Goal: Information Seeking & Learning: Check status

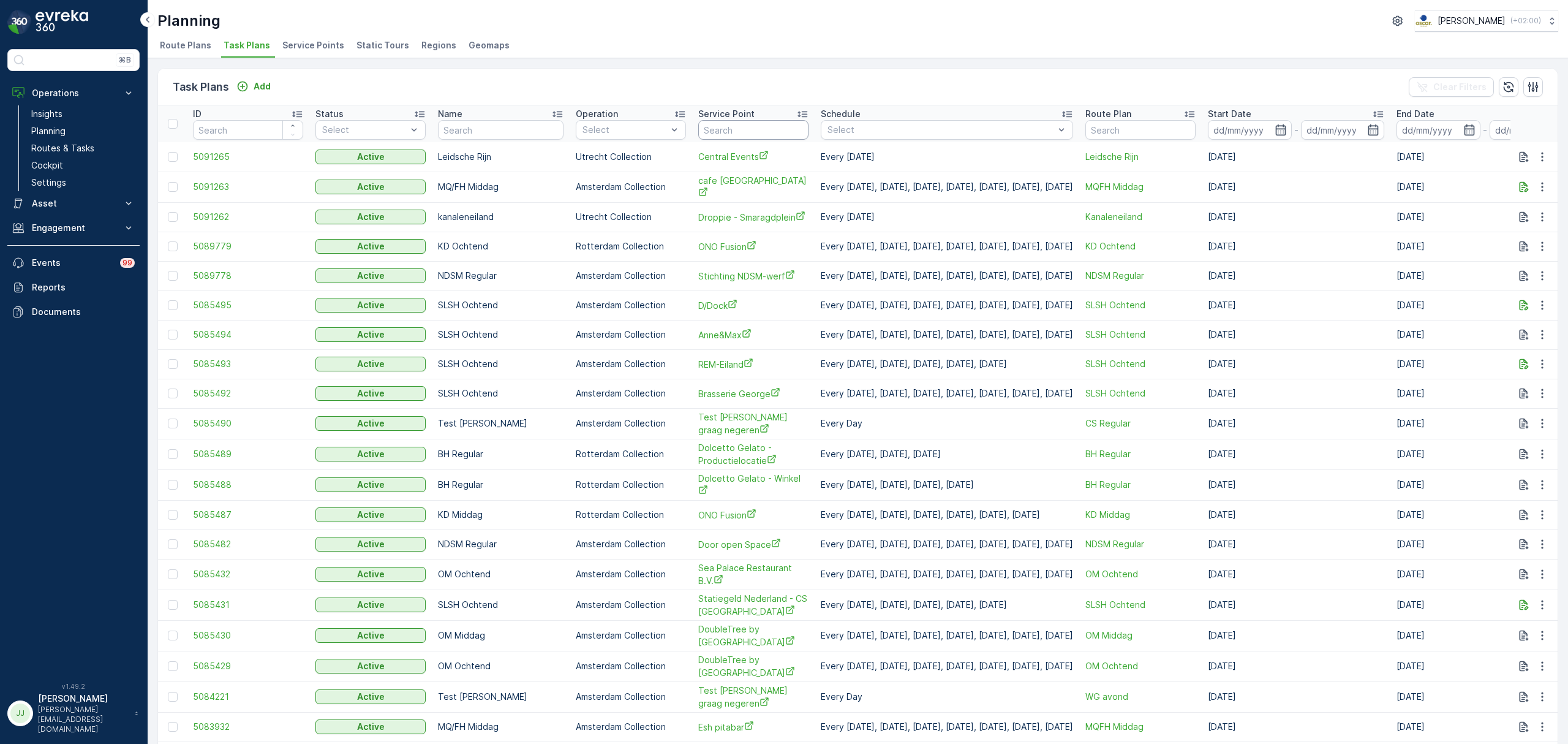
click at [698, 129] on input "text" at bounding box center [753, 130] width 110 height 19
type input "cusina"
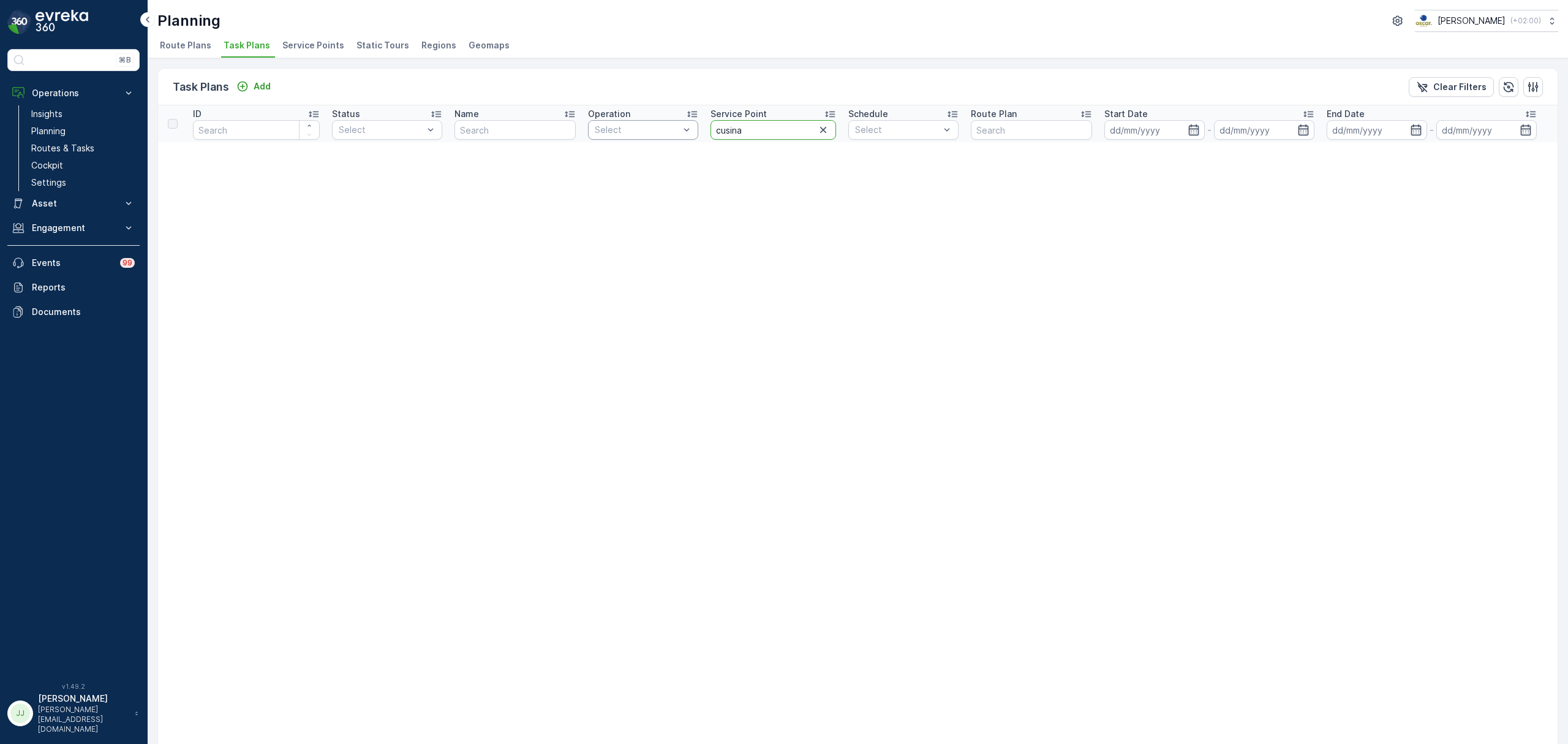
drag, startPoint x: 778, startPoint y: 131, endPoint x: 669, endPoint y: 132, distance: 109.0
click at [669, 132] on tr "ID Status Select Name Operation Select Service Point cusina Schedule Select Rou…" at bounding box center [857, 123] width 1399 height 37
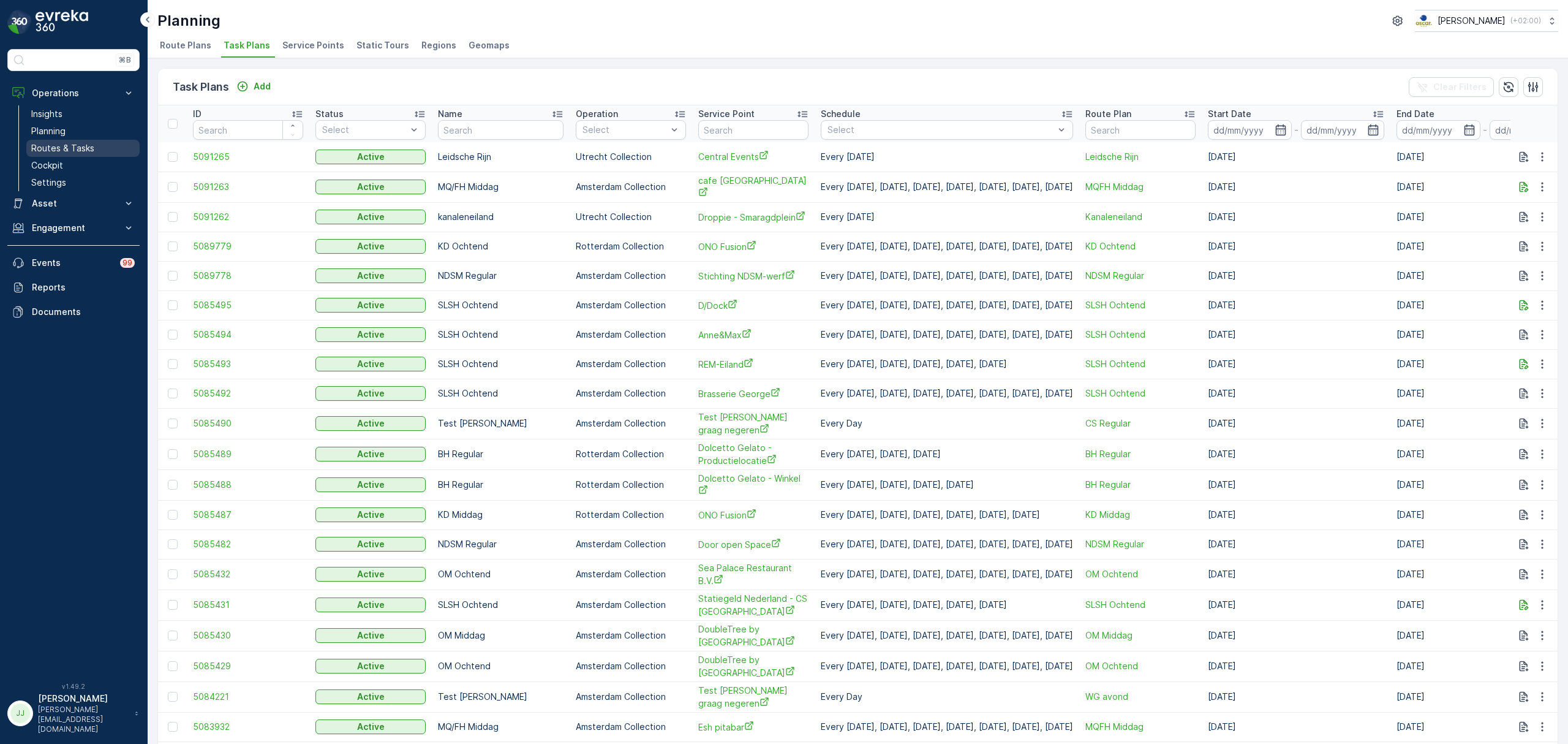
click at [82, 145] on p "Routes & Tasks" at bounding box center [63, 148] width 63 height 12
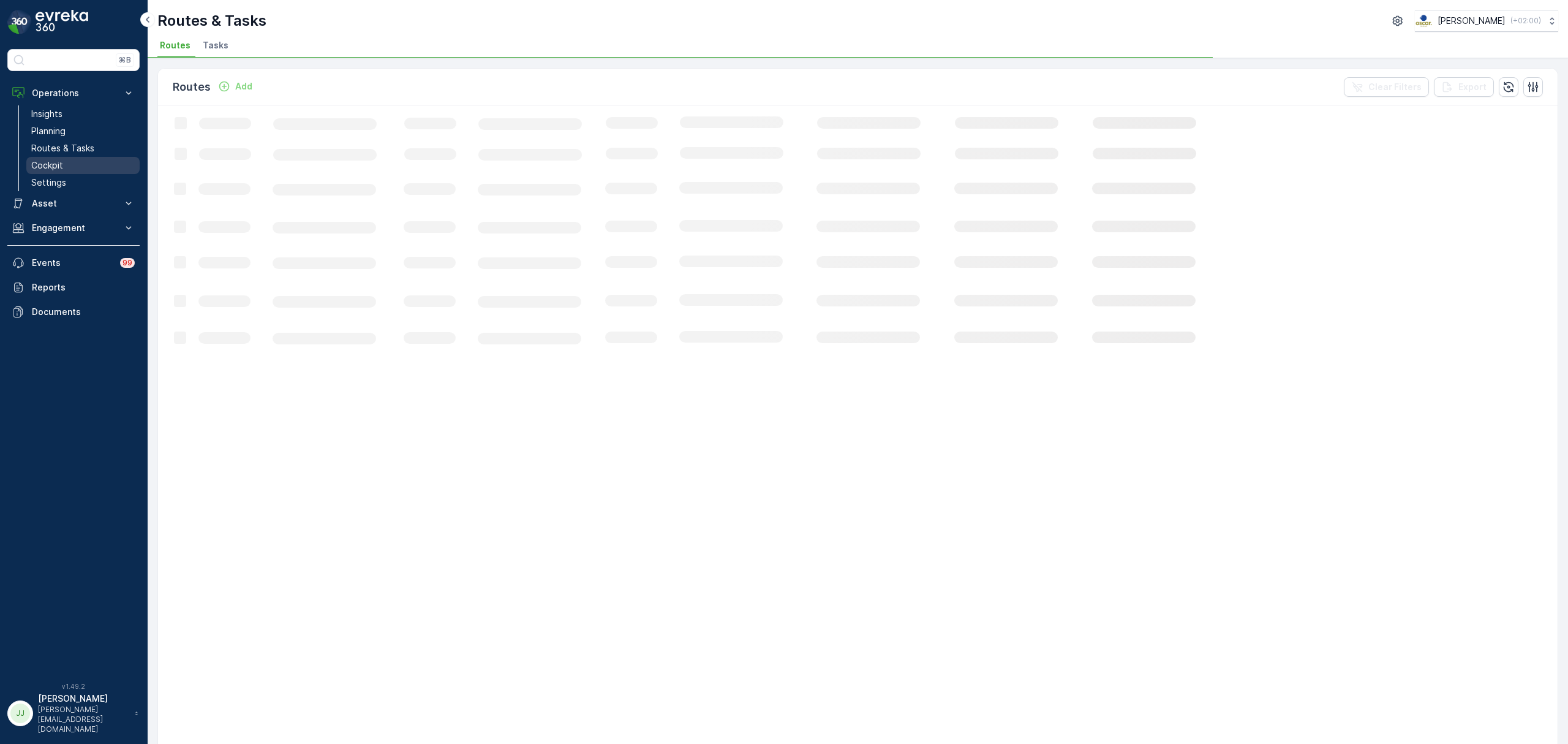
click at [50, 162] on p "Cockpit" at bounding box center [47, 165] width 32 height 12
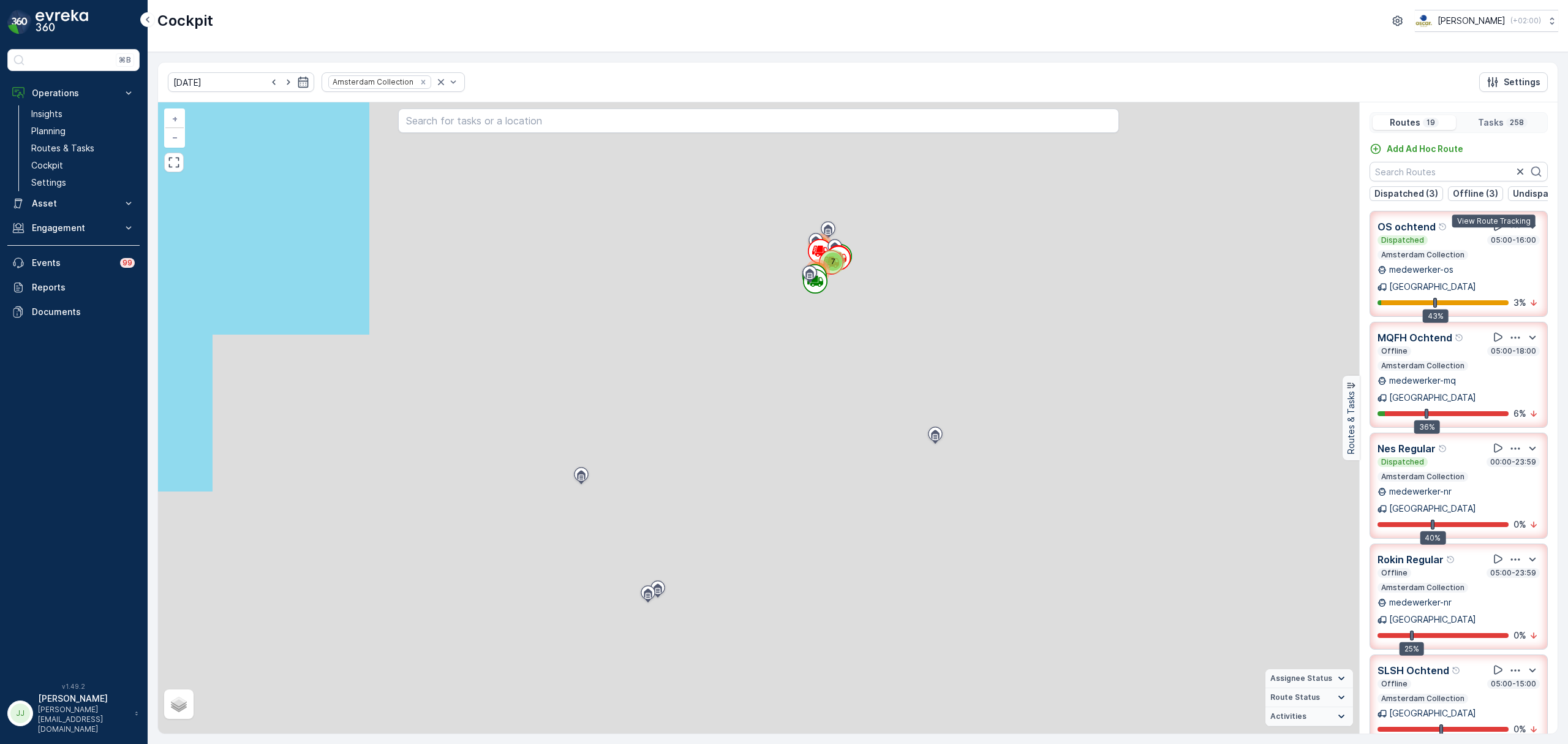
click at [1493, 232] on icon at bounding box center [1498, 226] width 12 height 12
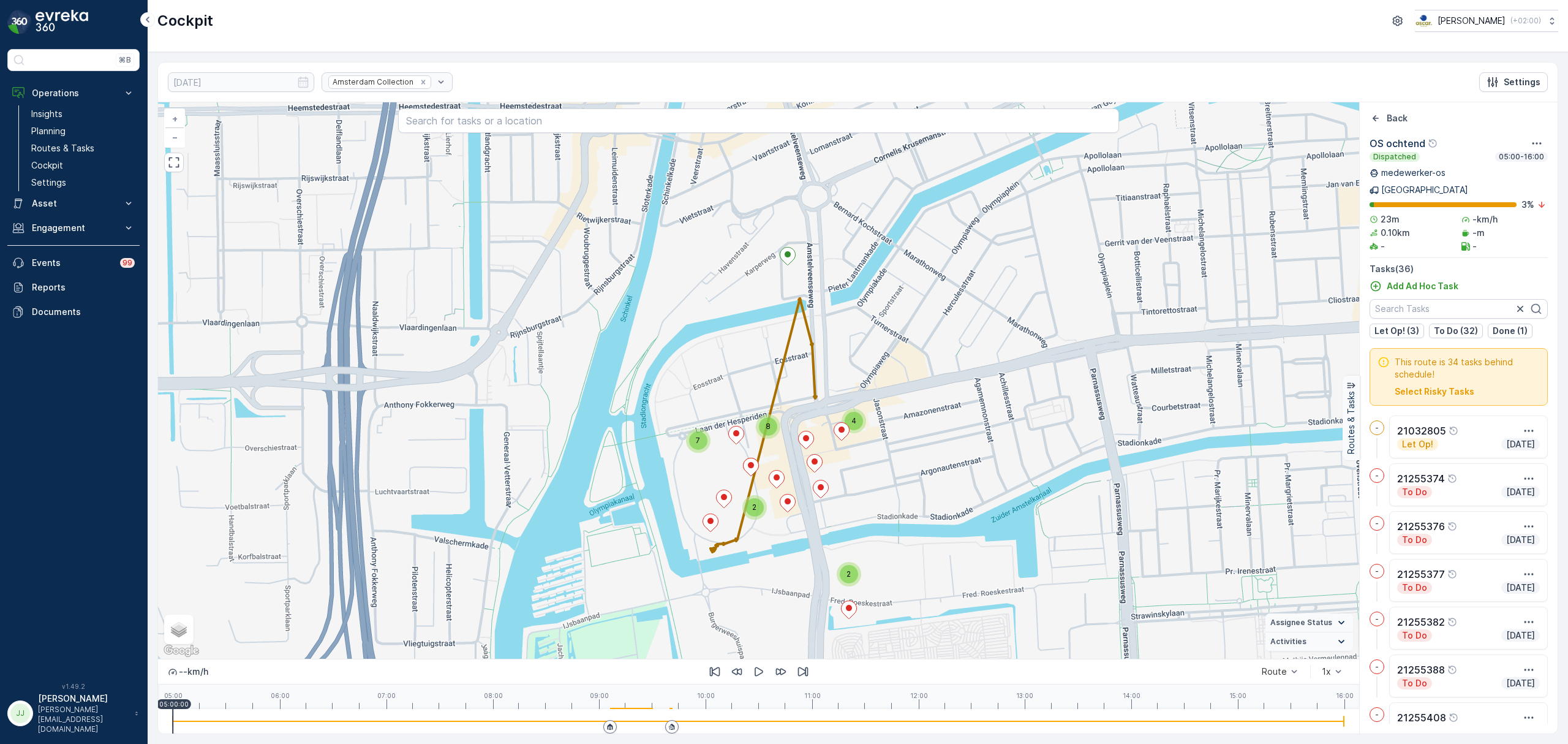
drag, startPoint x: 883, startPoint y: 503, endPoint x: 890, endPoint y: 516, distance: 14.8
click at [890, 516] on div "7 2 8 4 2 + − Satellite Roadmap Terrain Hybrid Leaflet Keyboard shortcuts Map D…" at bounding box center [758, 381] width 1201 height 556
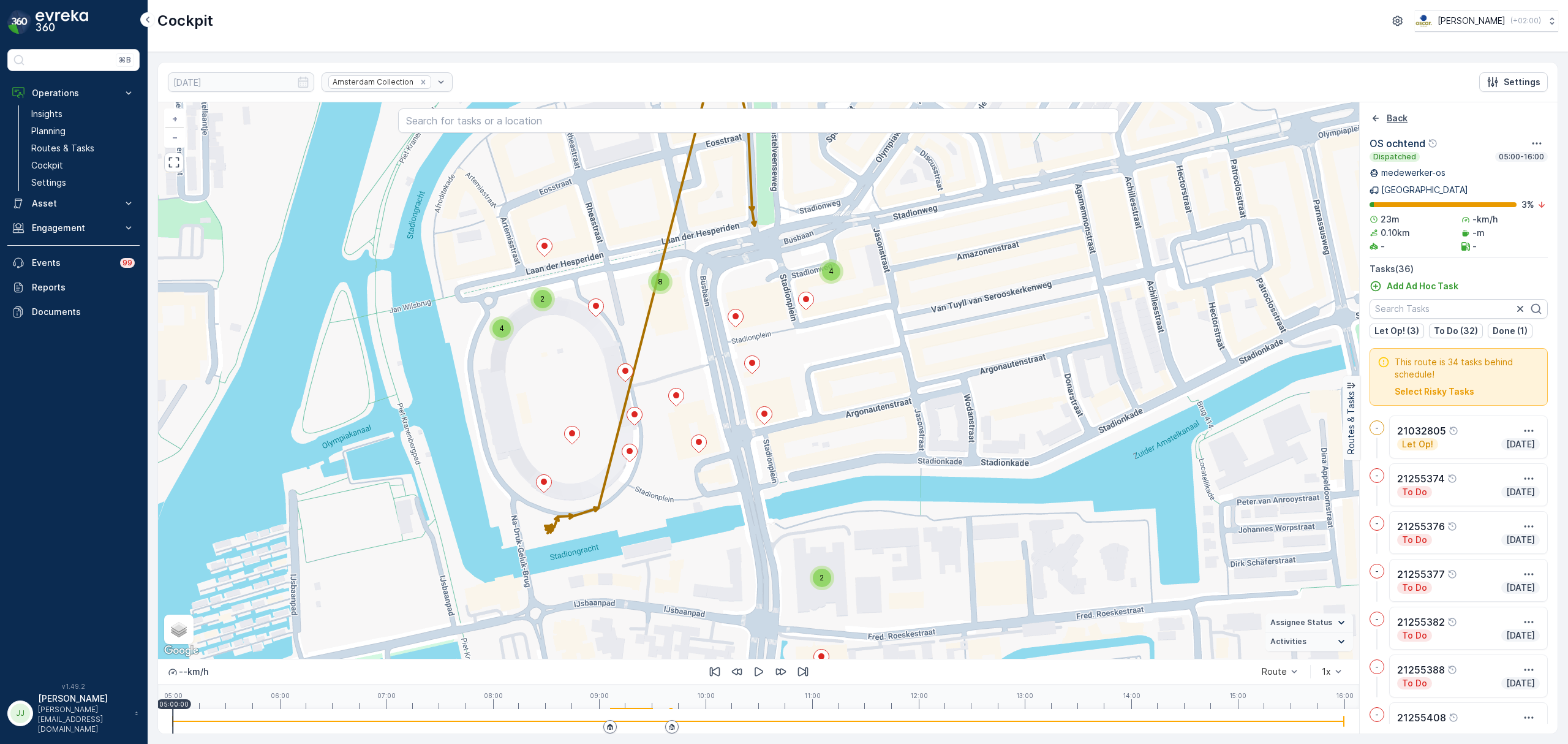
click at [1369, 119] on icon "Back" at bounding box center [1375, 118] width 12 height 12
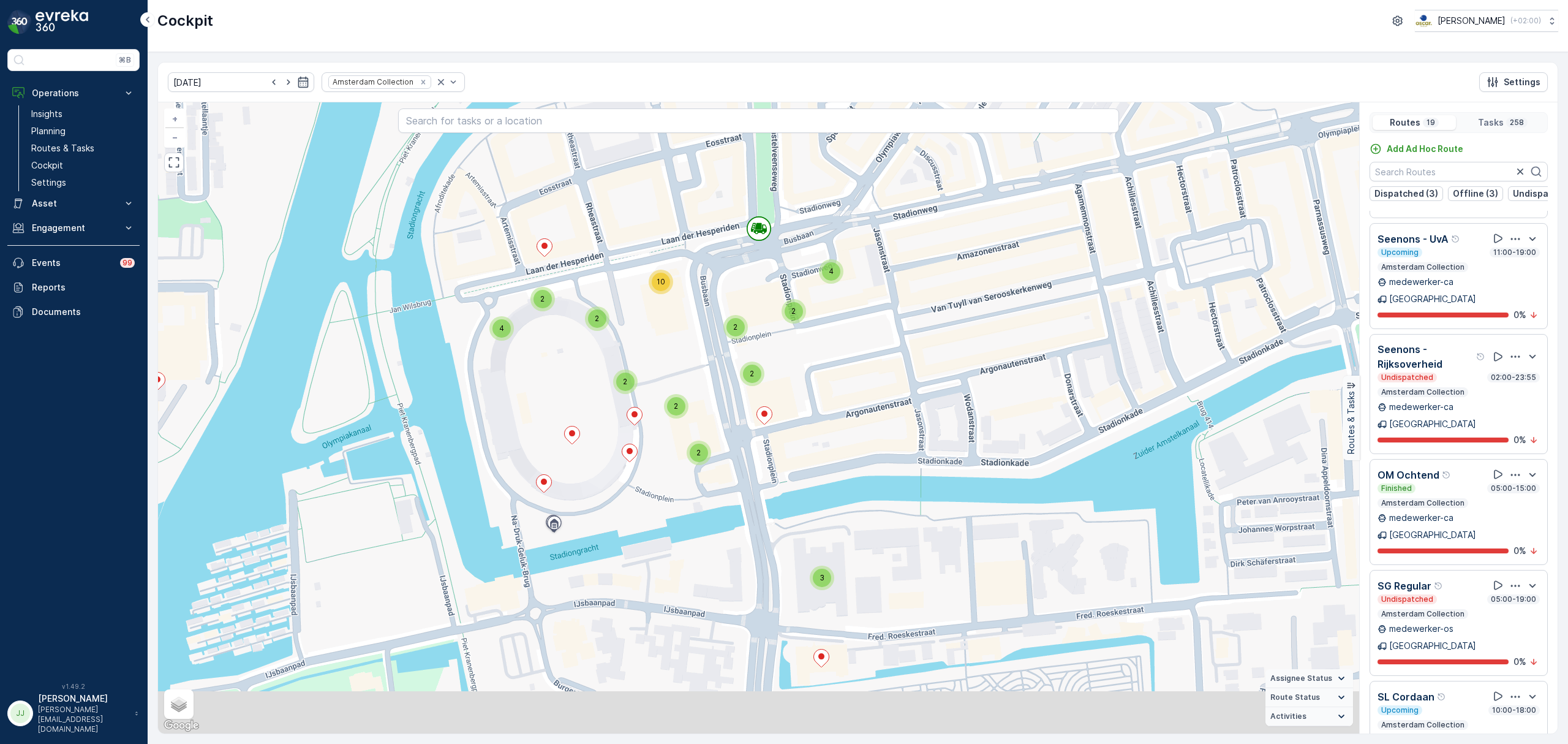
scroll to position [1143, 0]
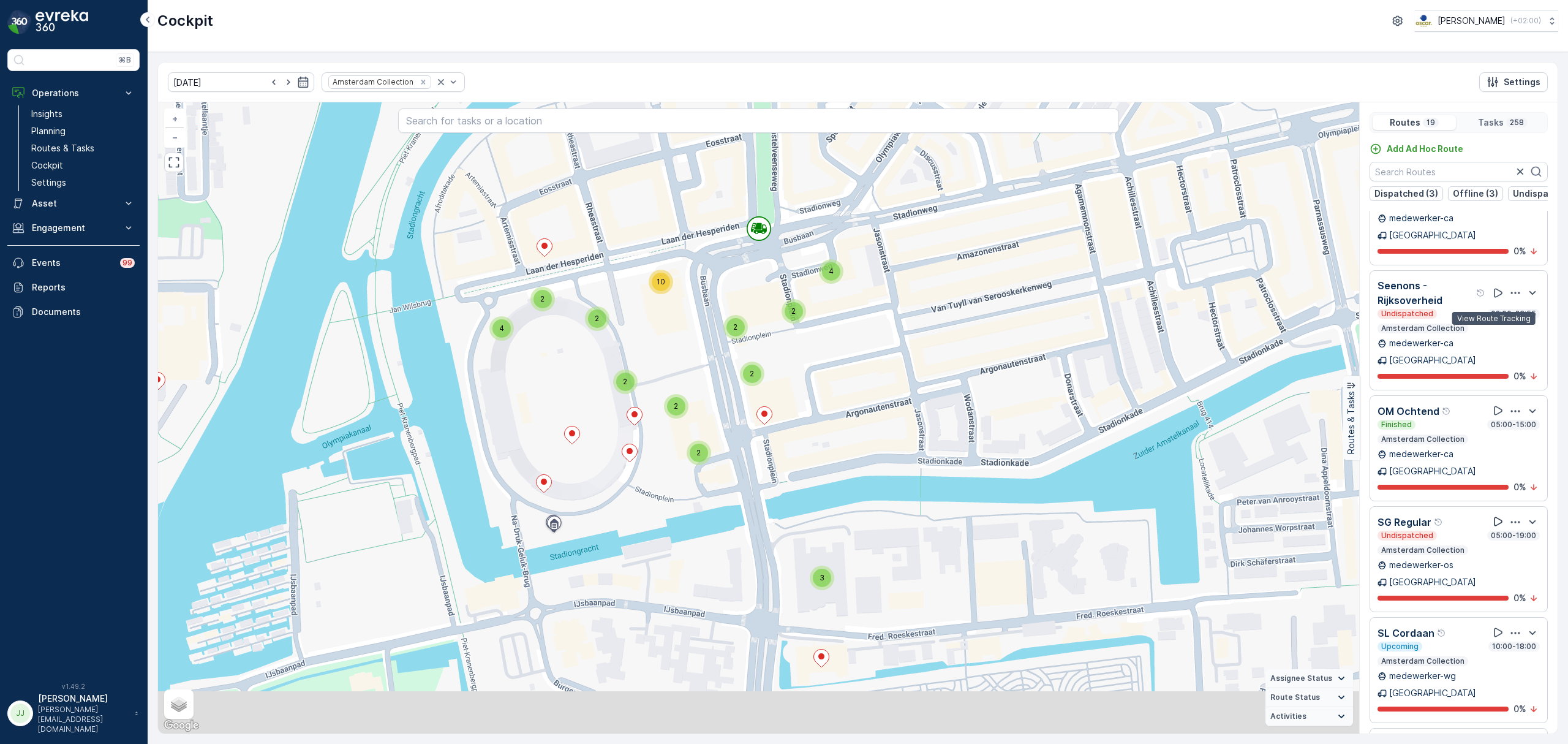
click at [1497, 515] on icon at bounding box center [1498, 521] width 12 height 12
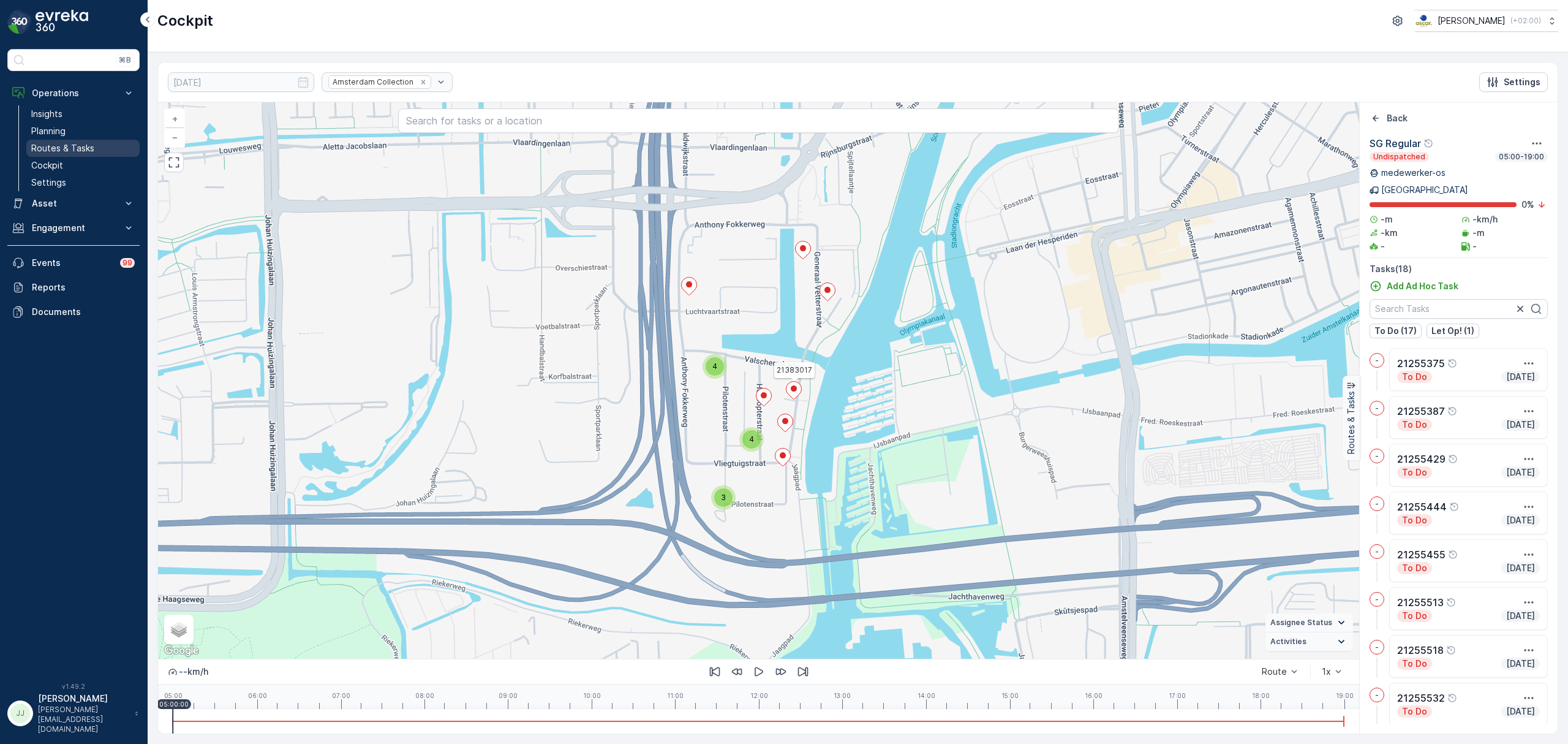
click at [60, 147] on p "Routes & Tasks" at bounding box center [63, 148] width 63 height 12
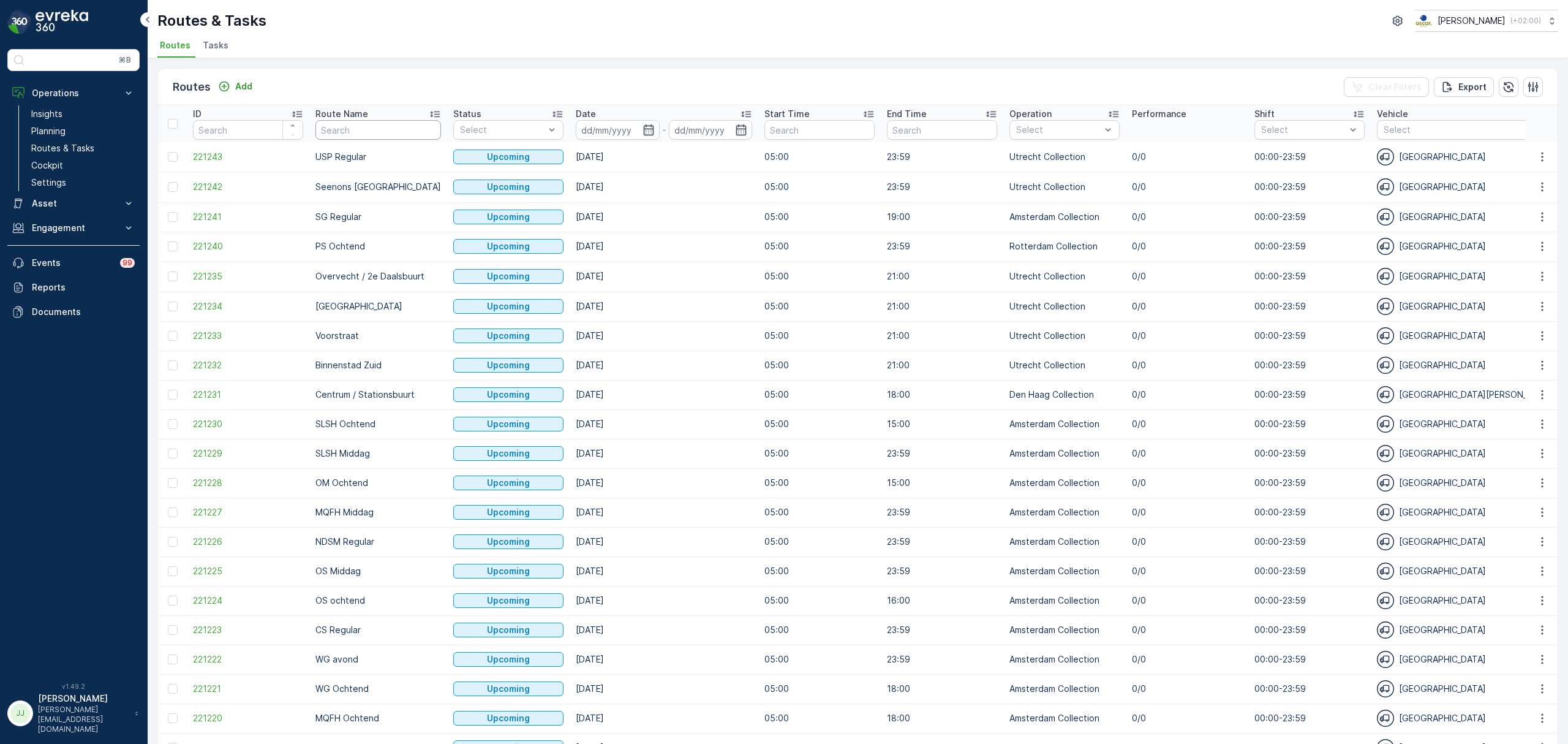
click at [330, 135] on input "text" at bounding box center [378, 130] width 126 height 19
type input "SG"
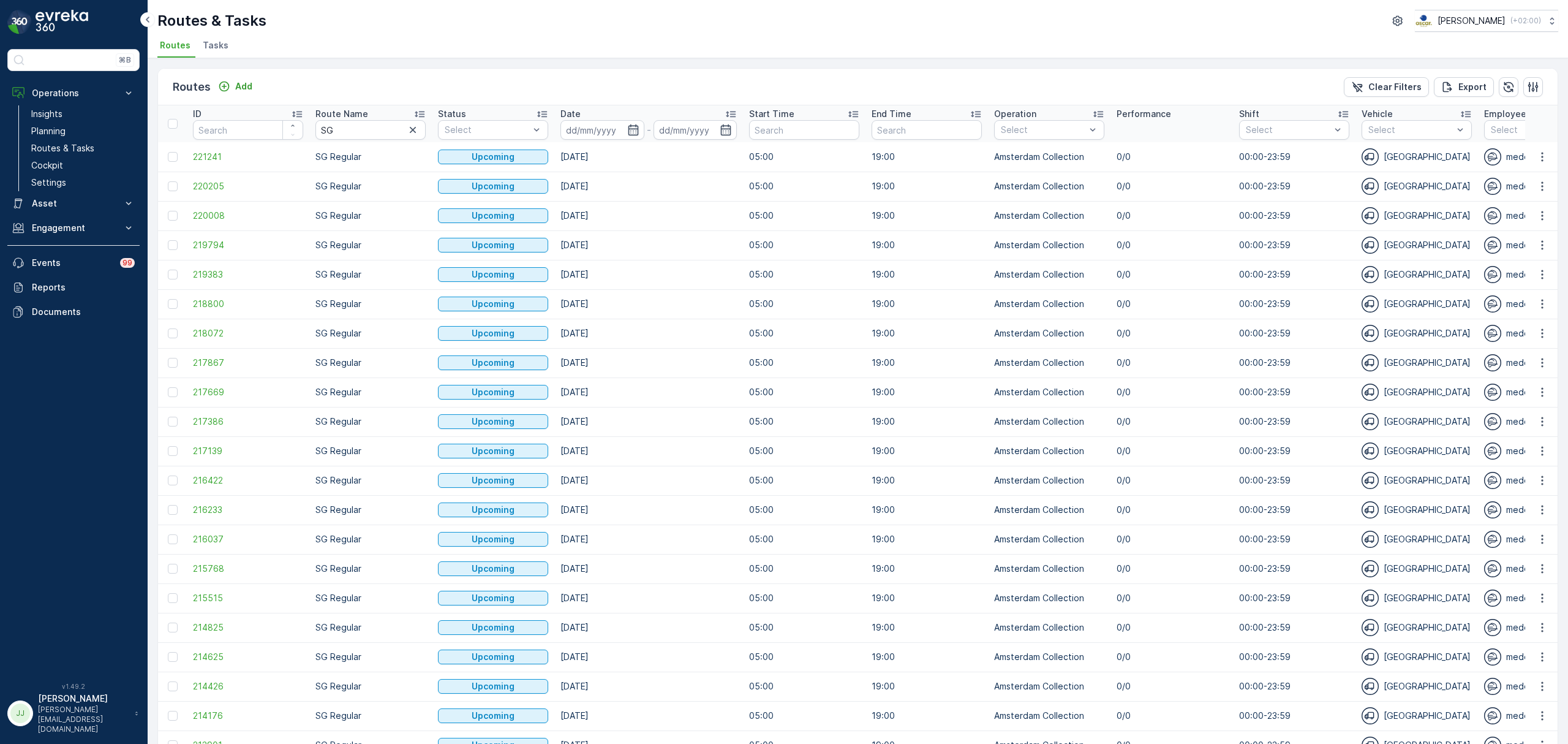
scroll to position [332, 0]
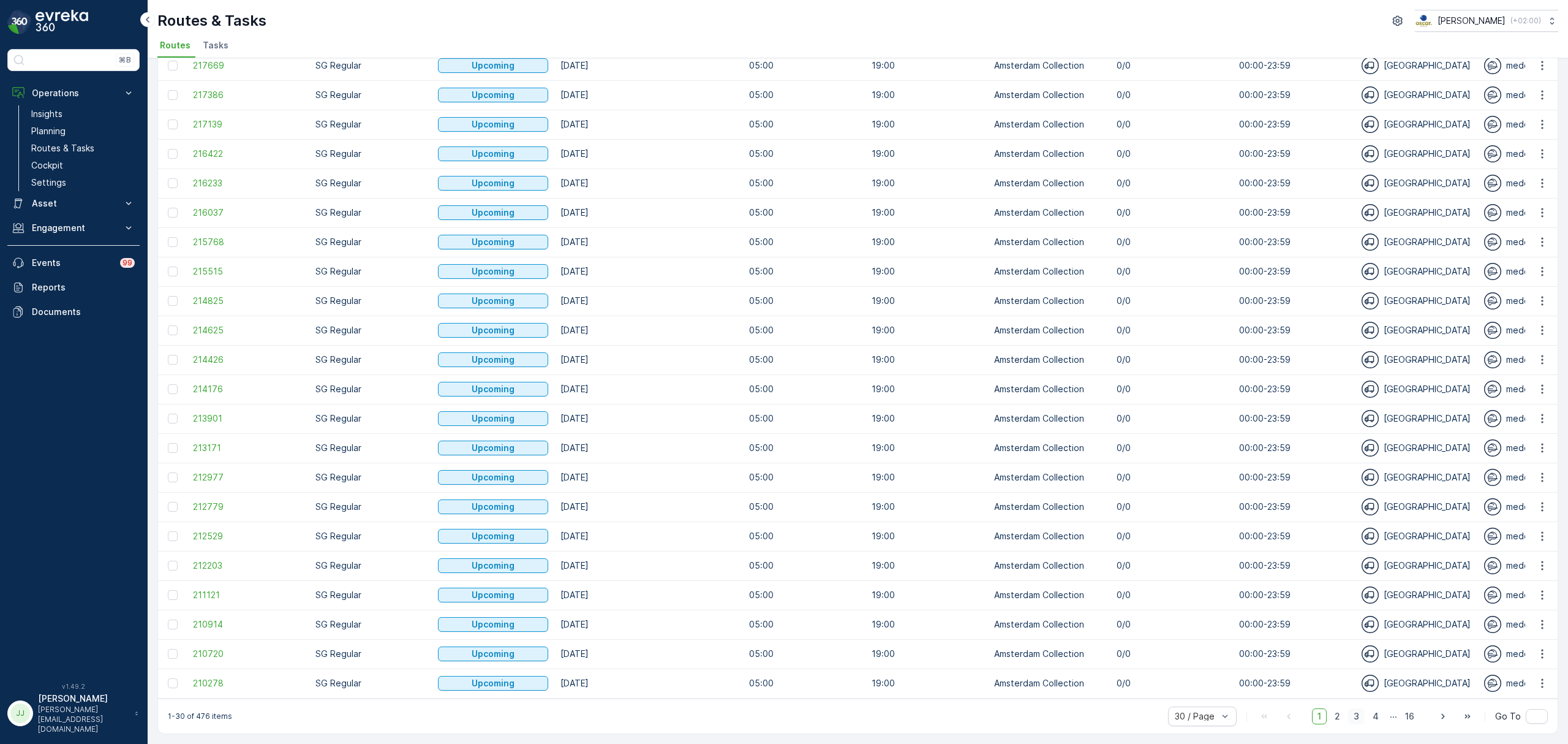
click at [1350, 714] on span "3" at bounding box center [1356, 716] width 16 height 16
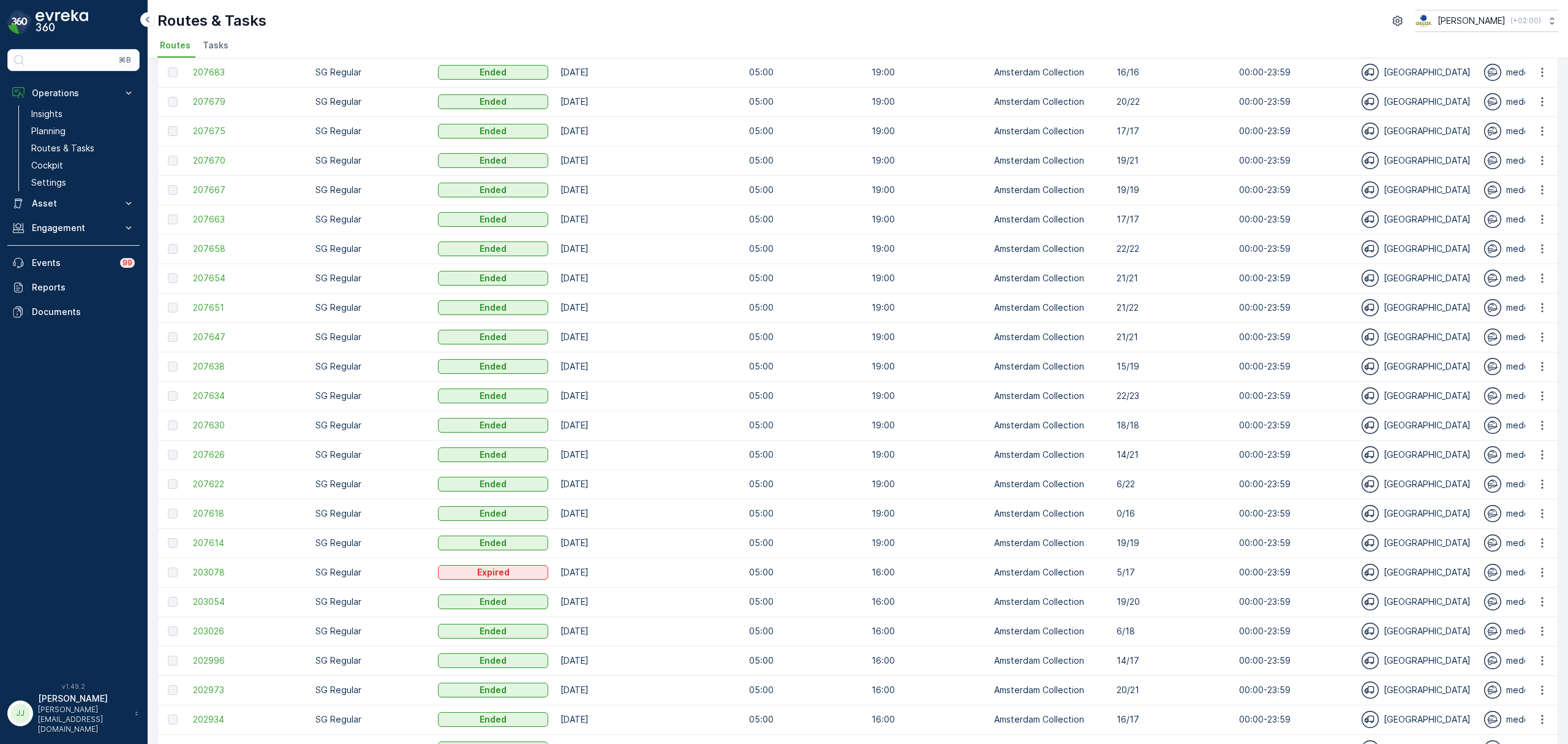
scroll to position [332, 0]
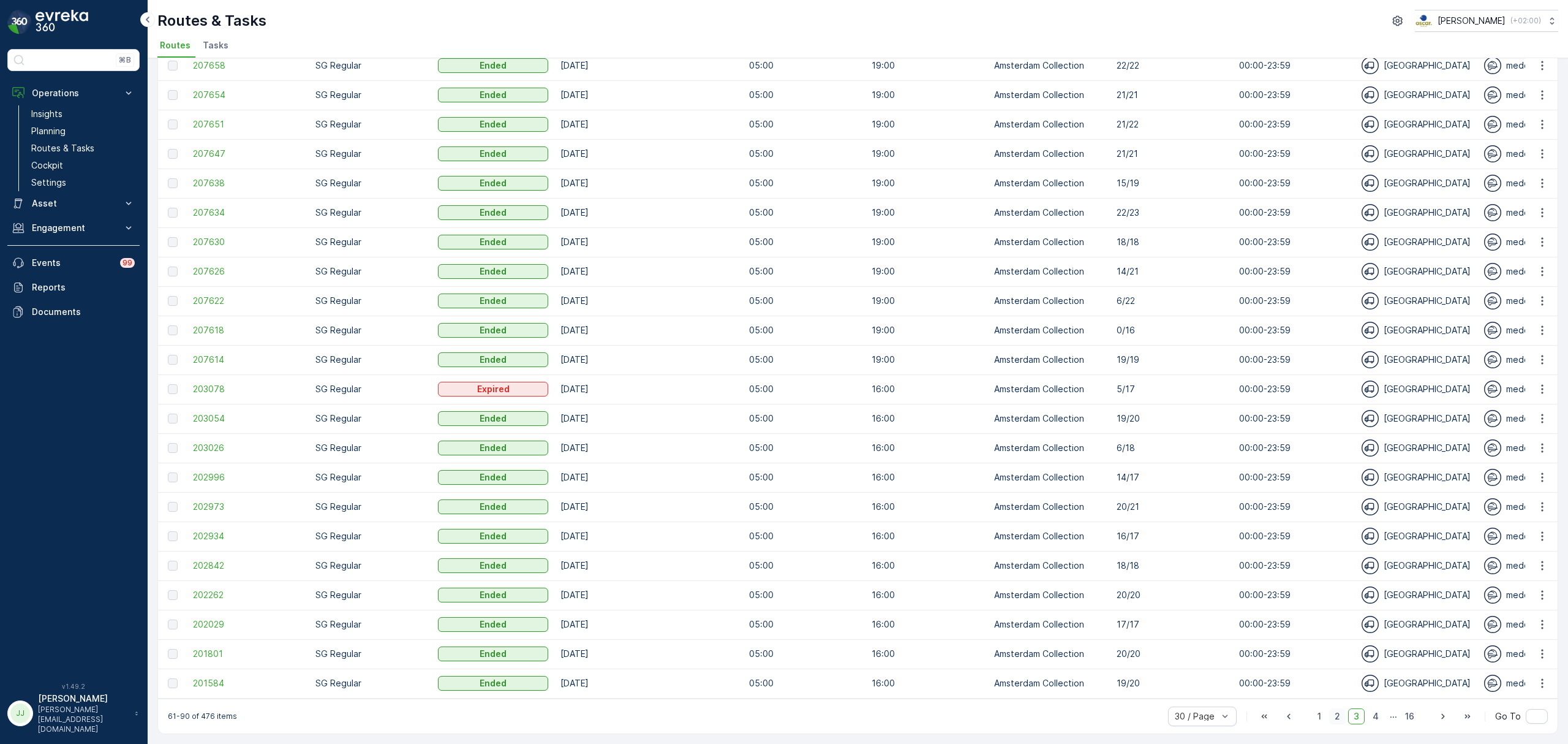
click at [1334, 719] on span "2" at bounding box center [1337, 716] width 16 height 16
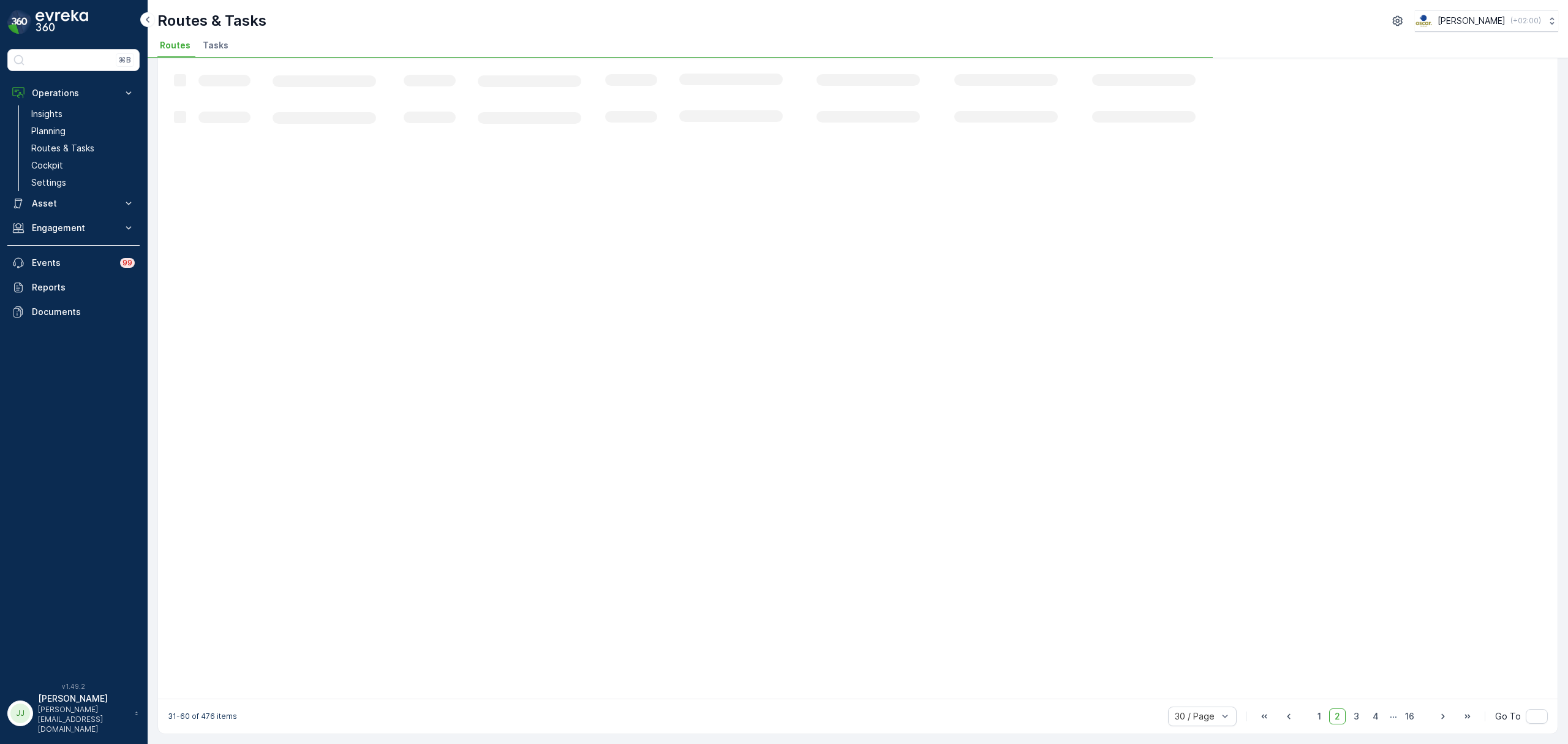
scroll to position [221, 0]
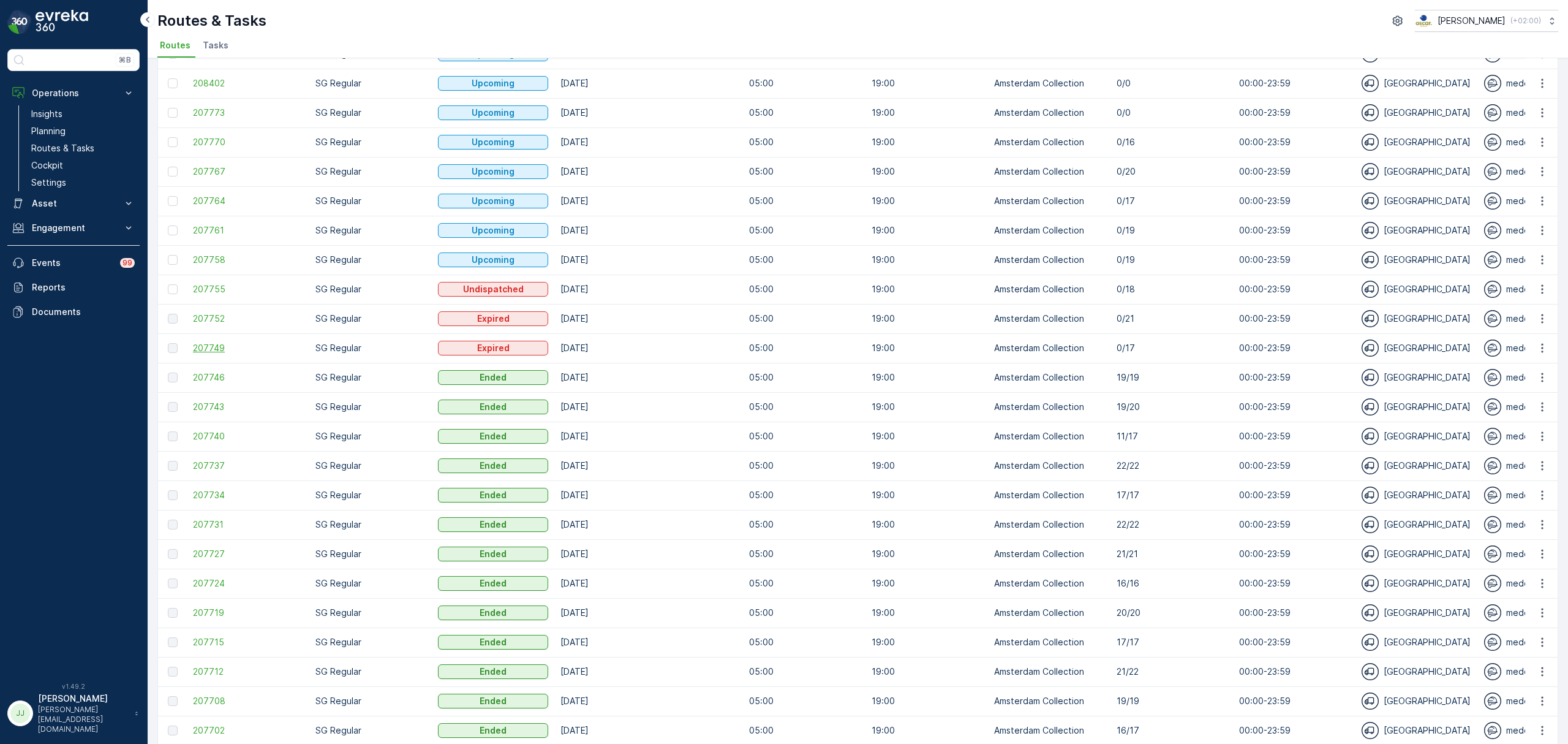
click at [219, 347] on span "207749" at bounding box center [247, 348] width 110 height 12
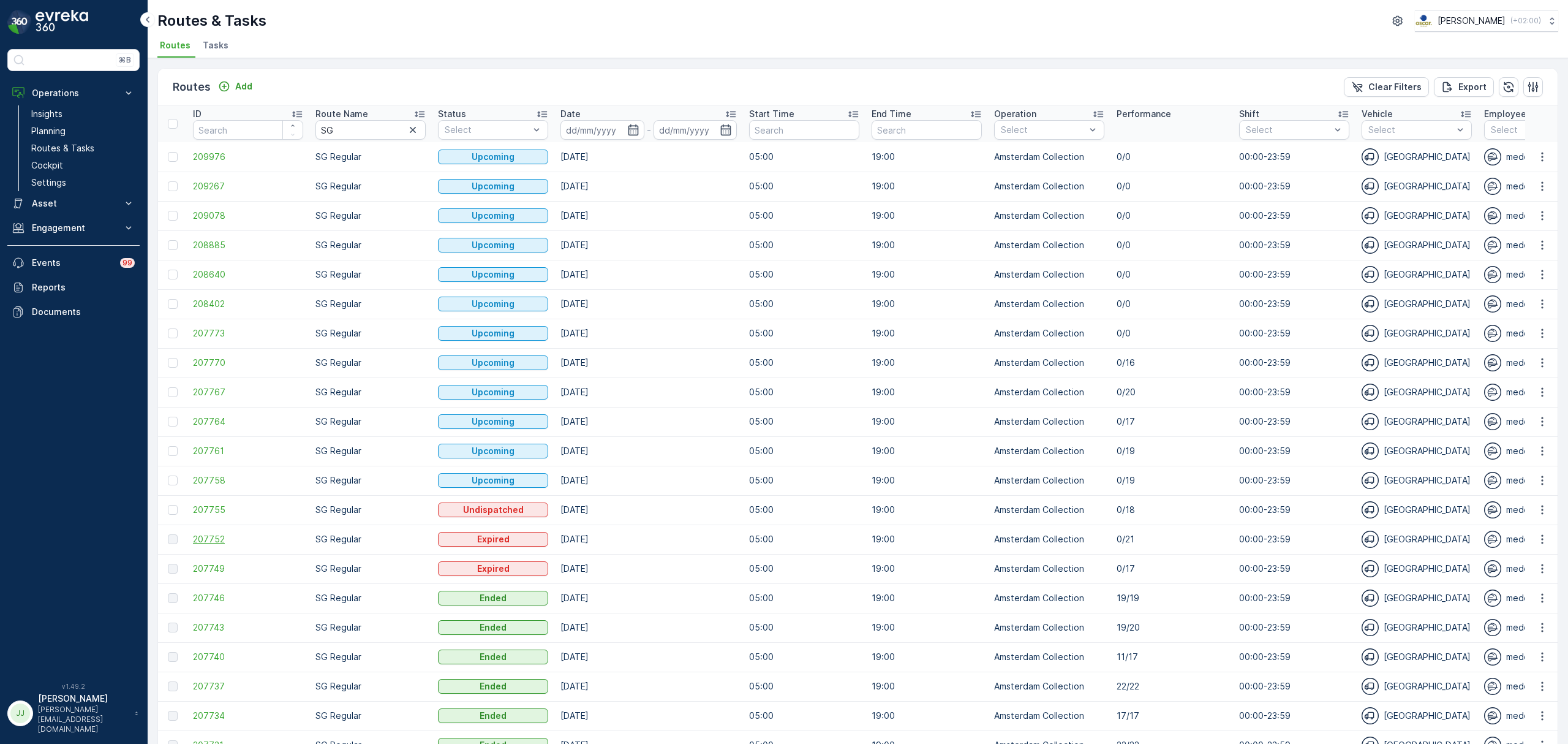
click at [206, 544] on span "207752" at bounding box center [247, 539] width 110 height 12
click at [198, 508] on span "207755" at bounding box center [247, 510] width 110 height 12
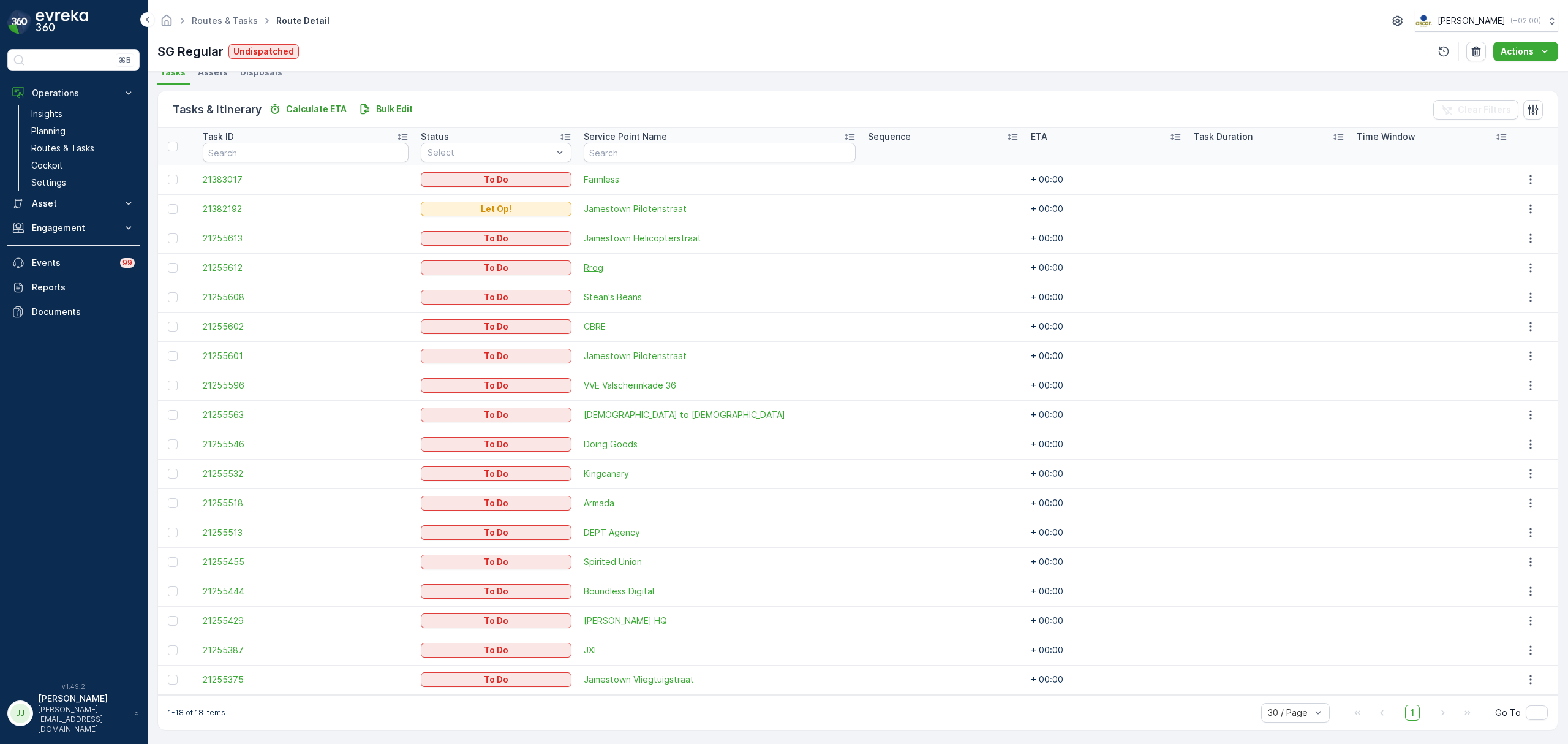
scroll to position [280, 0]
click at [626, 589] on span "Boundless Digital" at bounding box center [720, 588] width 272 height 12
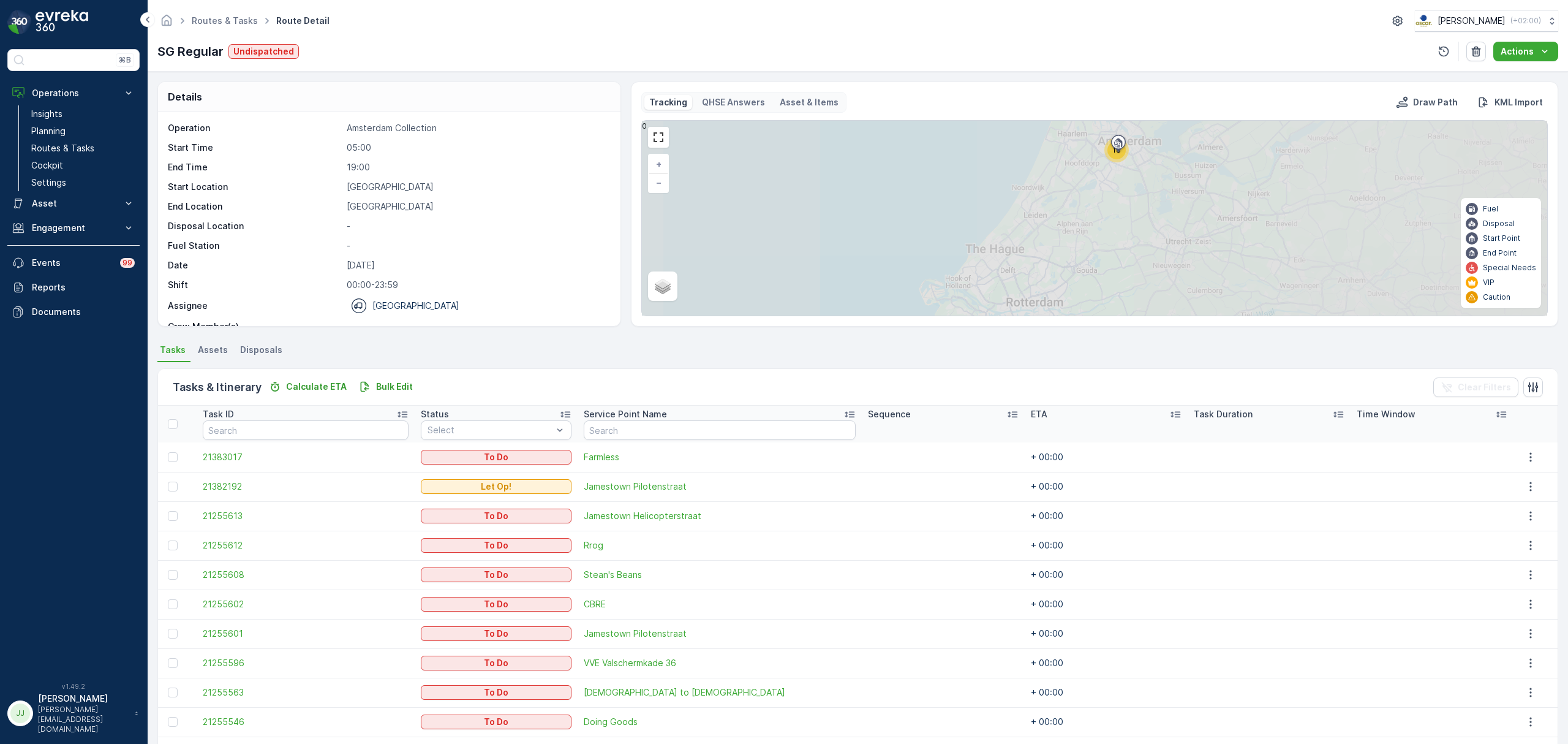
scroll to position [163, 0]
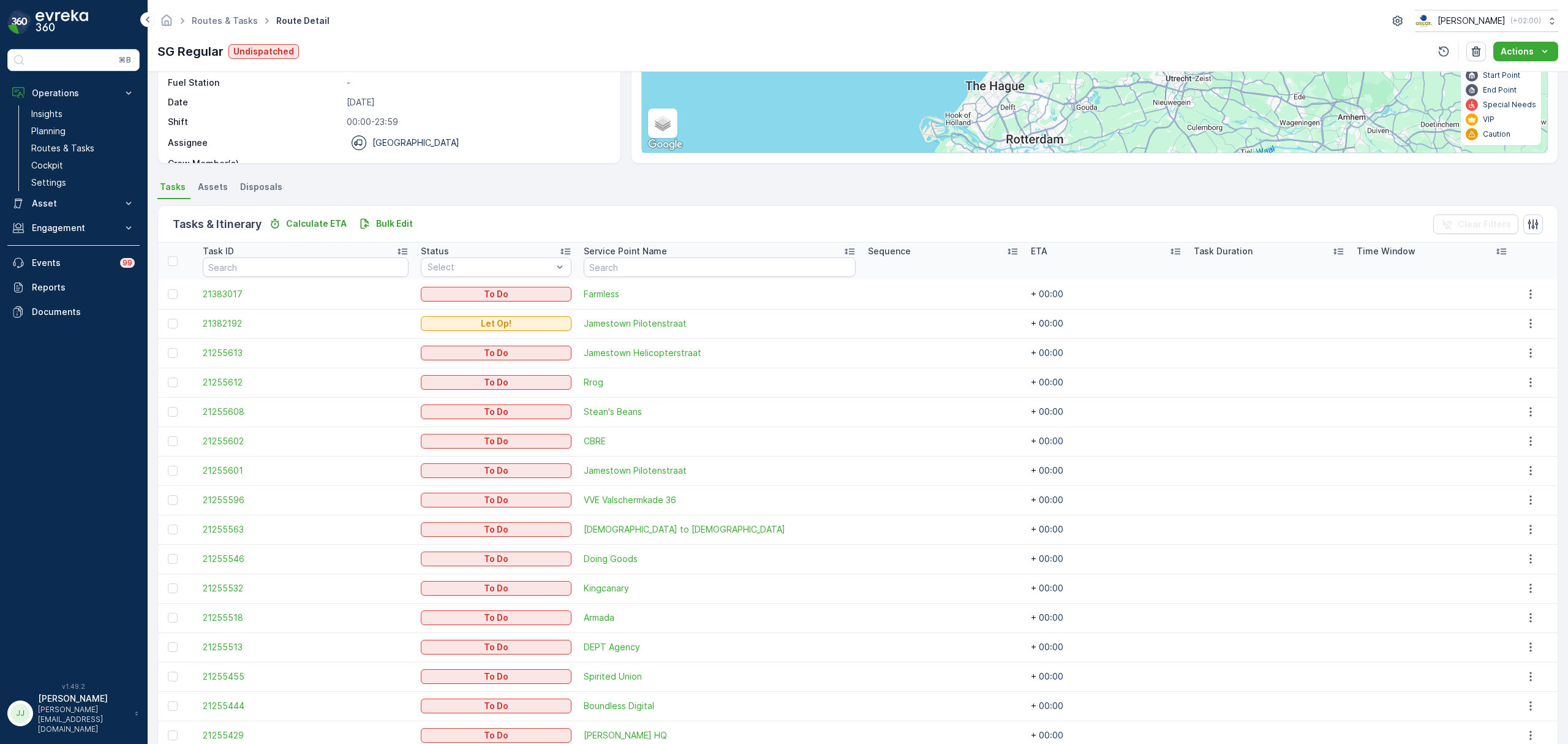
click at [197, 677] on td at bounding box center [177, 676] width 39 height 29
click at [218, 677] on span "21255455" at bounding box center [305, 676] width 206 height 12
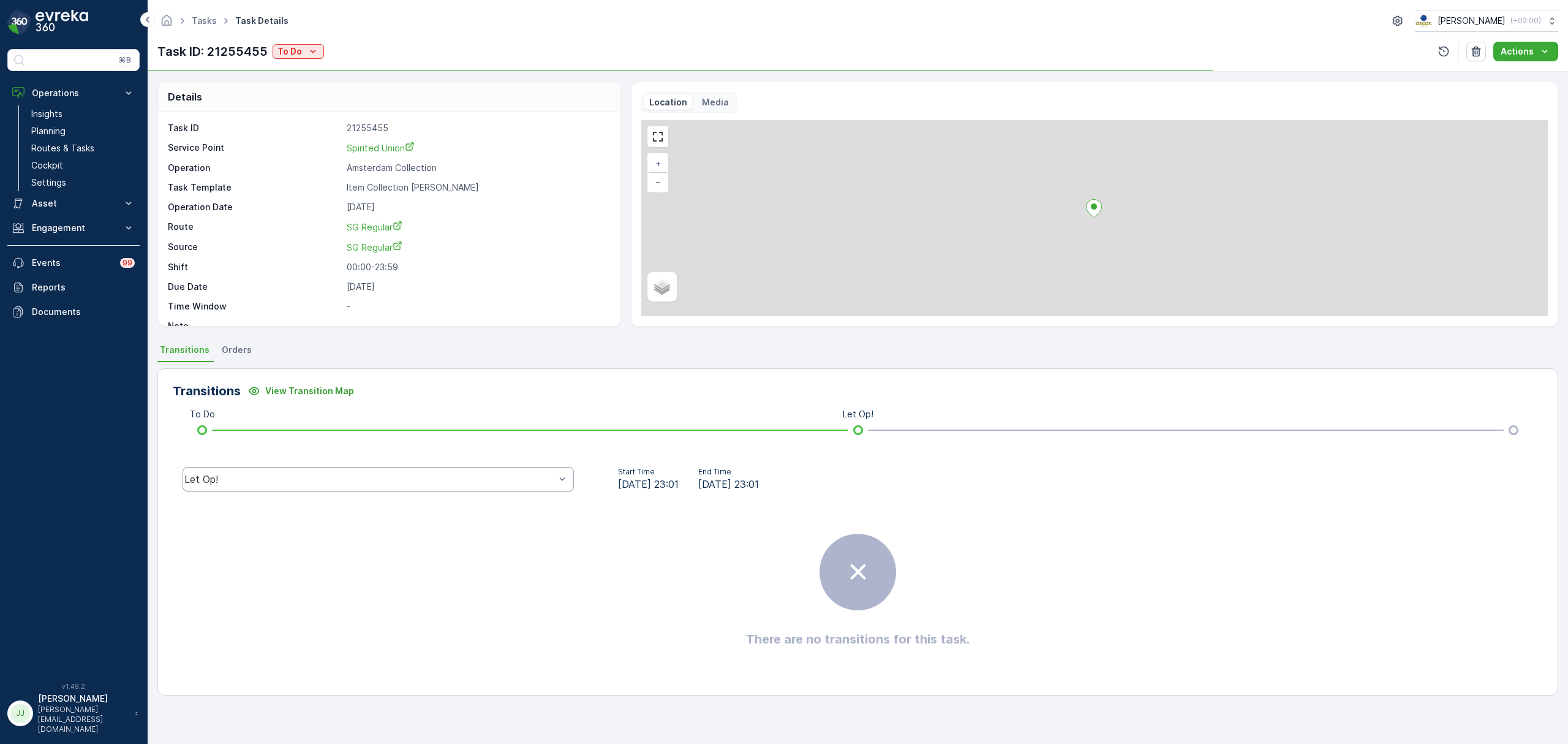
click at [300, 473] on div "Let Op!" at bounding box center [378, 479] width 392 height 25
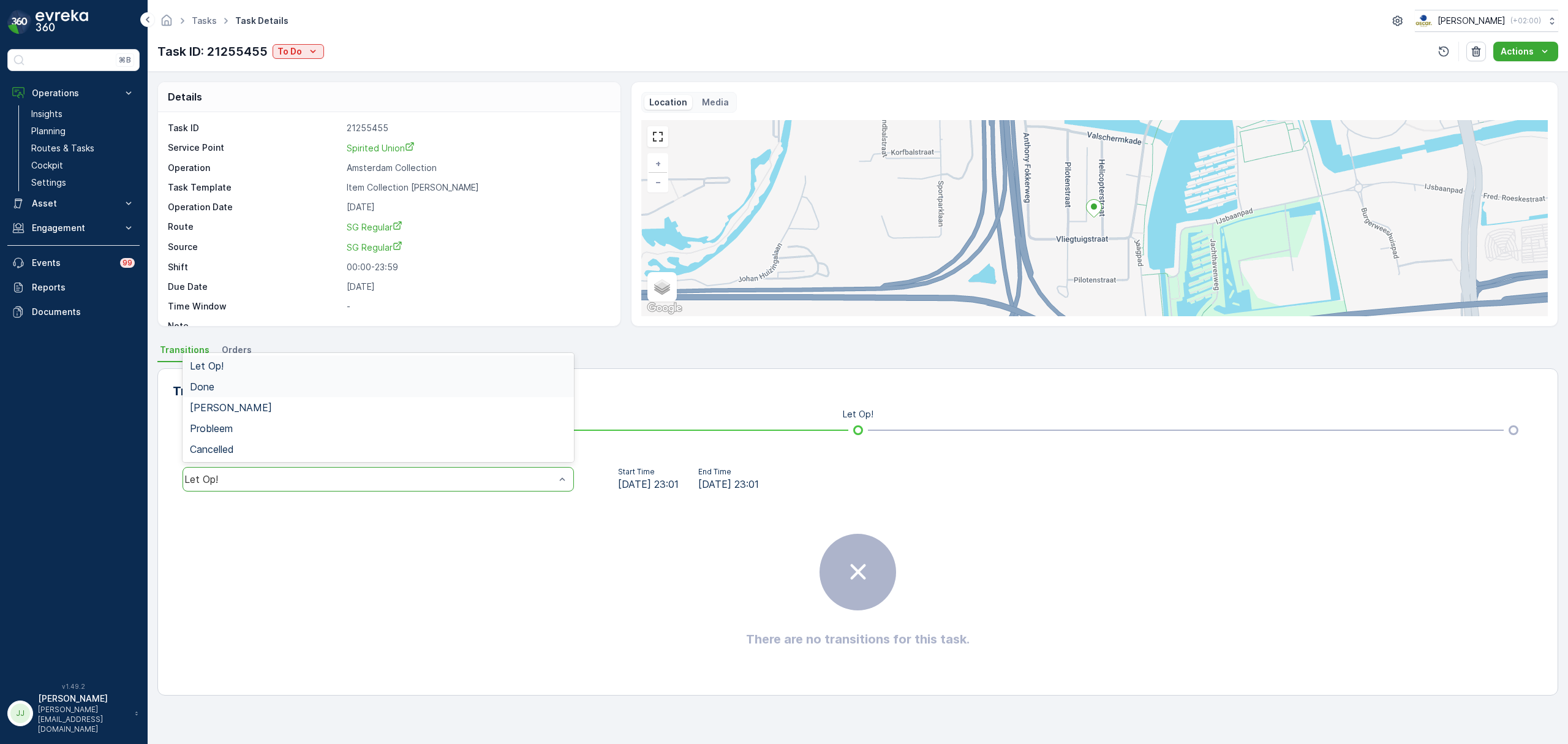
click at [265, 391] on div "Done" at bounding box center [378, 387] width 377 height 11
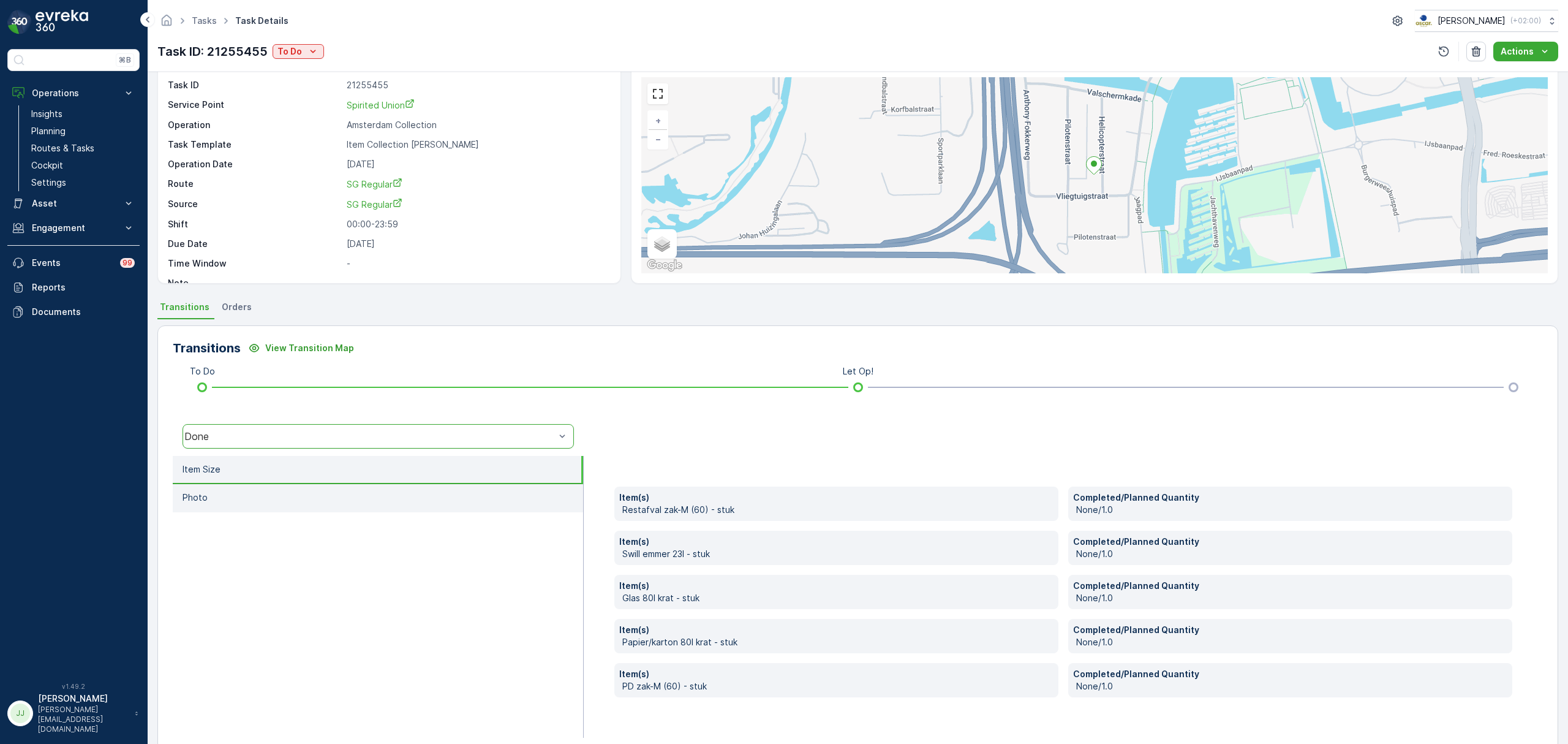
scroll to position [65, 0]
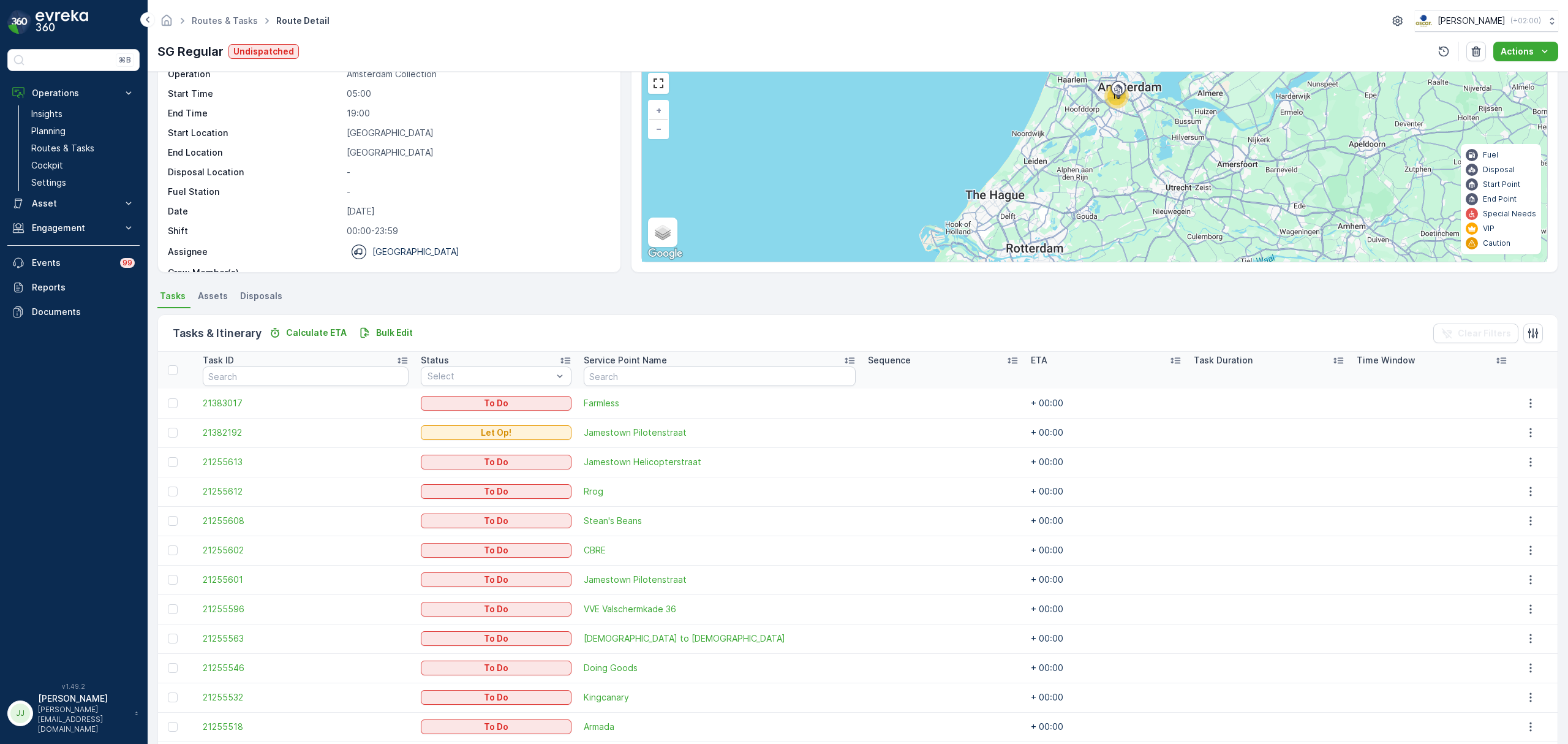
scroll to position [82, 0]
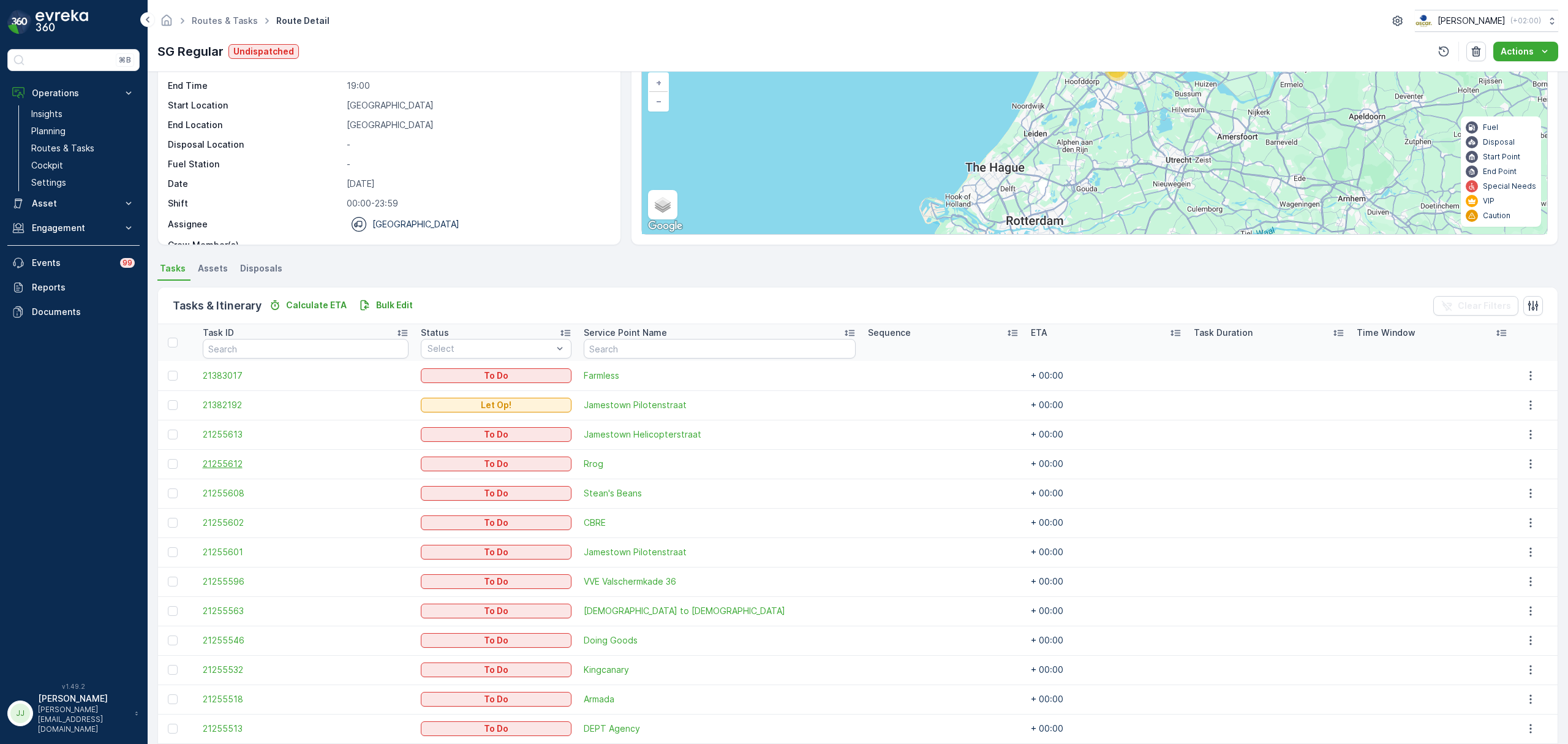
click at [233, 466] on span "21255612" at bounding box center [305, 464] width 206 height 12
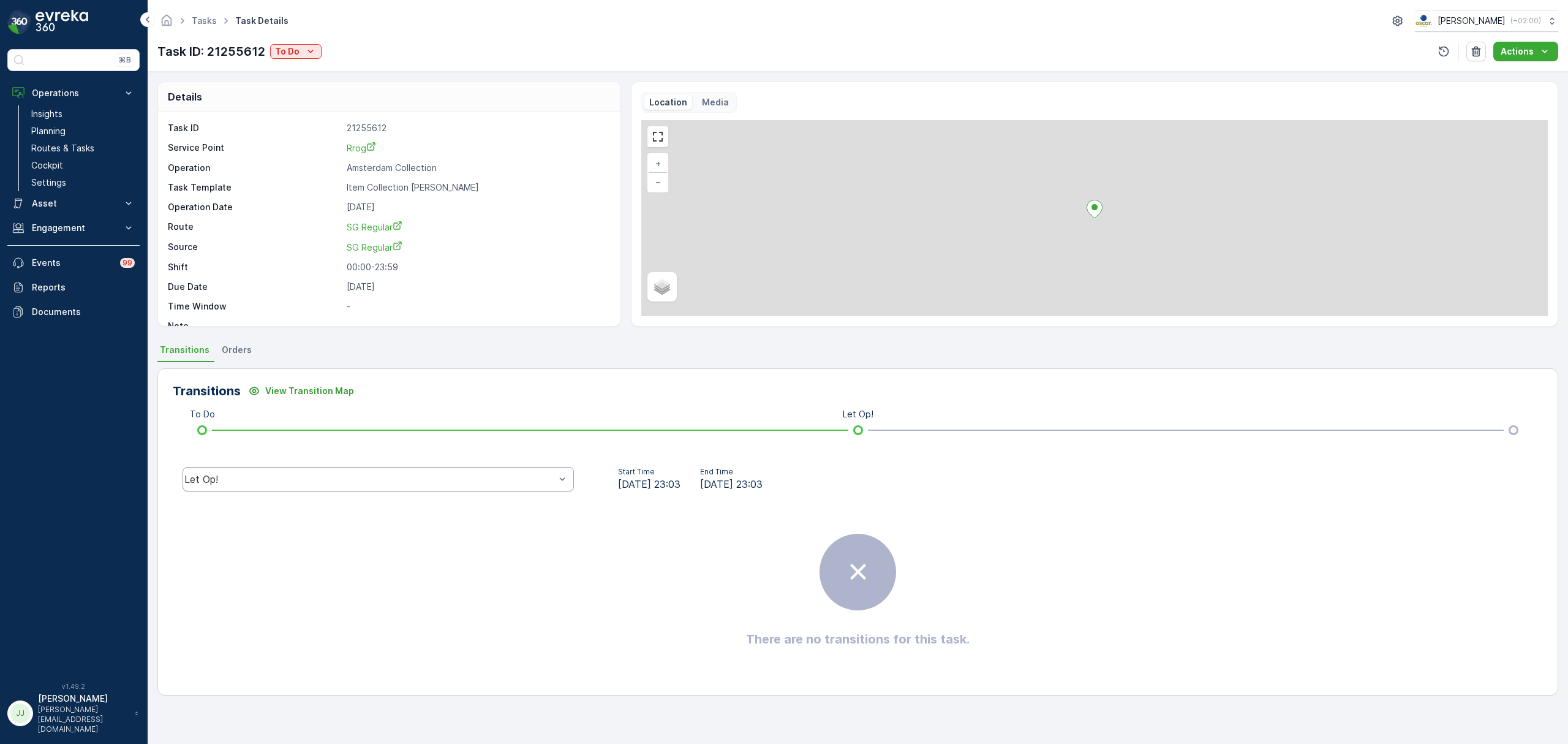
click at [471, 470] on div "Let Op!" at bounding box center [378, 479] width 392 height 25
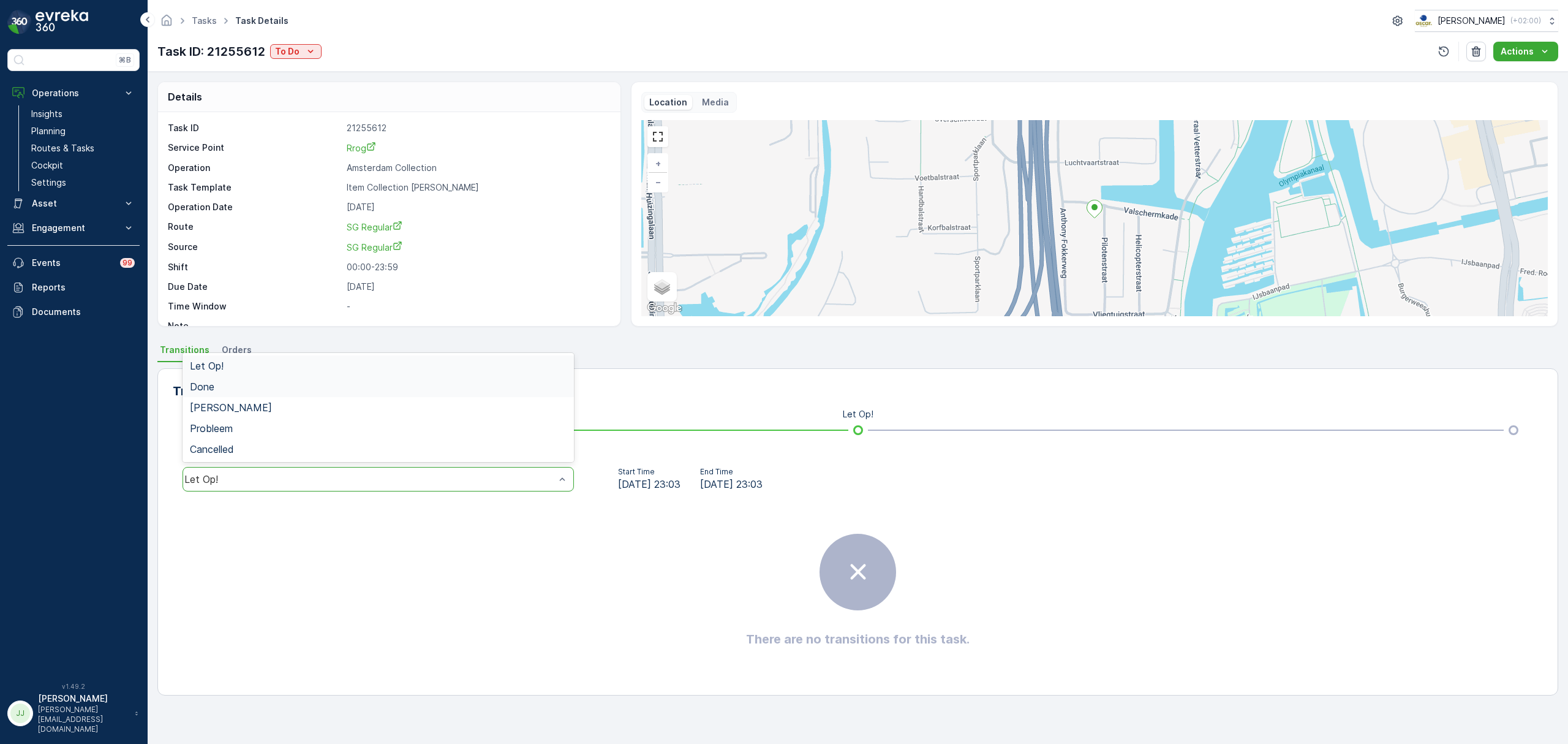
click at [238, 390] on div "Done" at bounding box center [378, 387] width 377 height 11
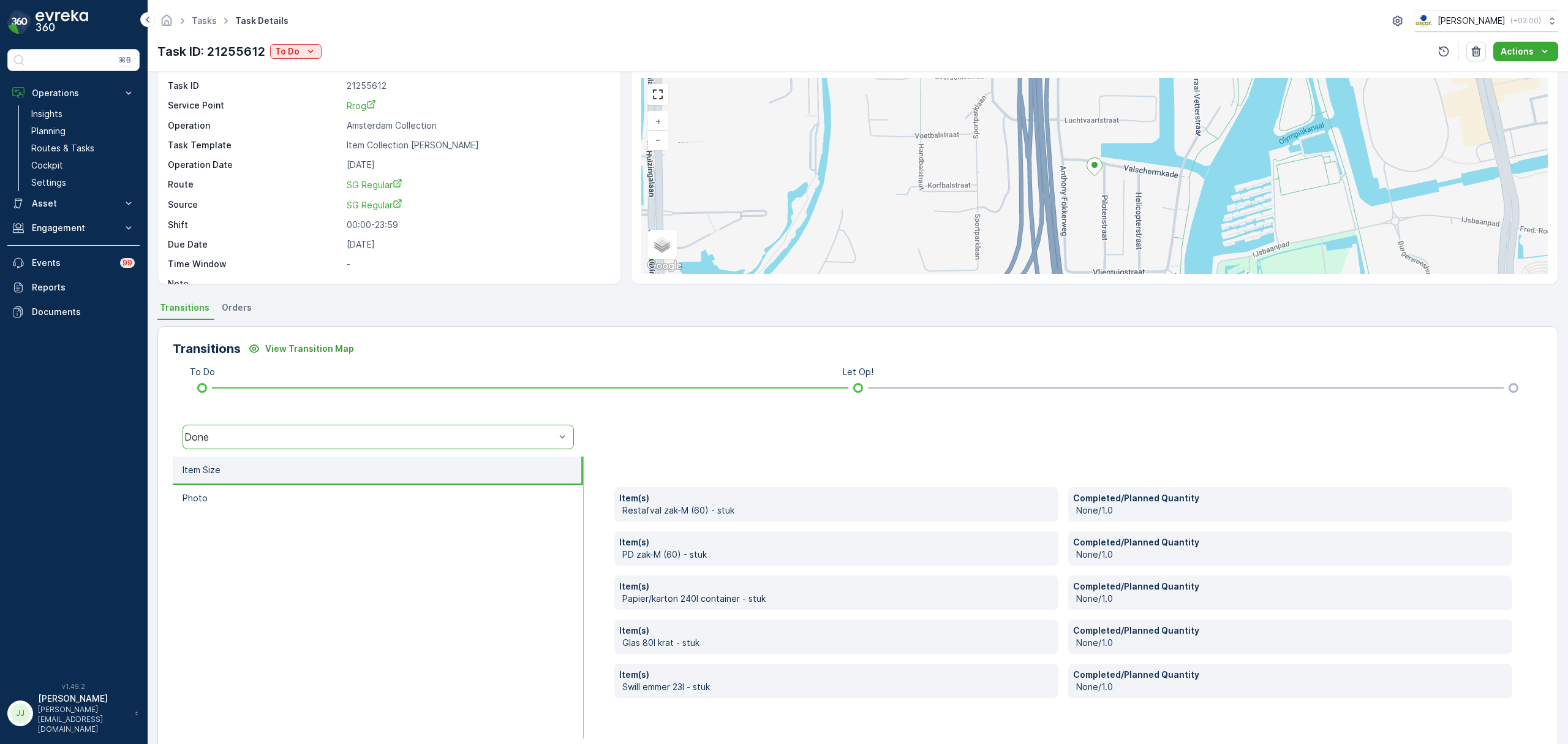
scroll to position [65, 0]
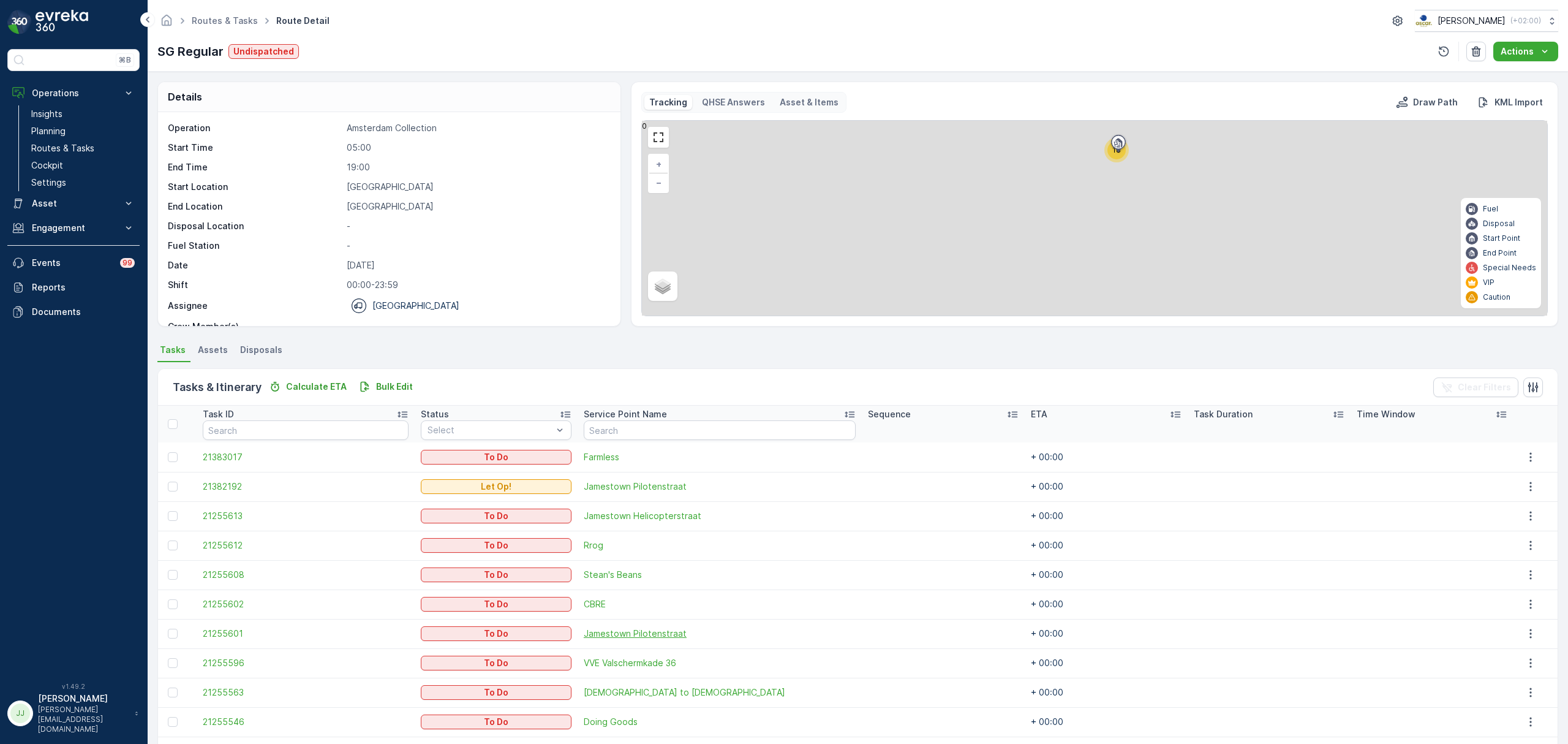
scroll to position [82, 0]
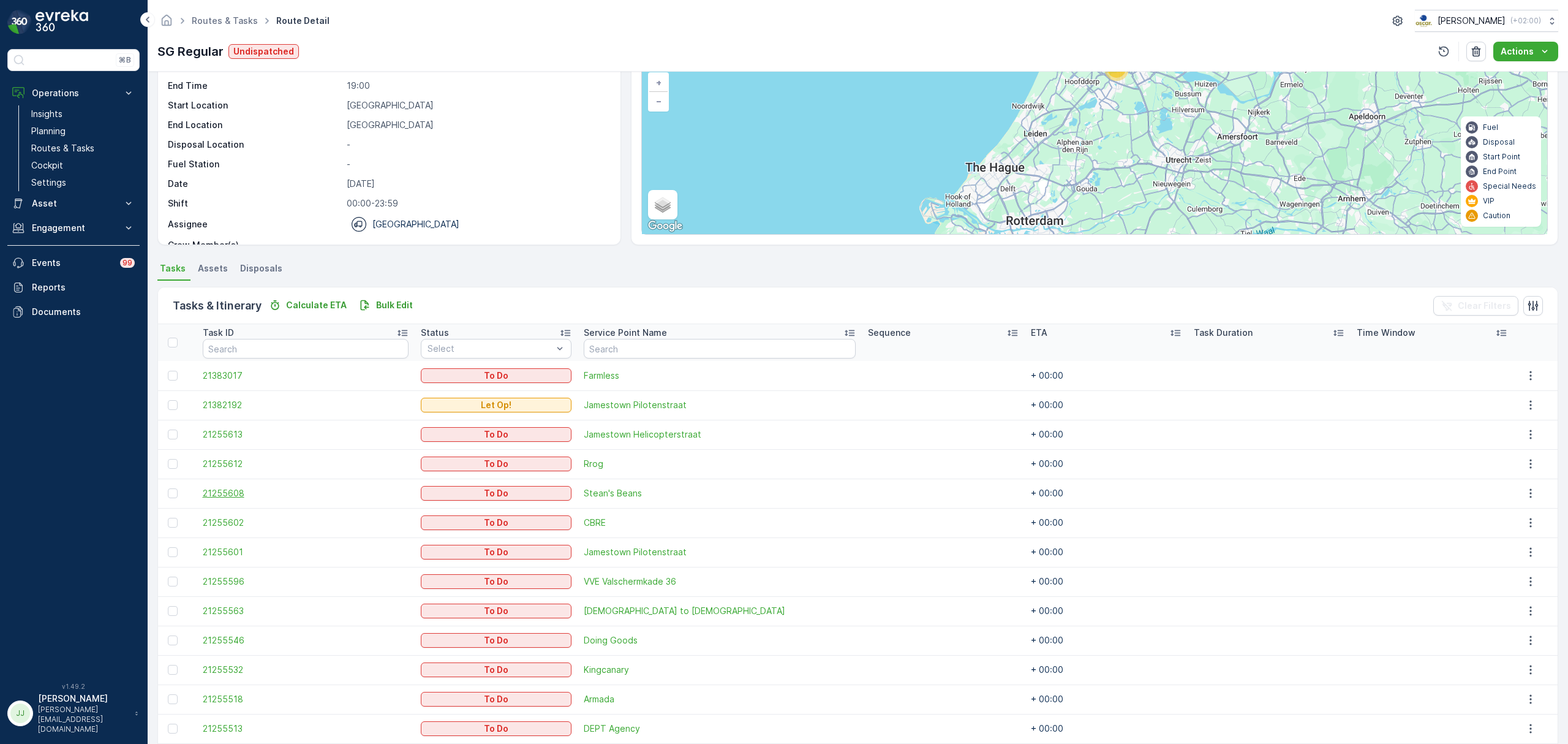
click at [232, 497] on span "21255608" at bounding box center [305, 493] width 206 height 12
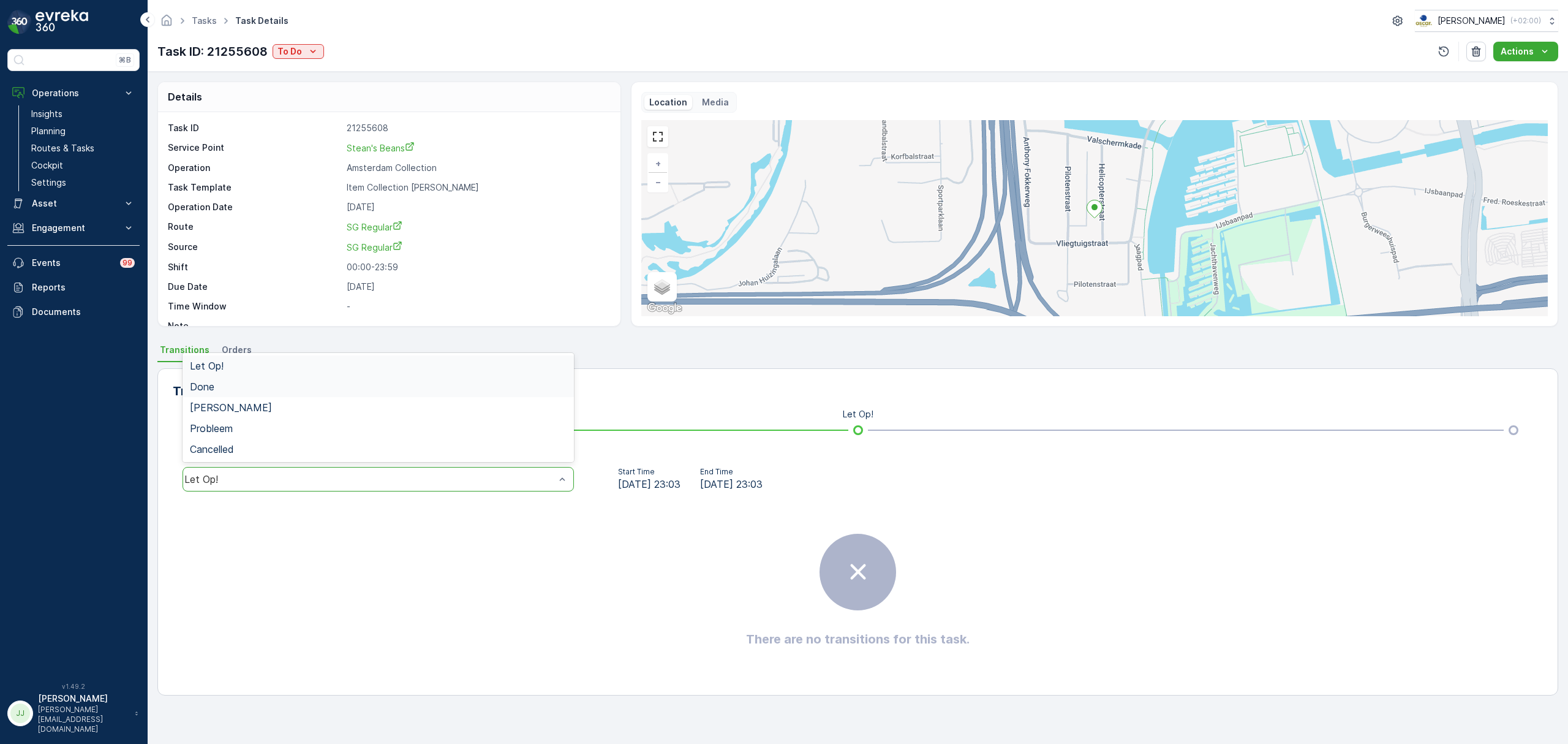
click at [270, 387] on div "Done" at bounding box center [378, 387] width 377 height 11
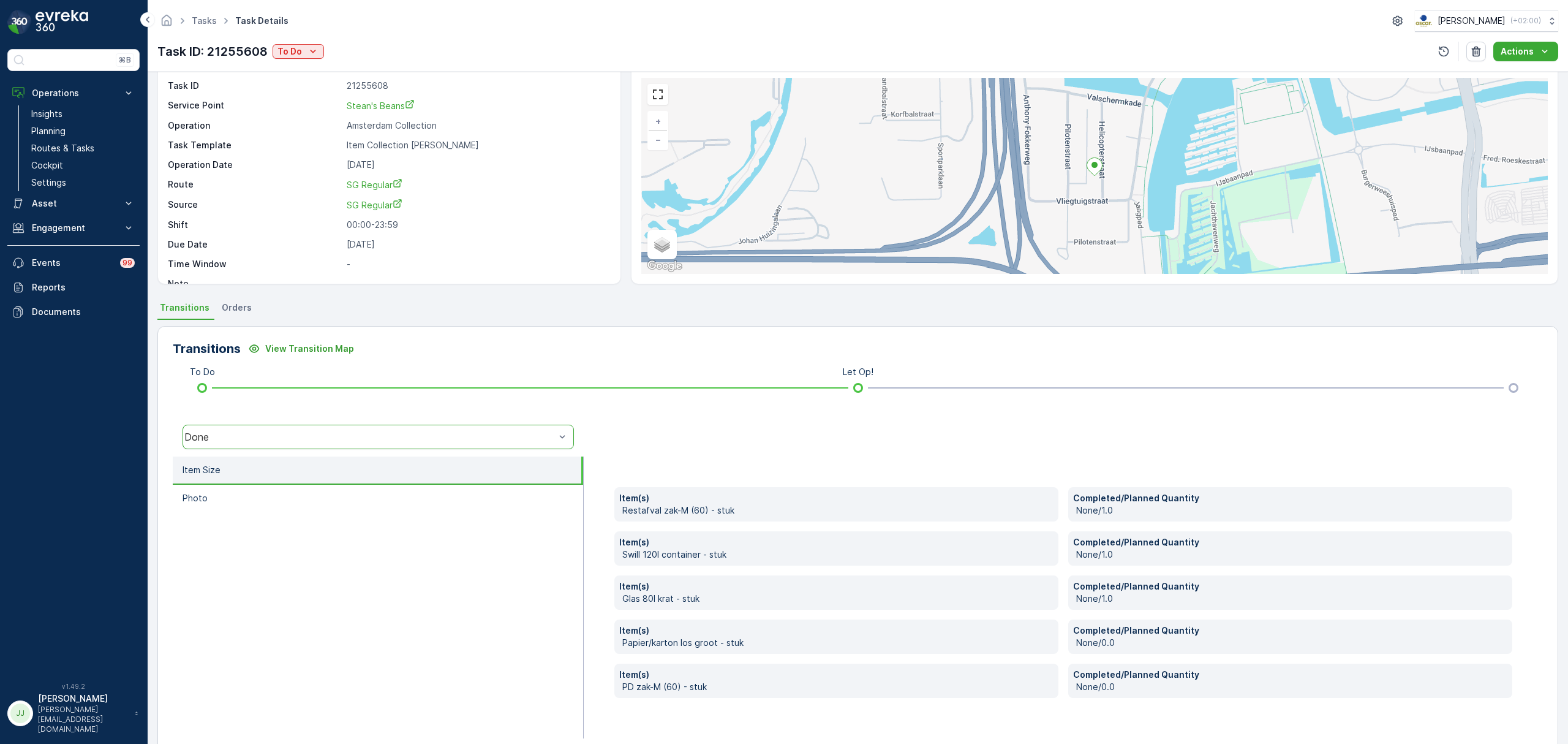
scroll to position [65, 0]
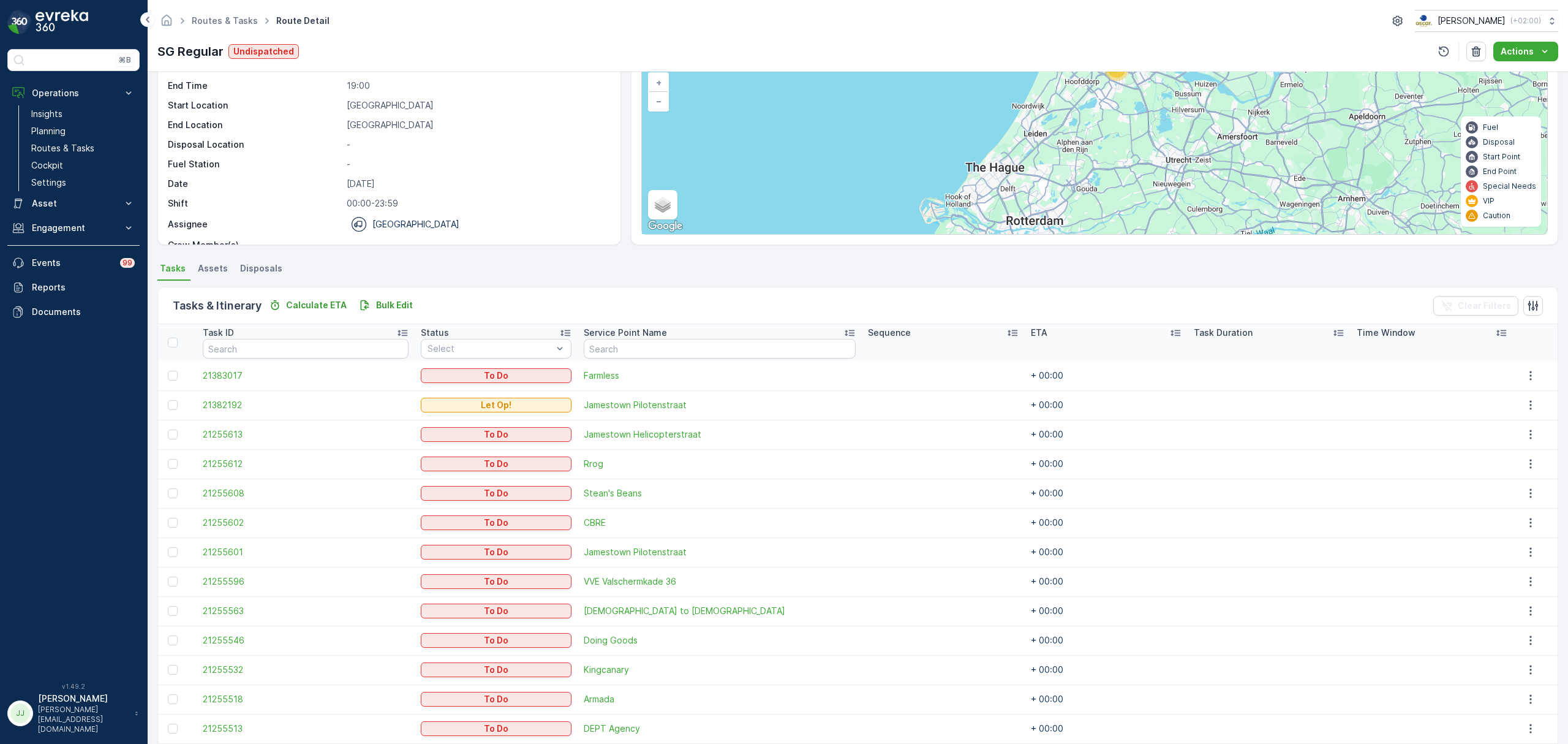
scroll to position [163, 0]
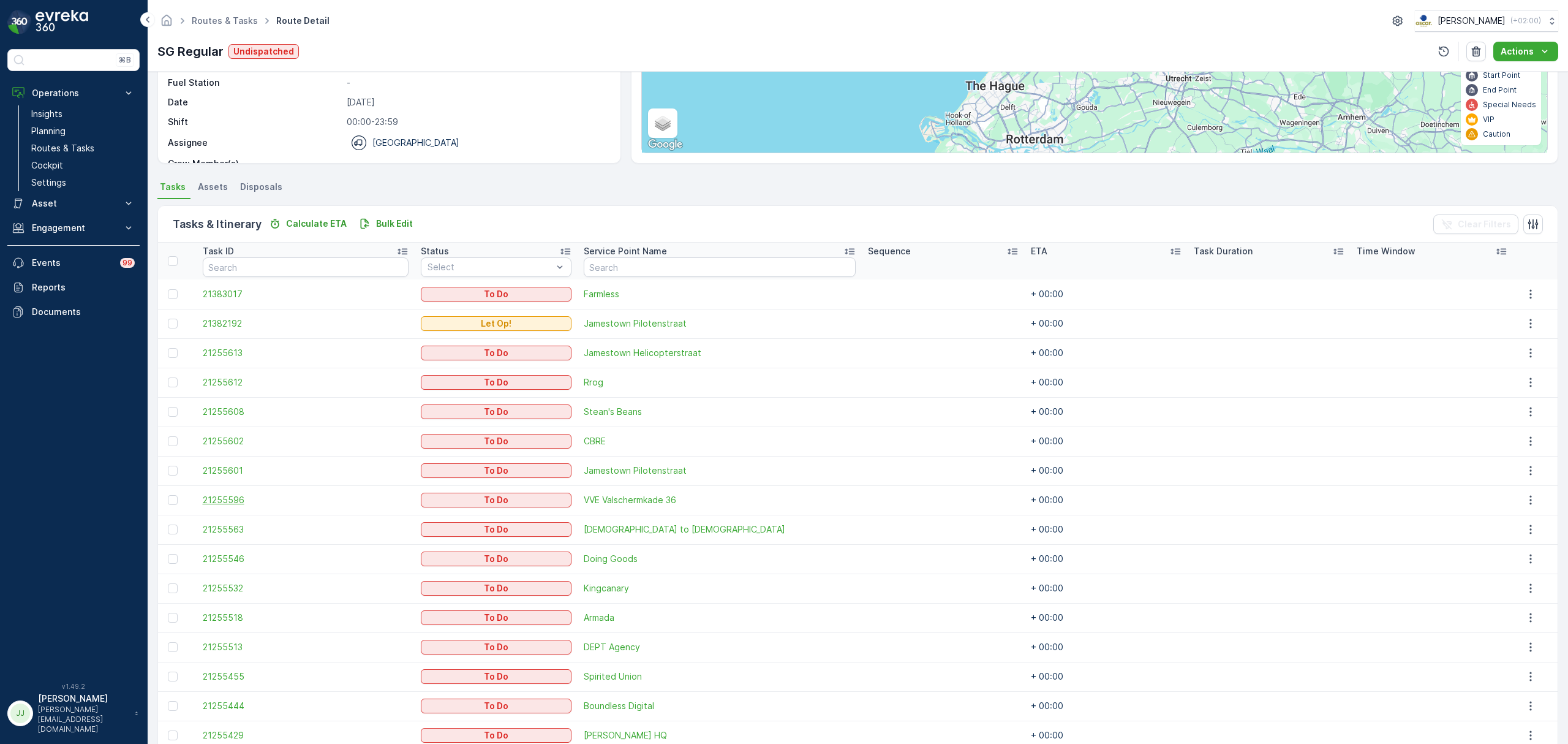
click at [240, 500] on span "21255596" at bounding box center [305, 499] width 206 height 12
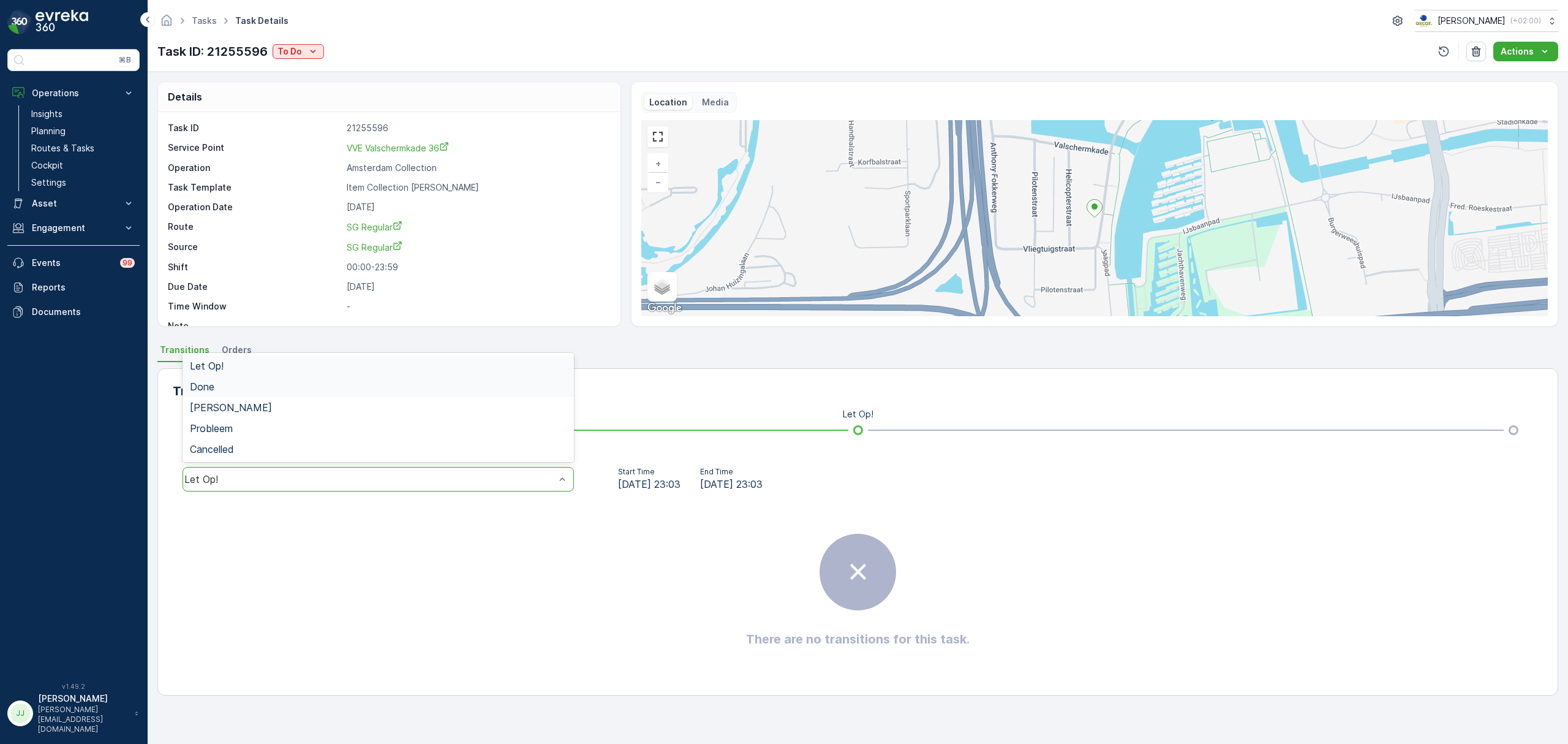
click at [284, 391] on div "Done" at bounding box center [378, 387] width 377 height 11
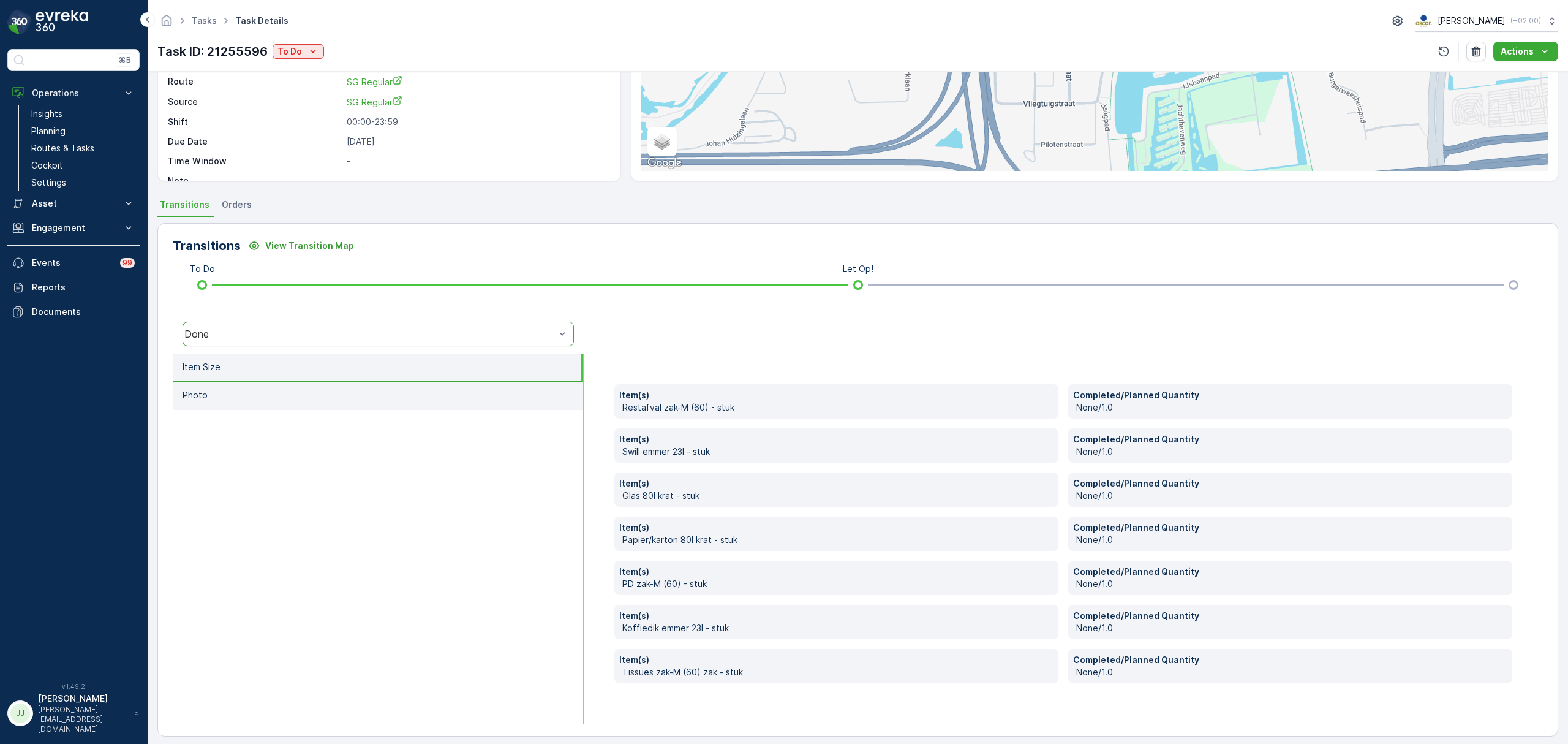
scroll to position [153, 0]
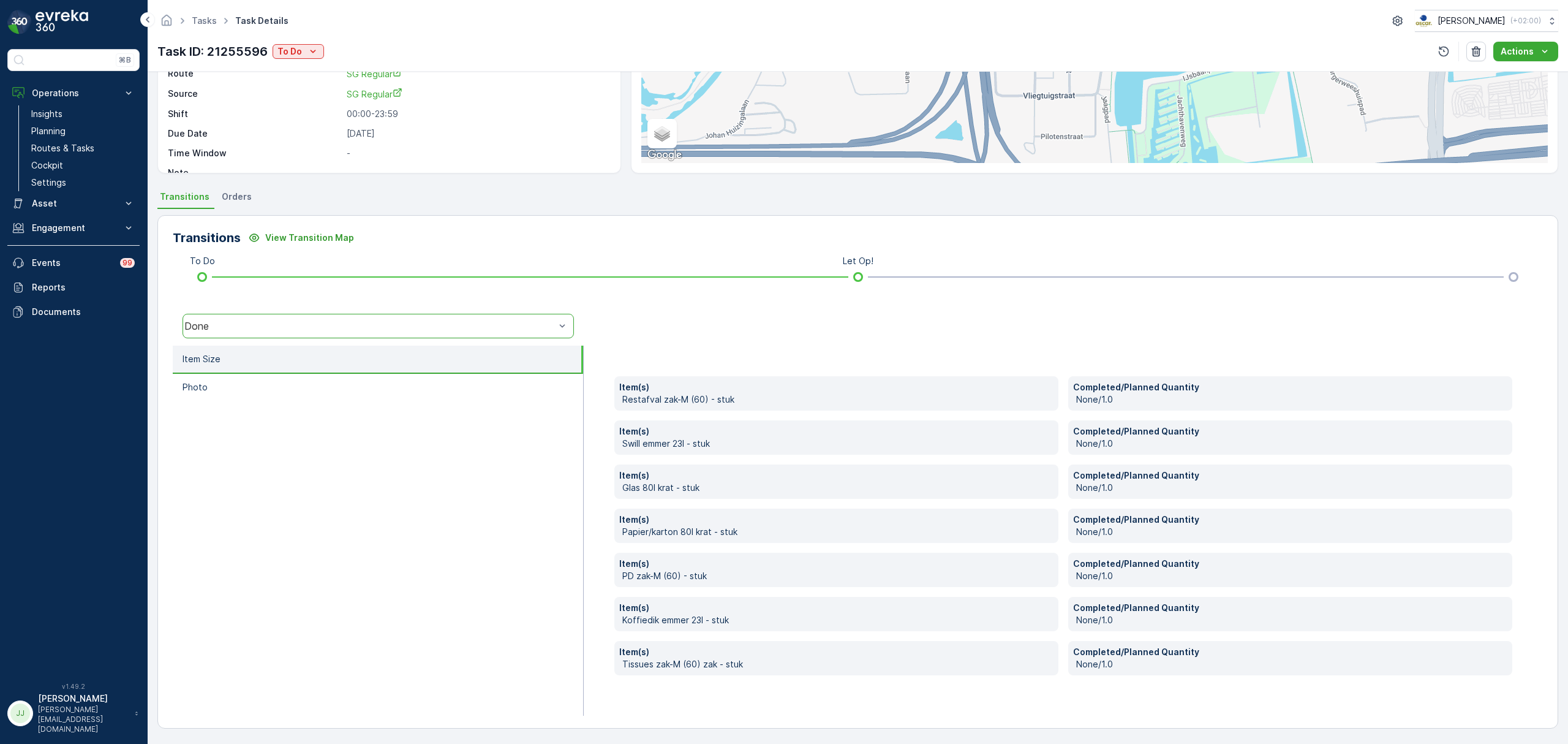
drag, startPoint x: 446, startPoint y: 582, endPoint x: 451, endPoint y: 571, distance: 12.1
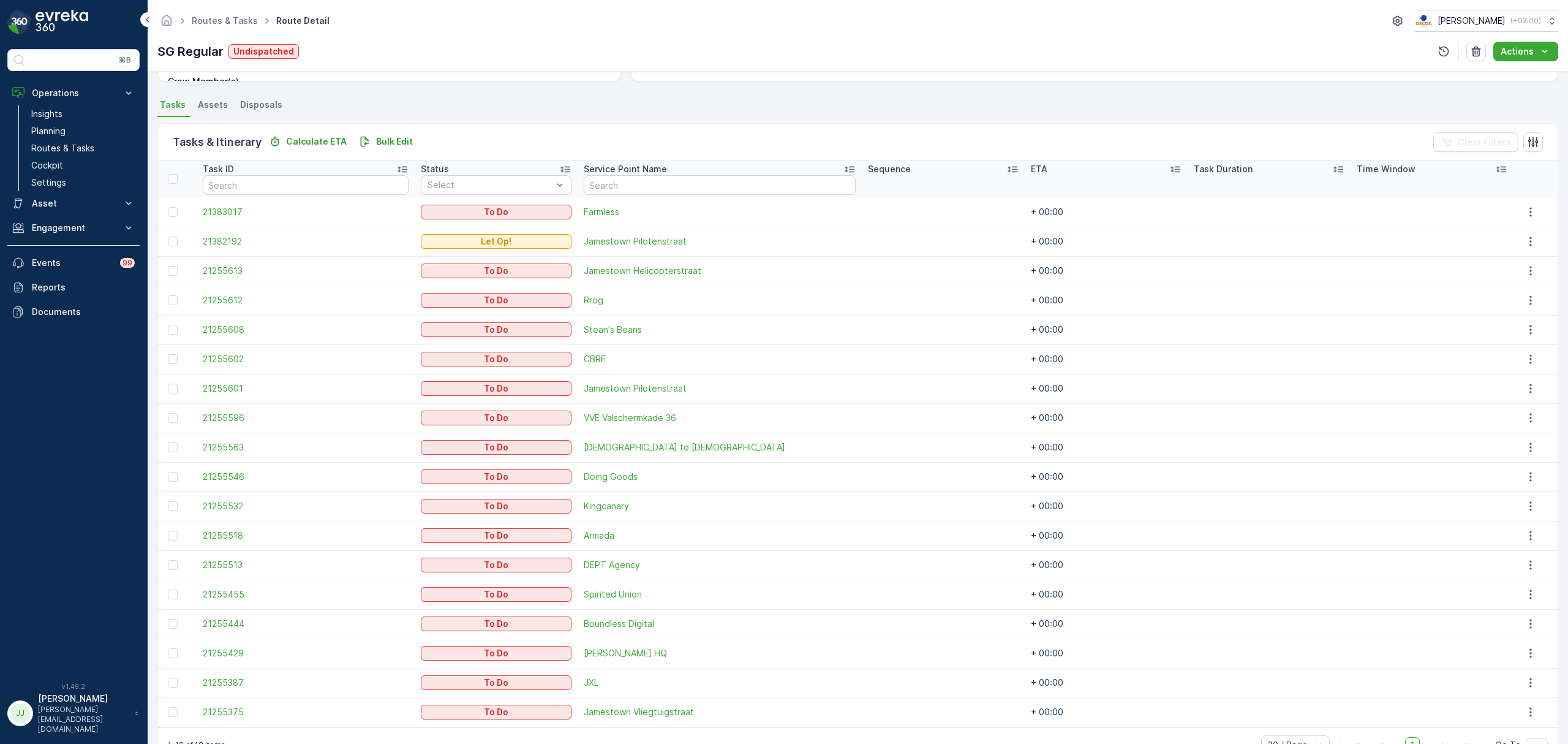
scroll to position [280, 0]
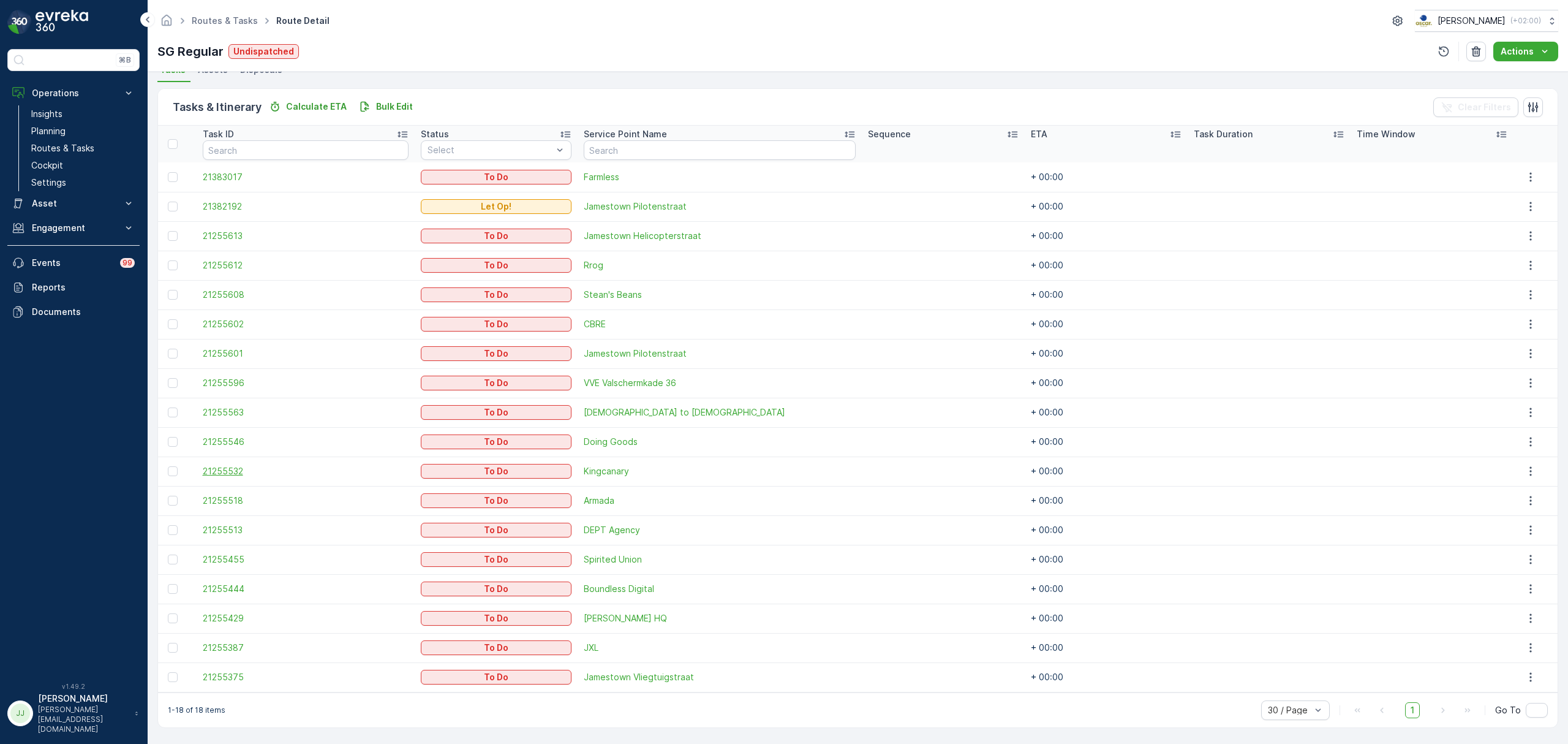
click at [232, 470] on span "21255532" at bounding box center [305, 471] width 206 height 12
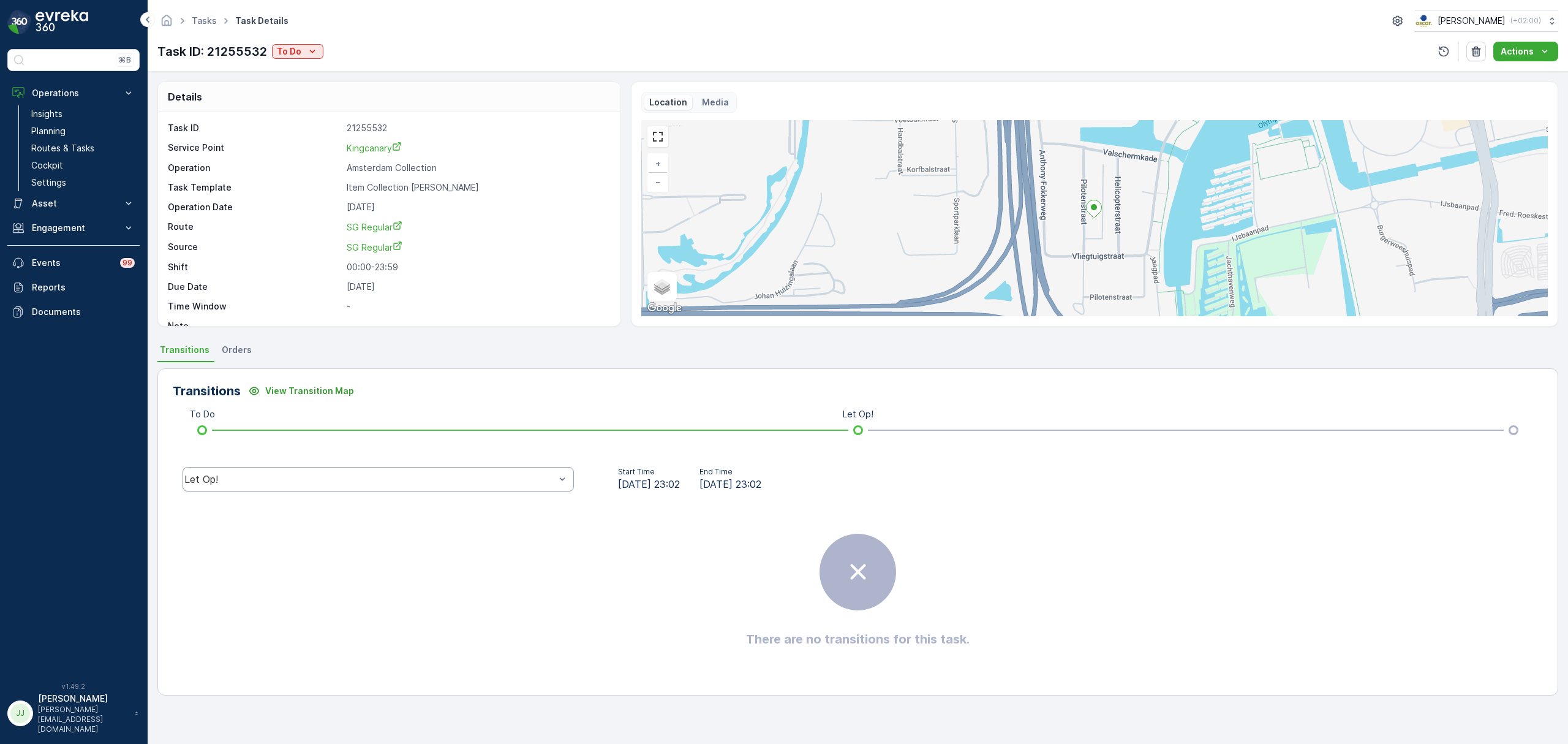
click at [444, 473] on div "Let Op!" at bounding box center [378, 479] width 392 height 25
click at [263, 386] on div "Done" at bounding box center [378, 387] width 377 height 11
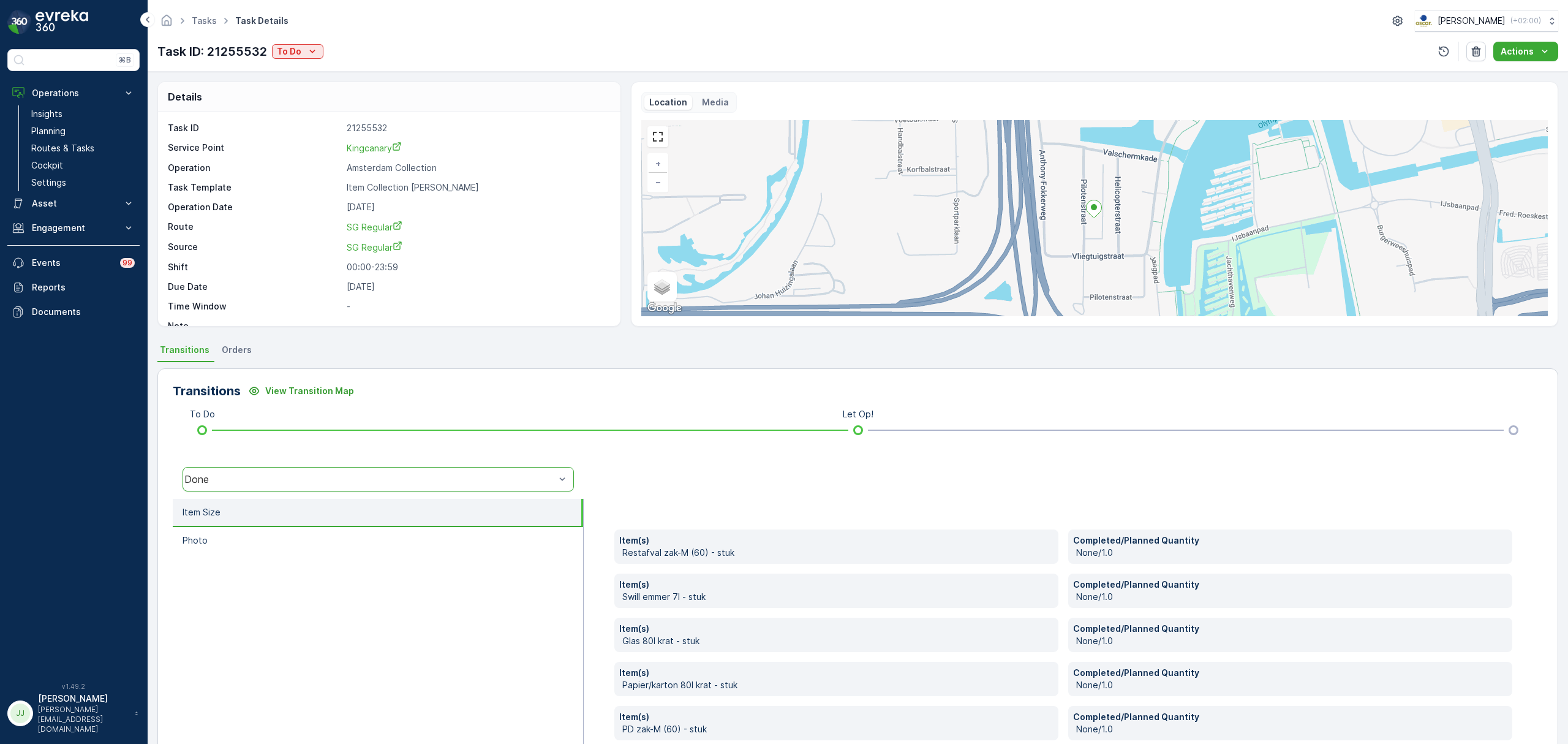
drag, startPoint x: 549, startPoint y: 574, endPoint x: 555, endPoint y: 570, distance: 7.2
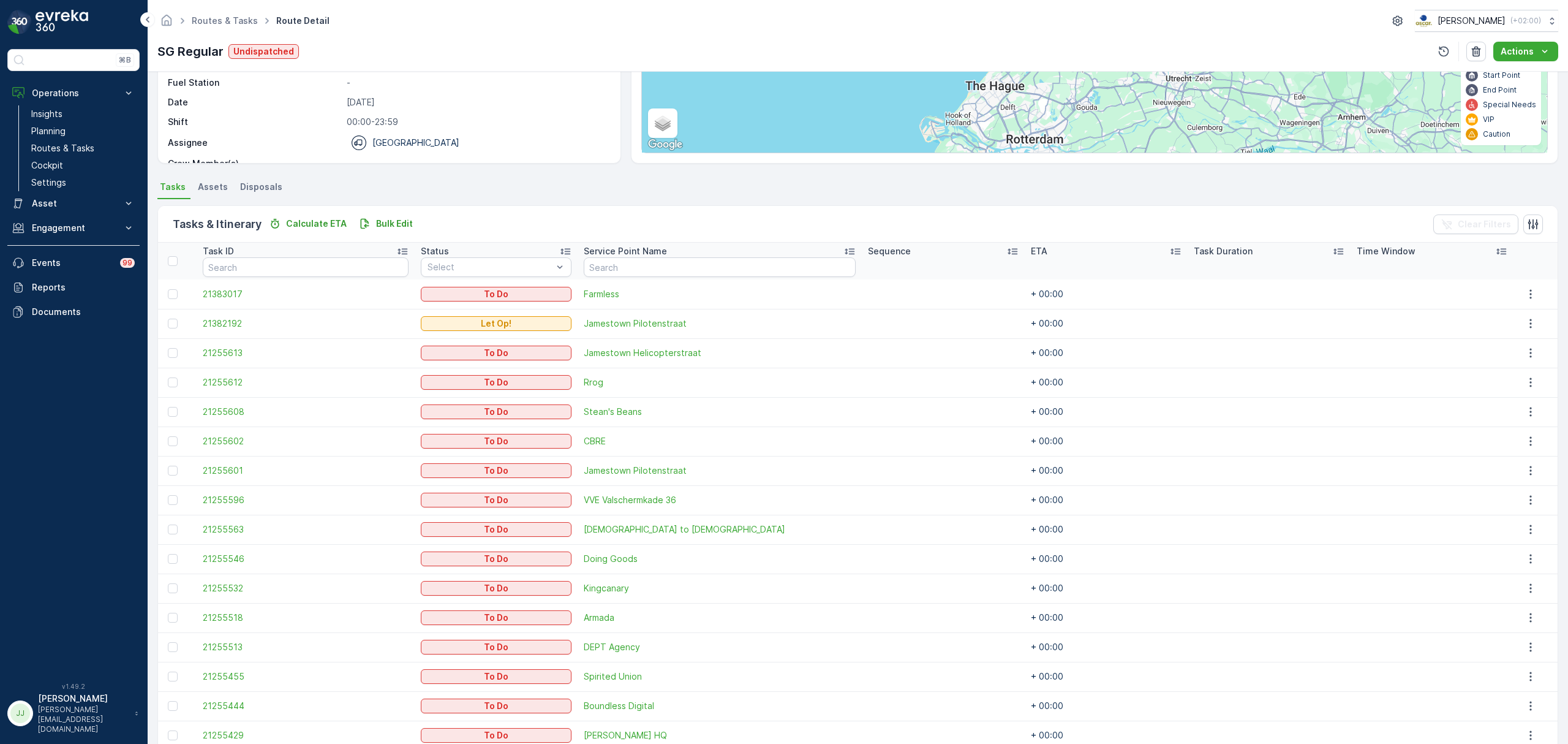
scroll to position [280, 0]
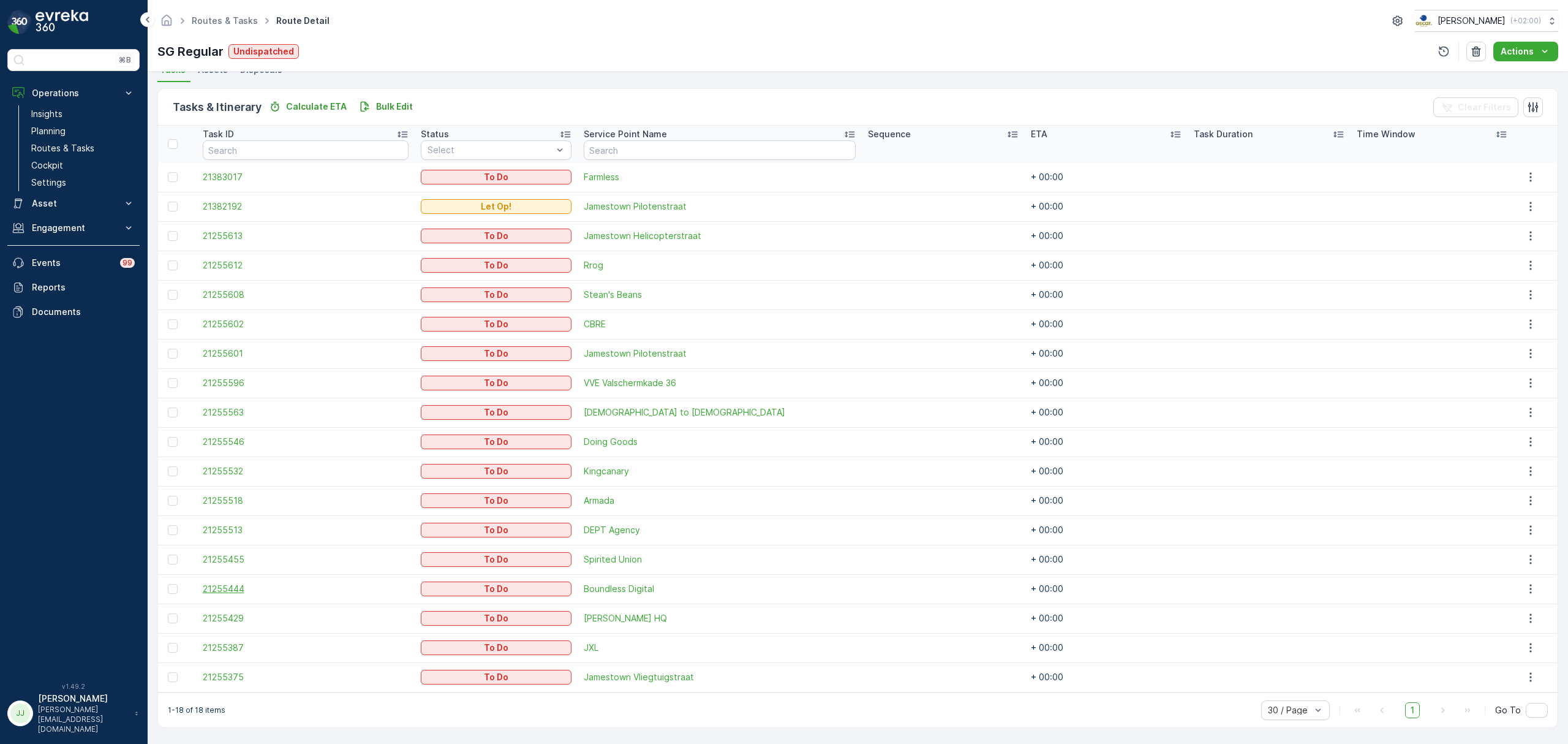
click at [226, 593] on span "21255444" at bounding box center [305, 588] width 206 height 12
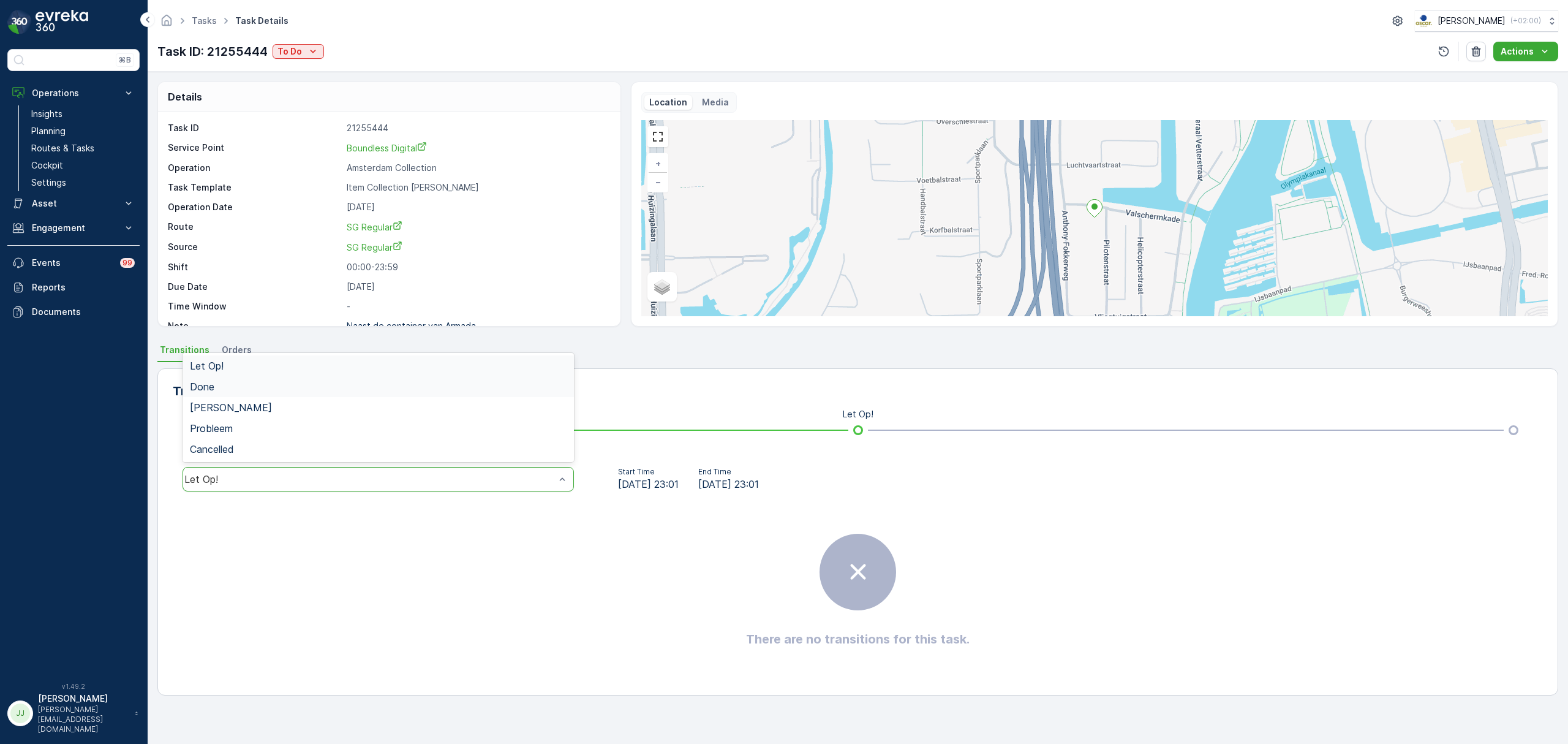
click at [239, 381] on div "Done" at bounding box center [378, 387] width 392 height 21
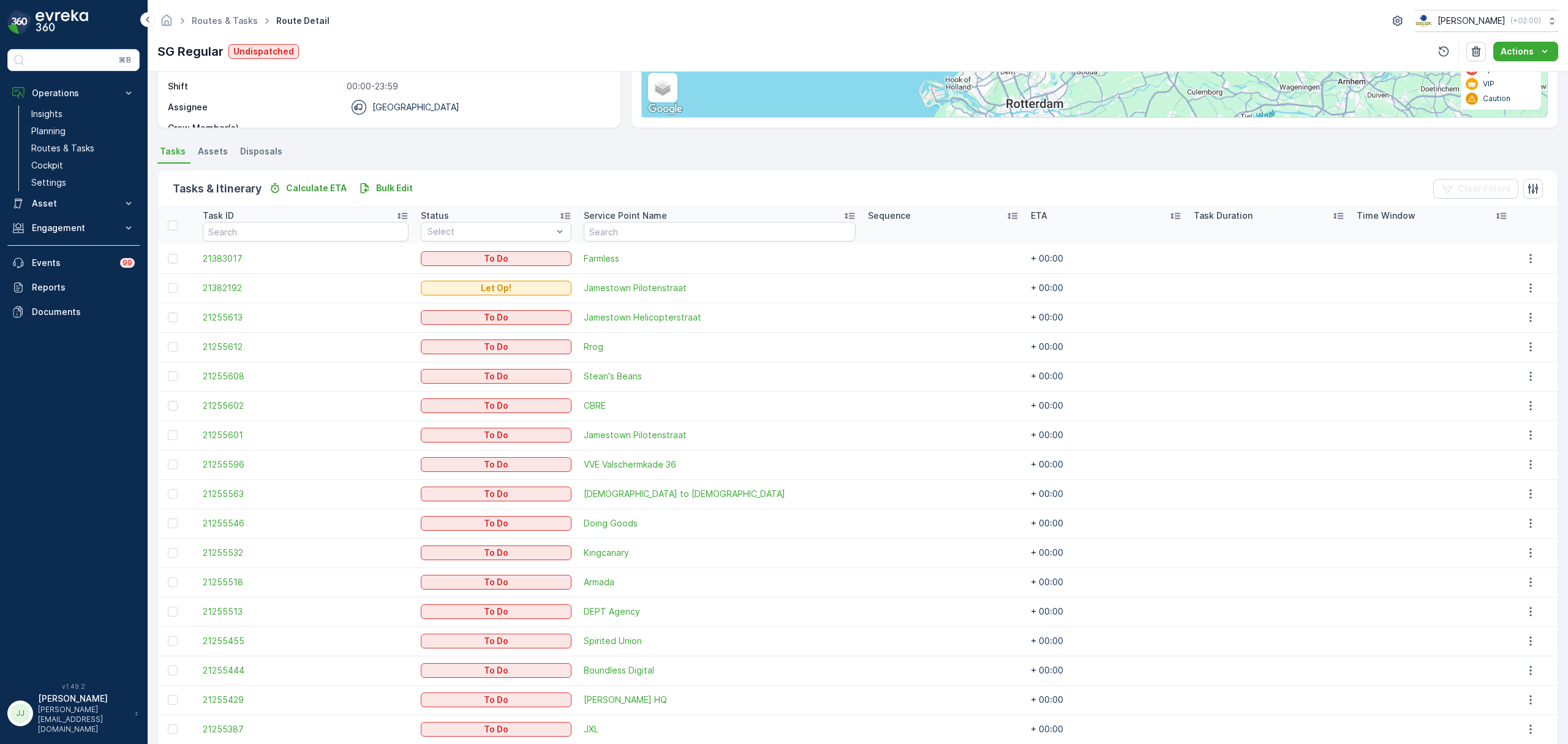
scroll to position [280, 0]
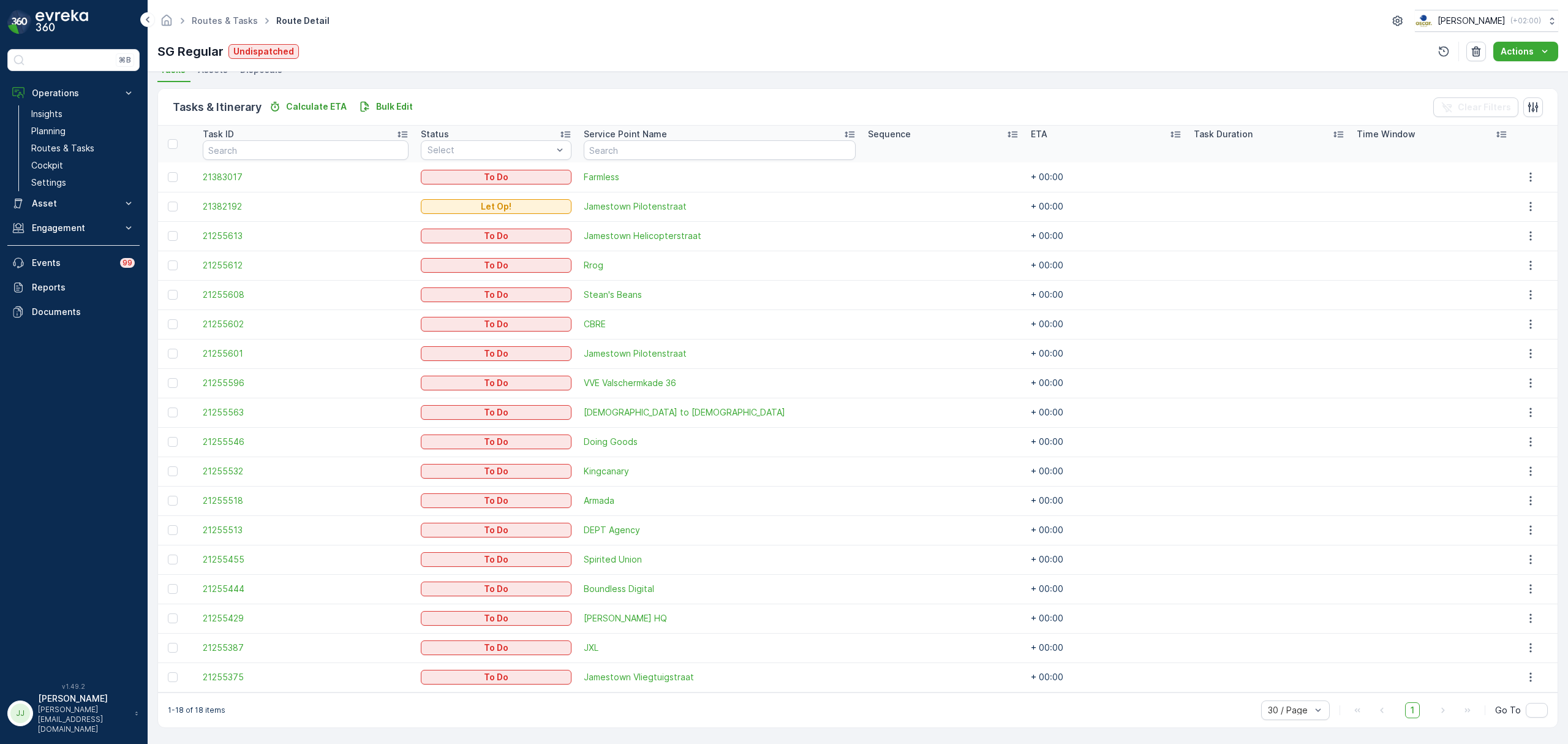
click at [220, 653] on span "21255387" at bounding box center [305, 648] width 206 height 12
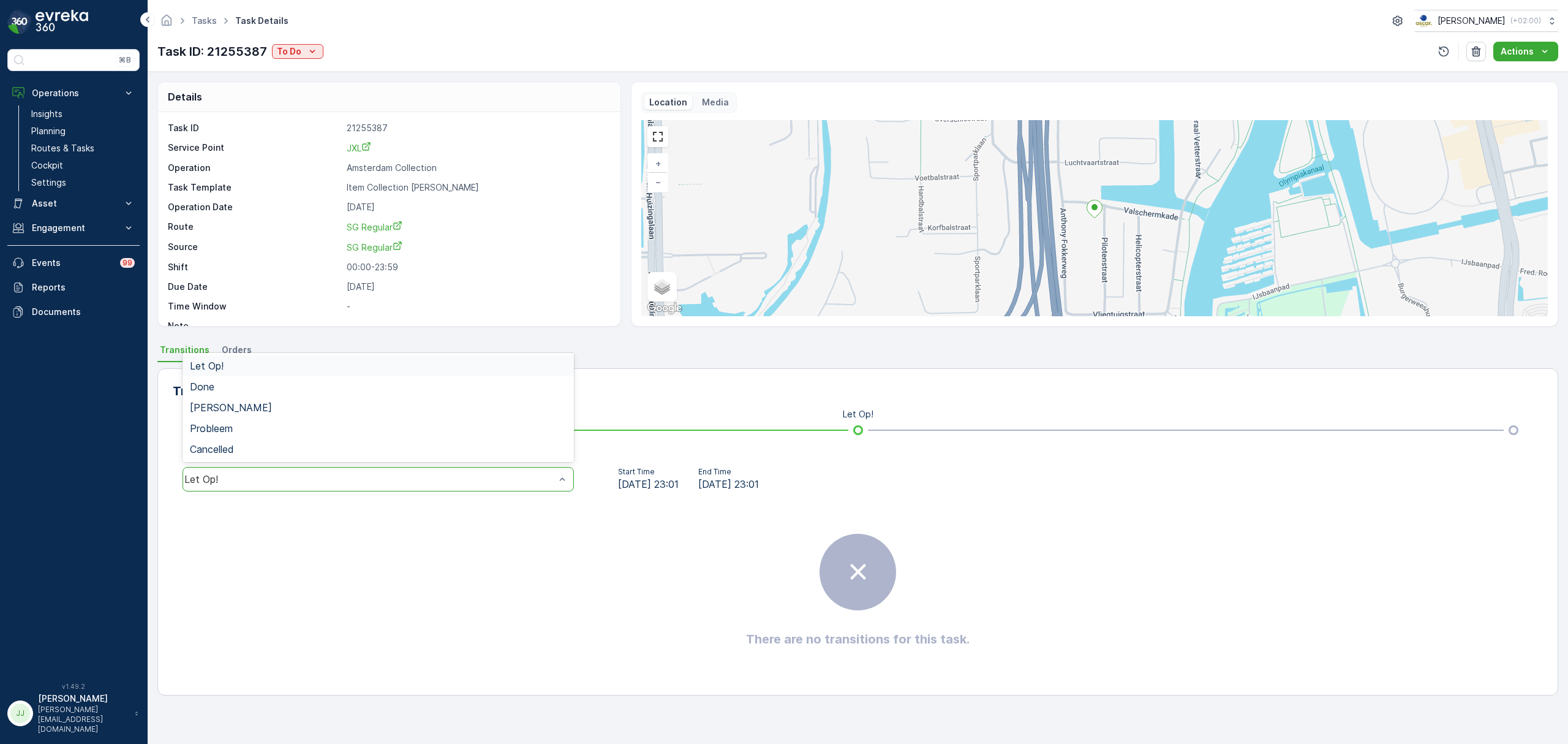
click at [386, 489] on div "Let Op!" at bounding box center [378, 479] width 392 height 25
click at [299, 393] on div "Done" at bounding box center [378, 387] width 392 height 21
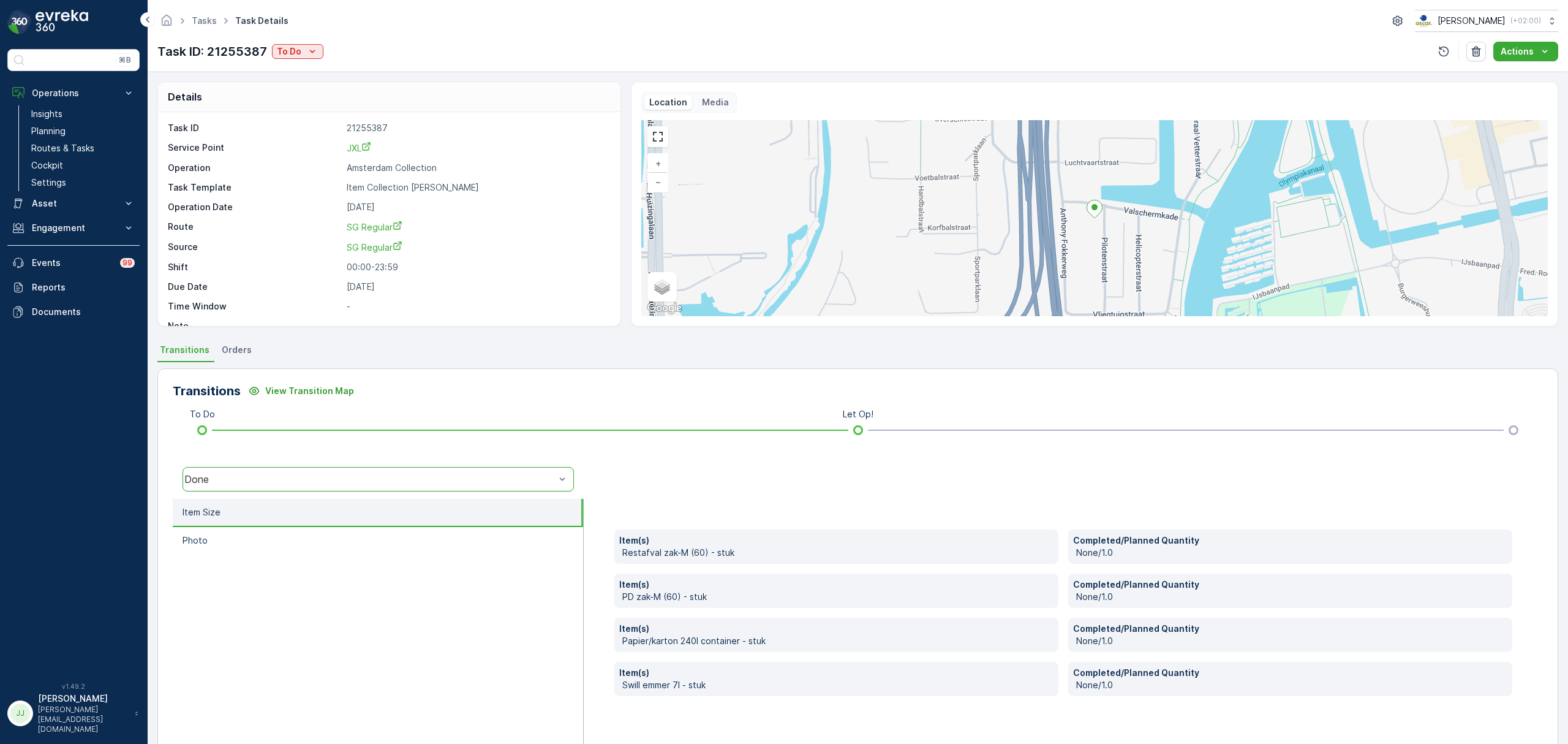
scroll to position [28, 0]
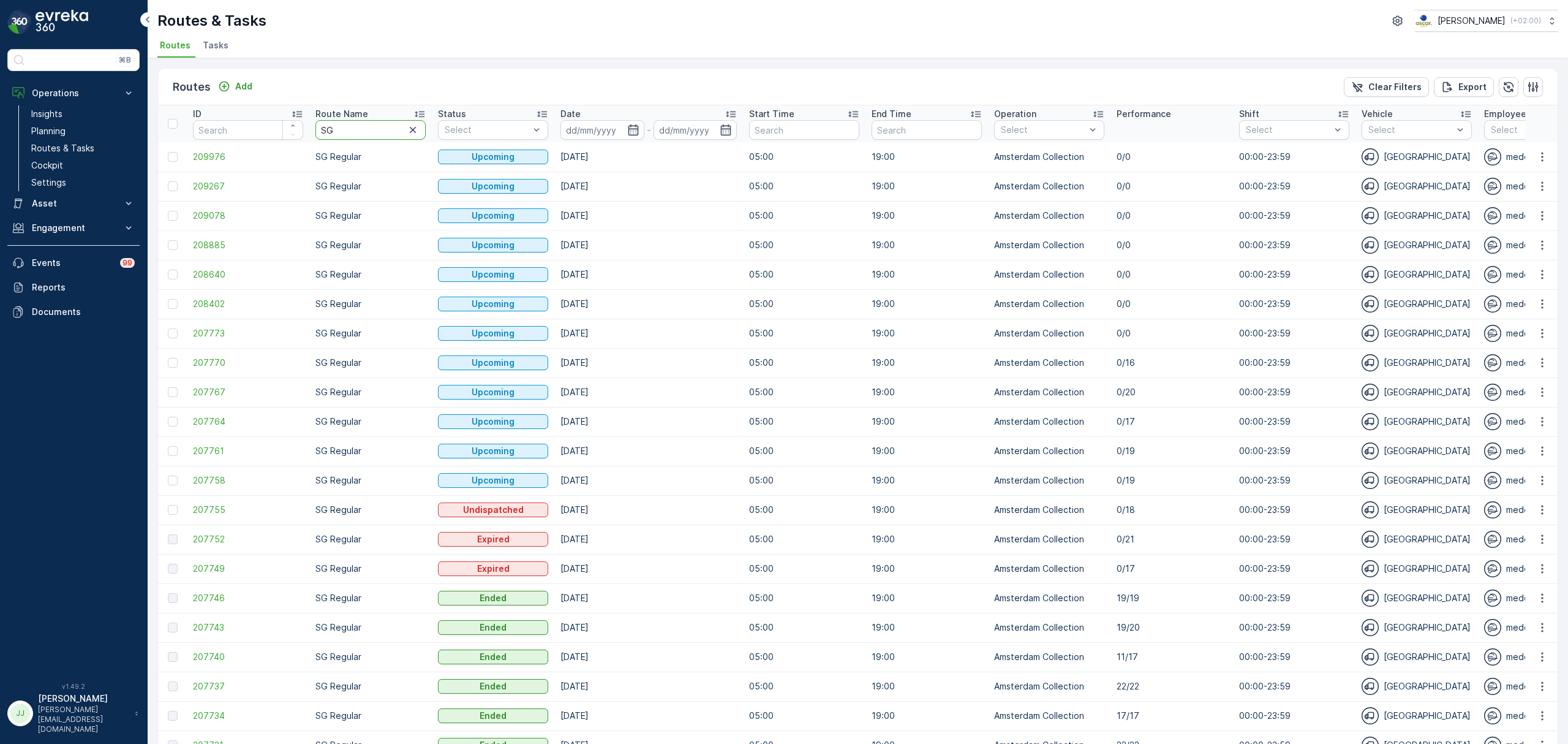
drag, startPoint x: 370, startPoint y: 132, endPoint x: 312, endPoint y: 125, distance: 58.4
click at [312, 125] on th "Route Name SG" at bounding box center [371, 123] width 123 height 37
type input "CS"
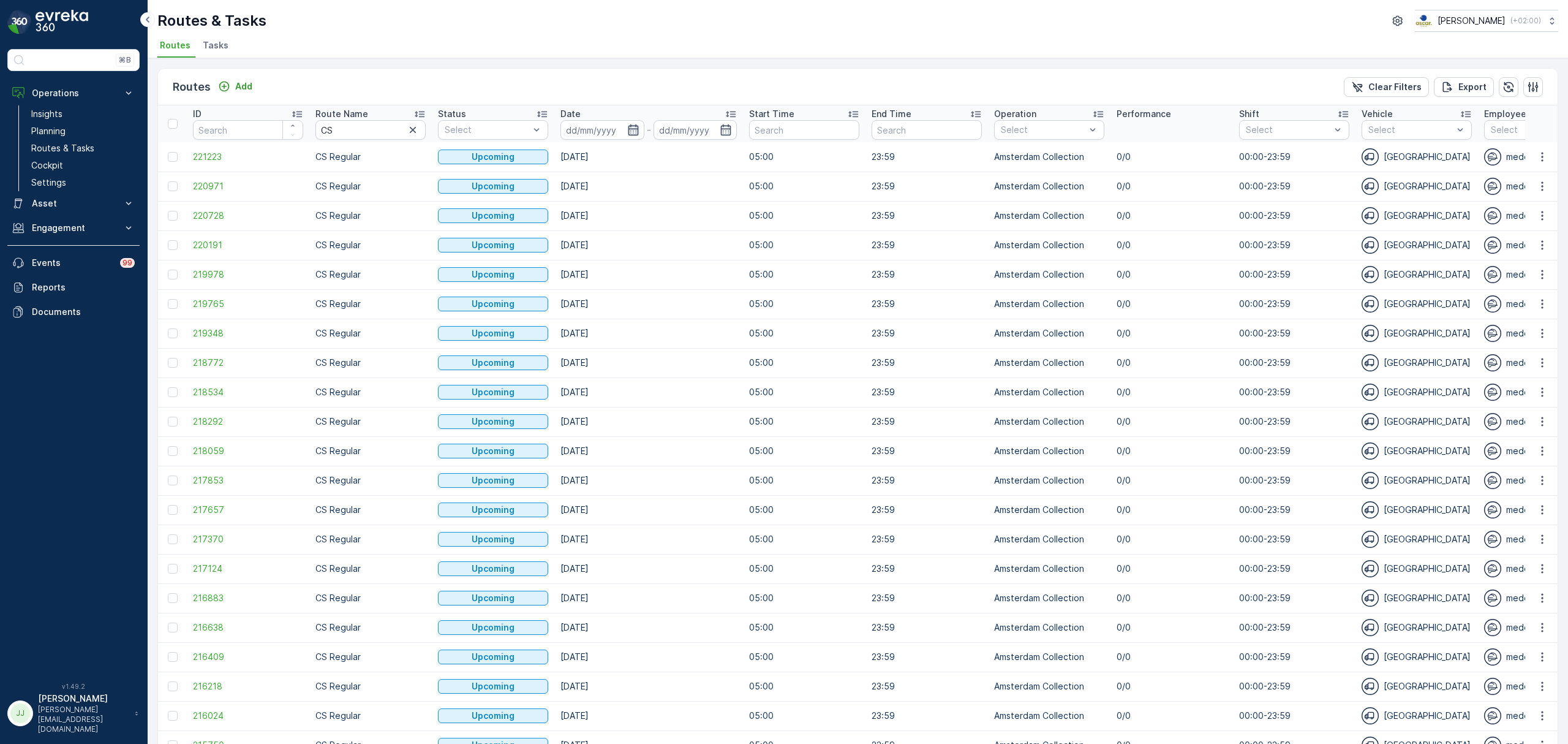
click at [638, 126] on icon "button" at bounding box center [633, 130] width 12 height 12
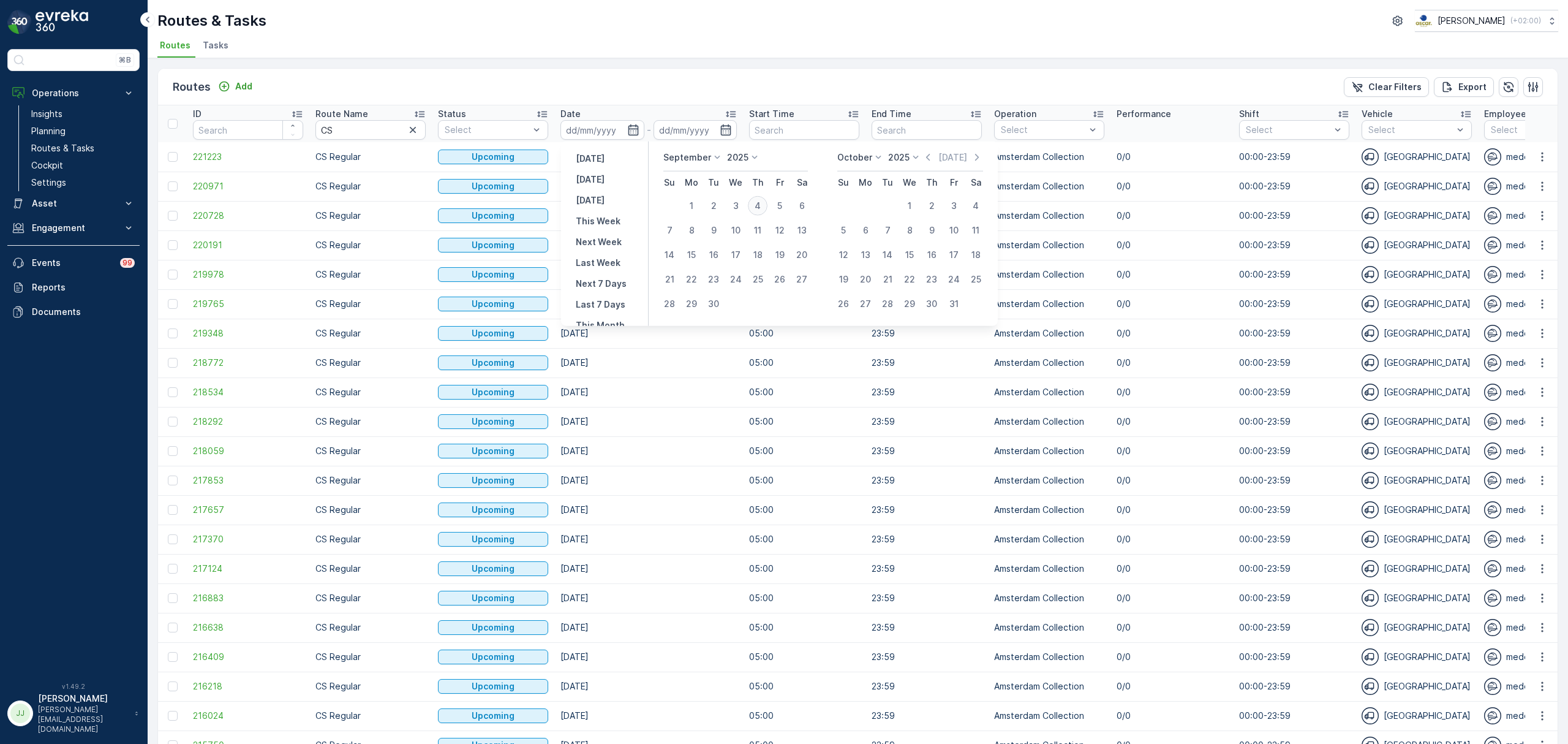
click at [758, 206] on div "4" at bounding box center [758, 206] width 19 height 19
type input "[DATE]"
click at [758, 206] on div "4" at bounding box center [758, 206] width 19 height 19
type input "[DATE]"
click at [758, 206] on div "4" at bounding box center [758, 206] width 19 height 19
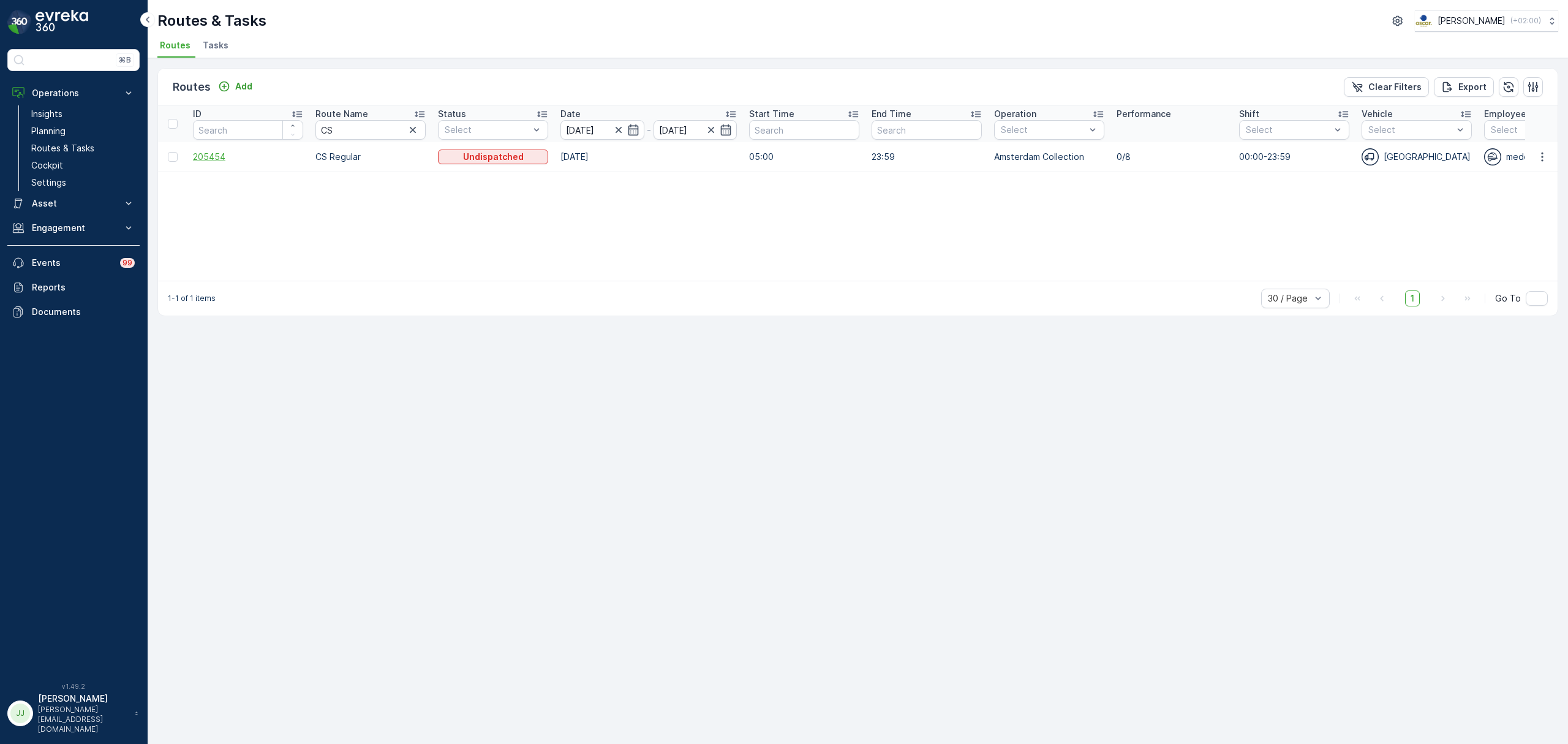
click at [218, 162] on span "205454" at bounding box center [247, 157] width 110 height 12
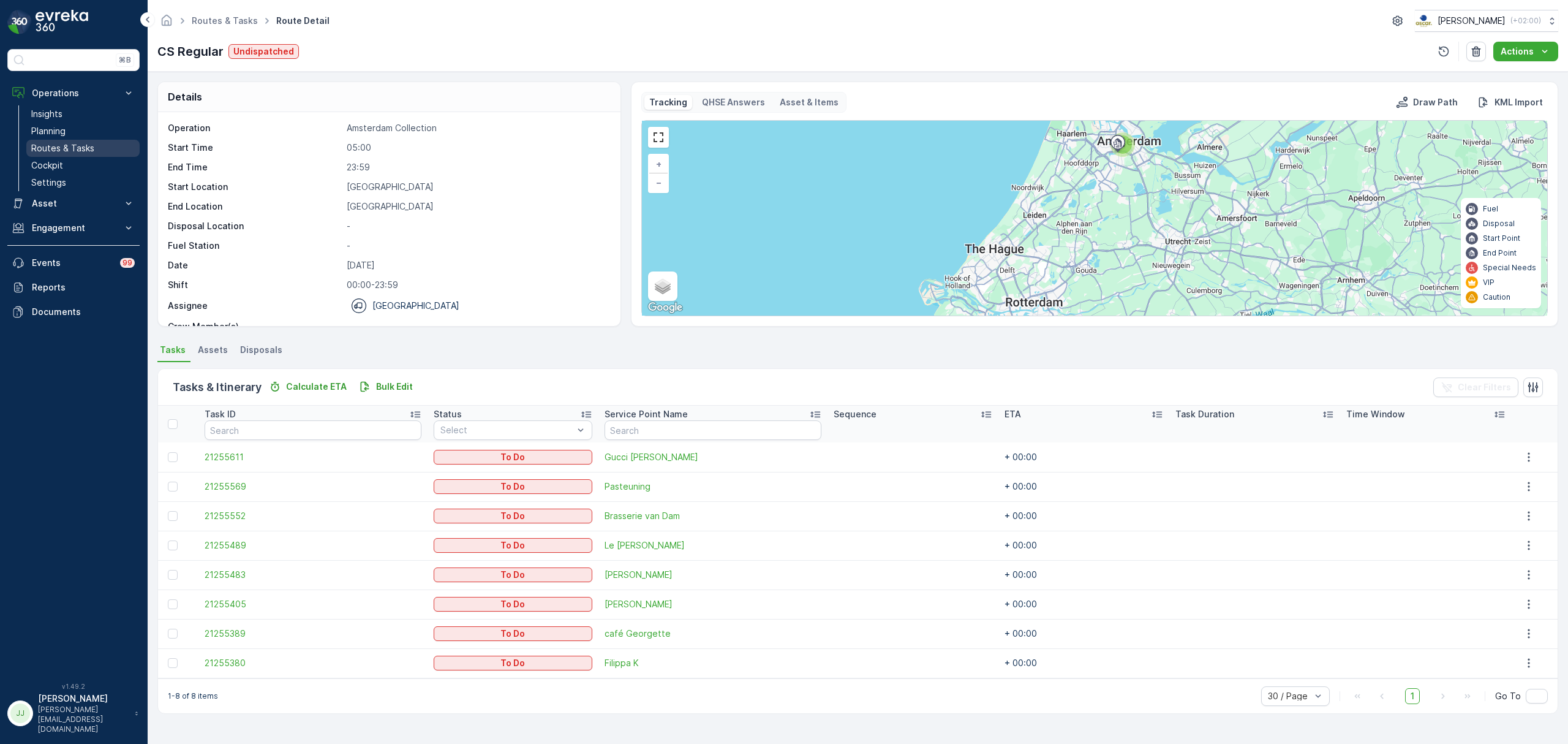
click at [90, 146] on p "Routes & Tasks" at bounding box center [63, 148] width 63 height 12
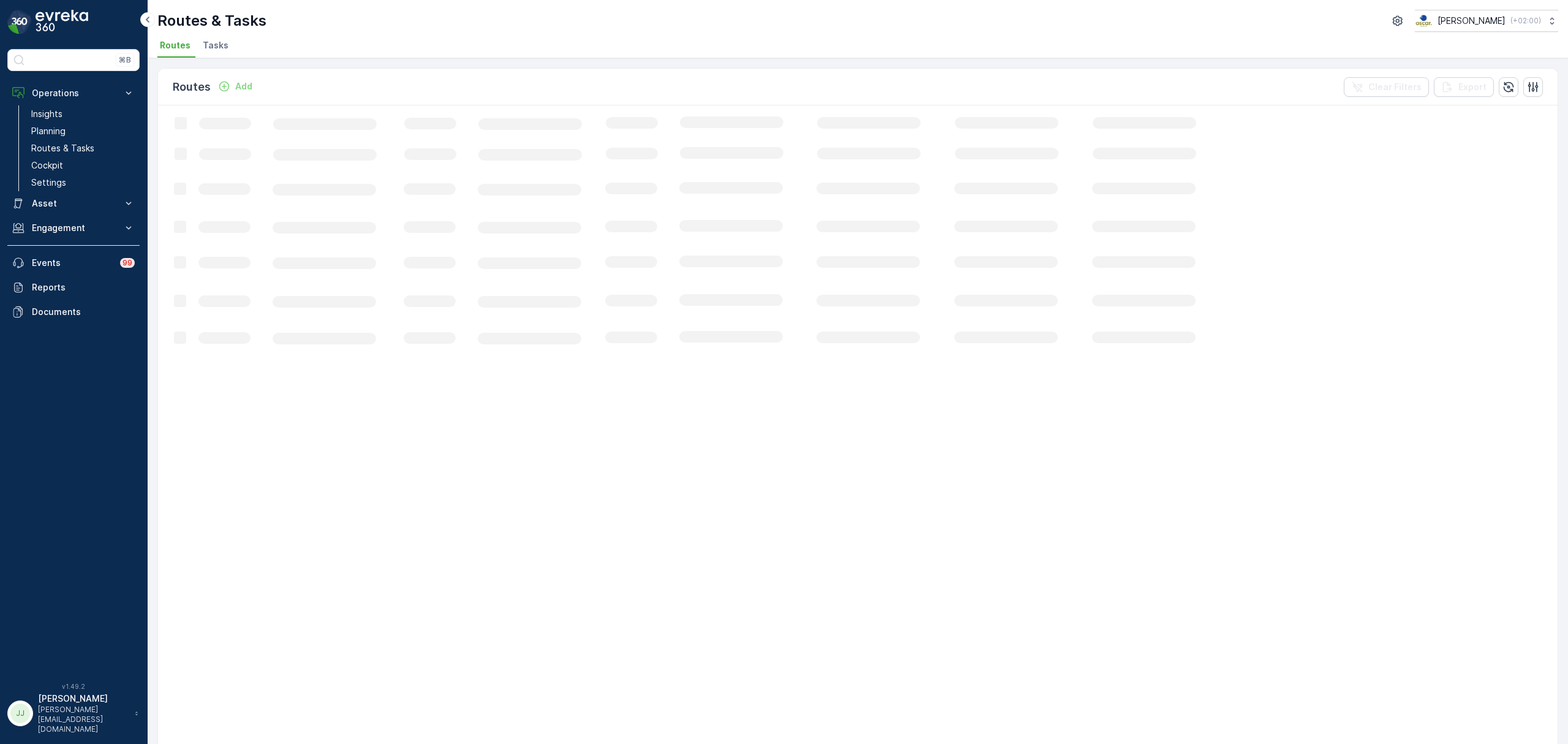
click at [214, 42] on span "Tasks" at bounding box center [215, 45] width 25 height 12
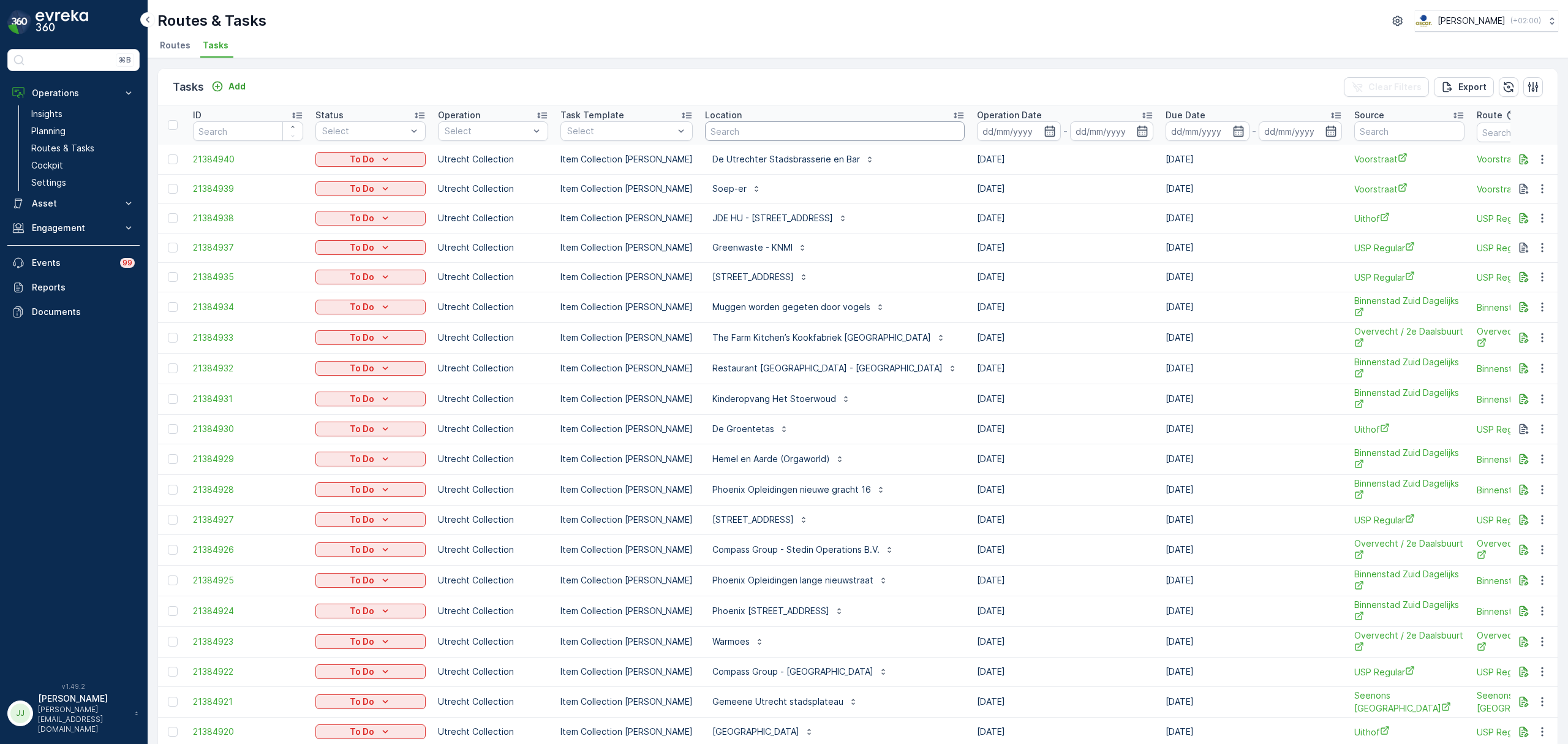
click at [795, 135] on input "text" at bounding box center [834, 131] width 259 height 19
type input "[PERSON_NAME]"
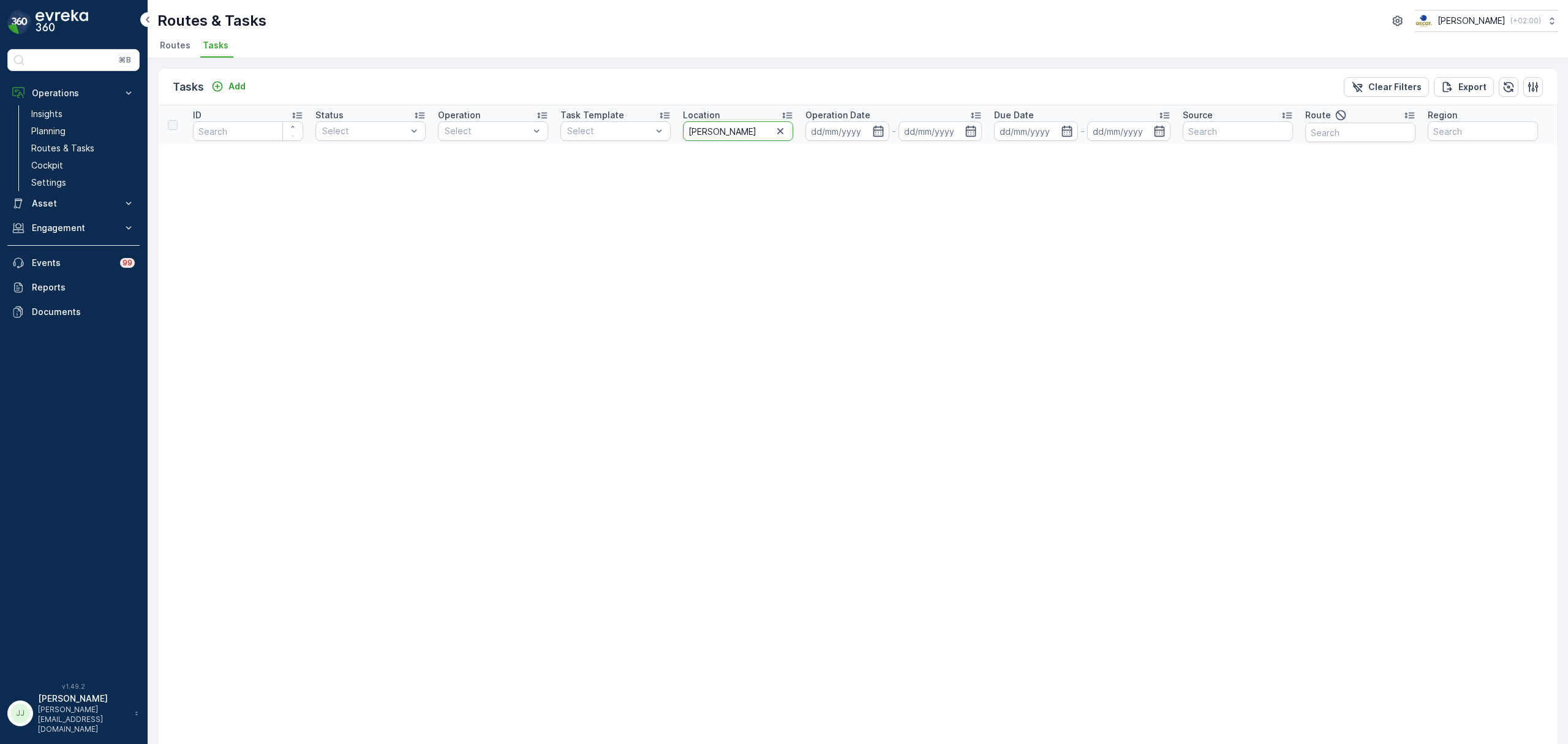
drag, startPoint x: 738, startPoint y: 134, endPoint x: 700, endPoint y: 135, distance: 38.0
click at [700, 135] on input "[PERSON_NAME]" at bounding box center [738, 131] width 110 height 19
type input "c"
type input "statiegeld"
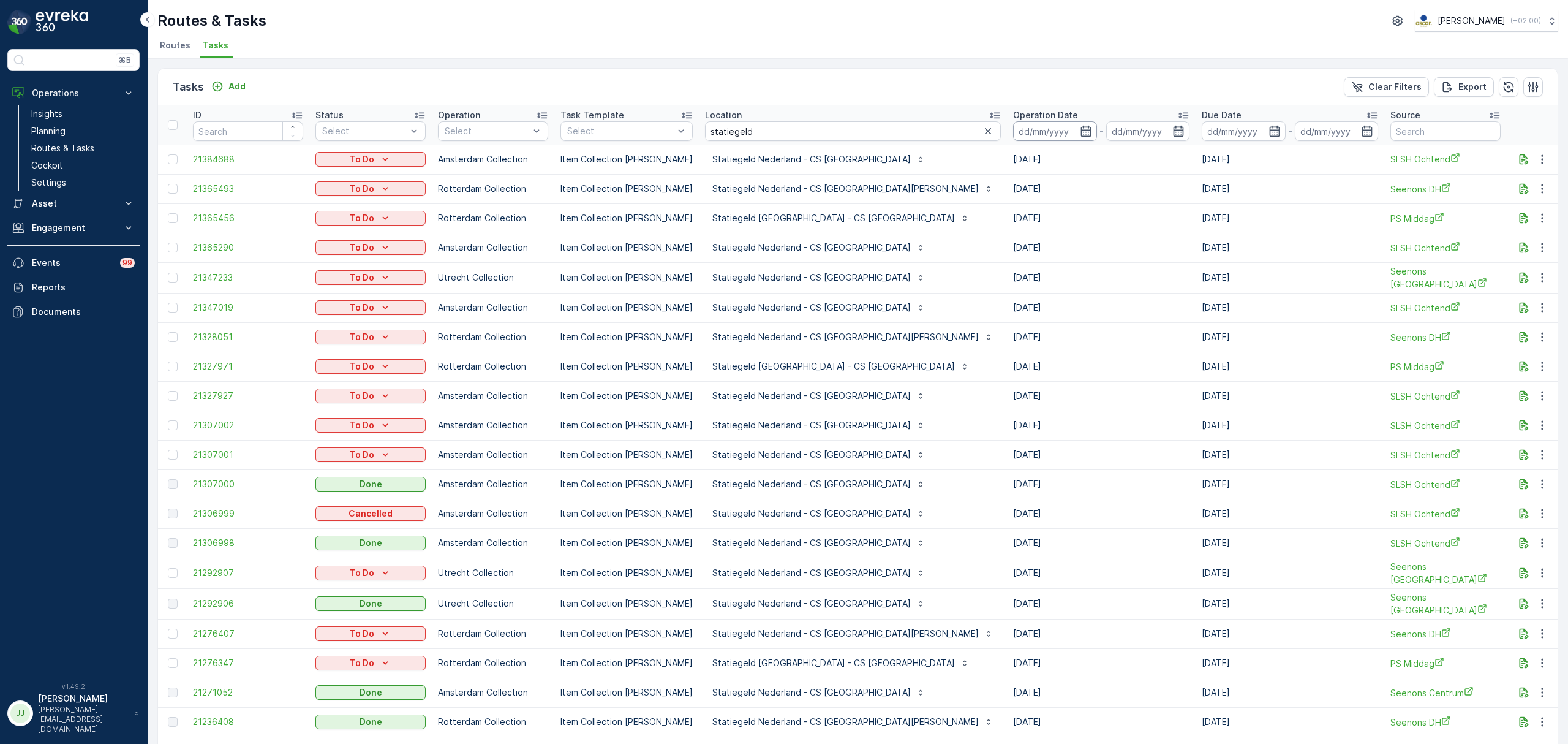
click at [1013, 129] on input at bounding box center [1055, 131] width 84 height 19
click at [1026, 205] on div "1" at bounding box center [1022, 207] width 19 height 19
type input "[DATE]"
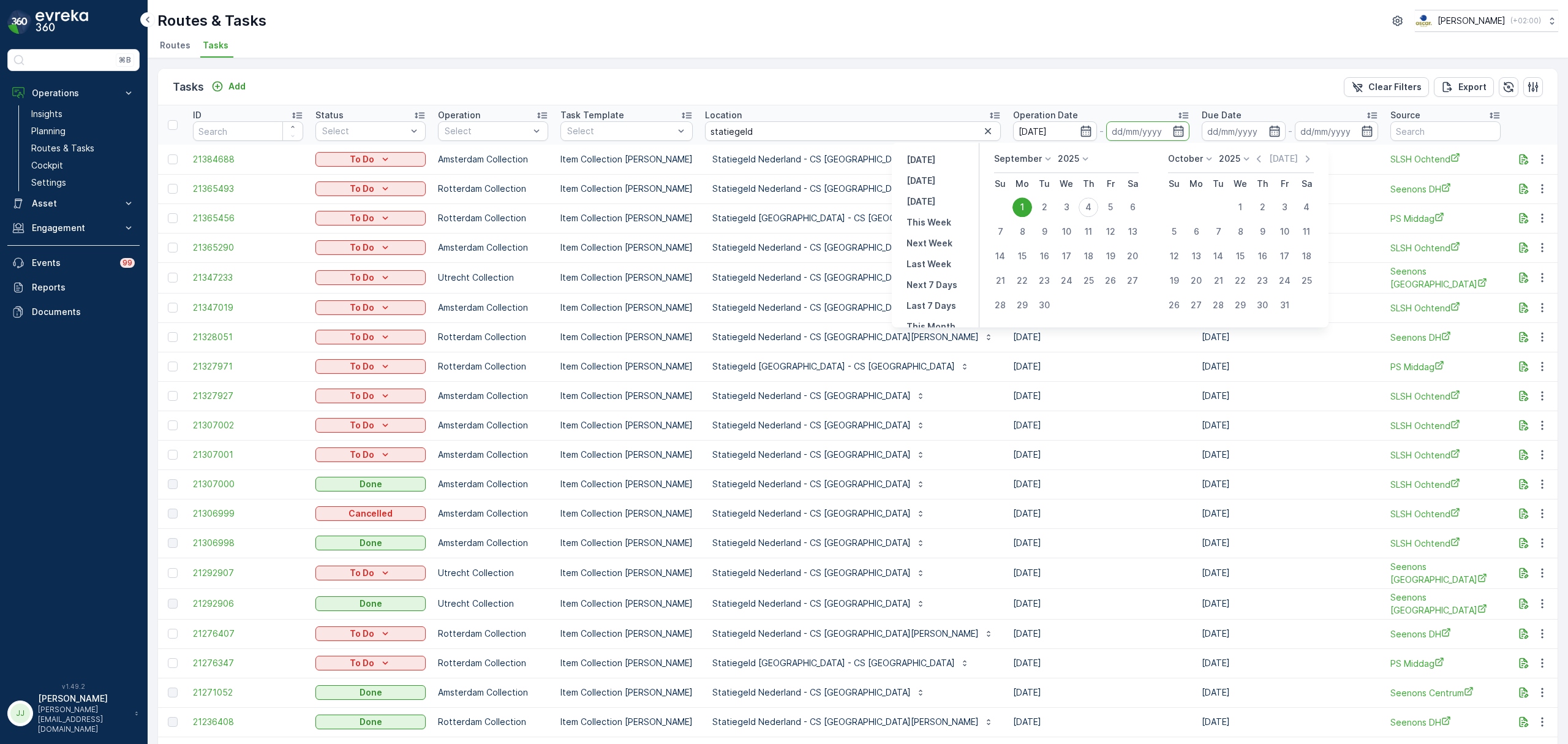
click at [1026, 205] on div "1" at bounding box center [1022, 207] width 19 height 19
type input "[DATE]"
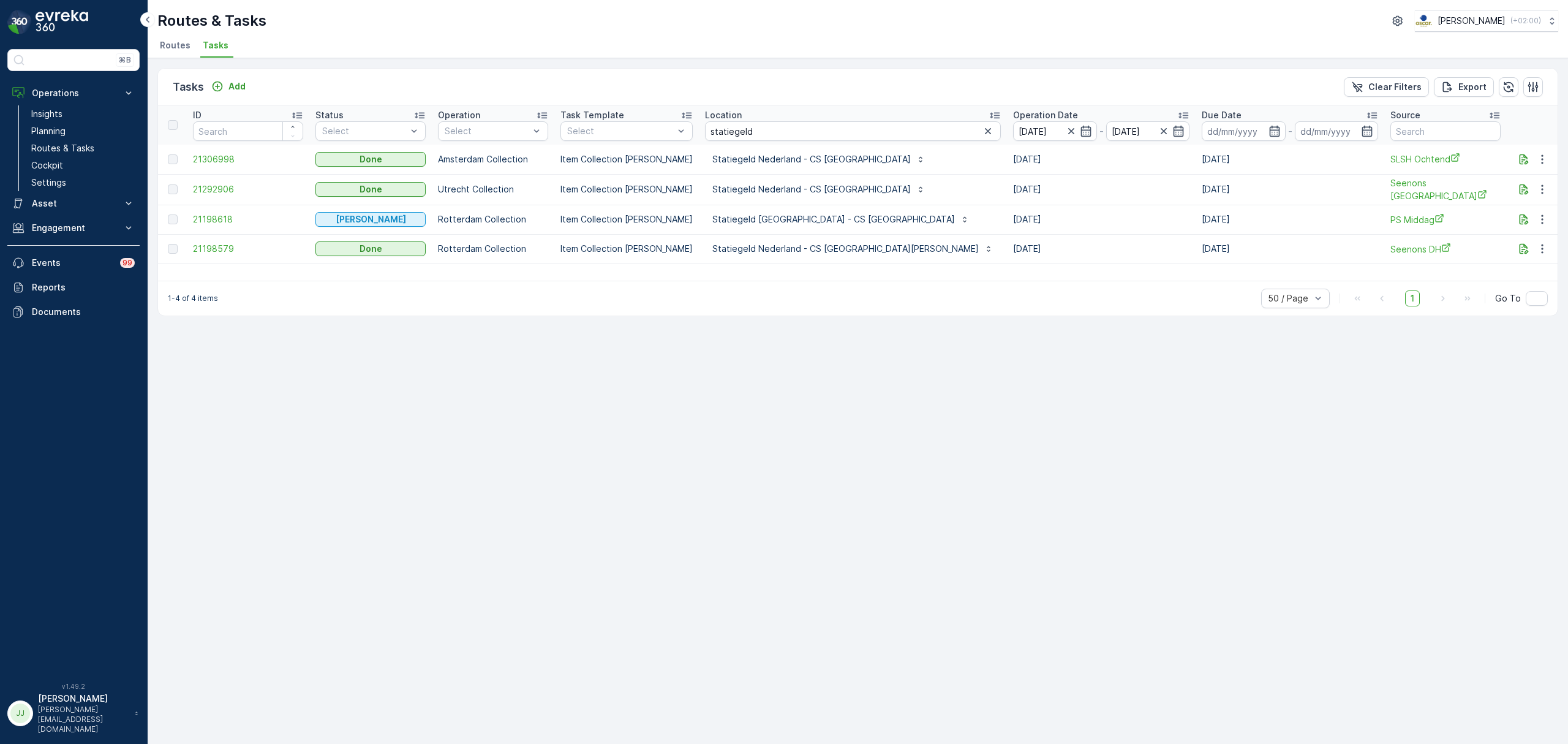
click at [1173, 132] on icon "button" at bounding box center [1179, 131] width 10 height 11
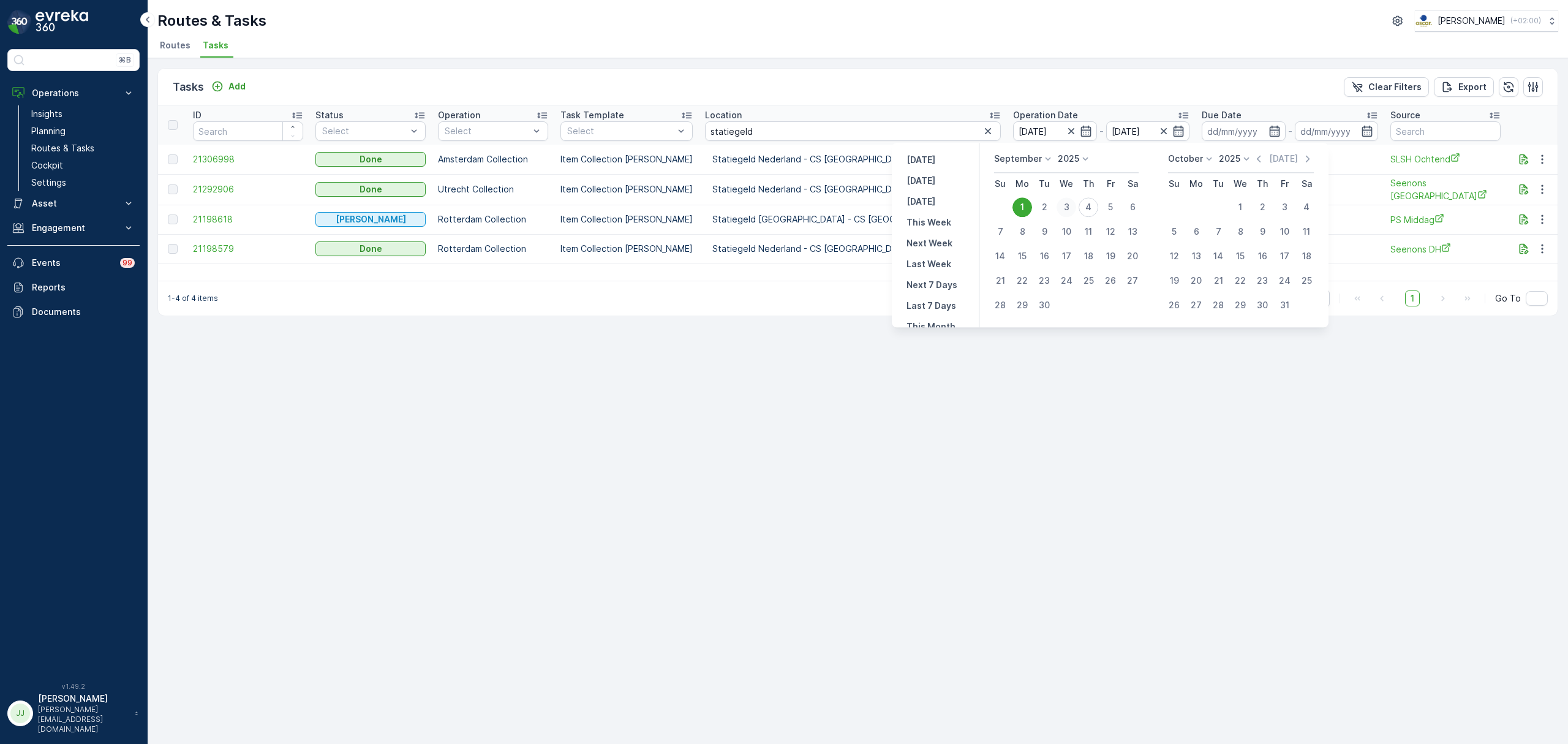
click at [1072, 206] on div "3" at bounding box center [1066, 207] width 19 height 19
type input "[DATE]"
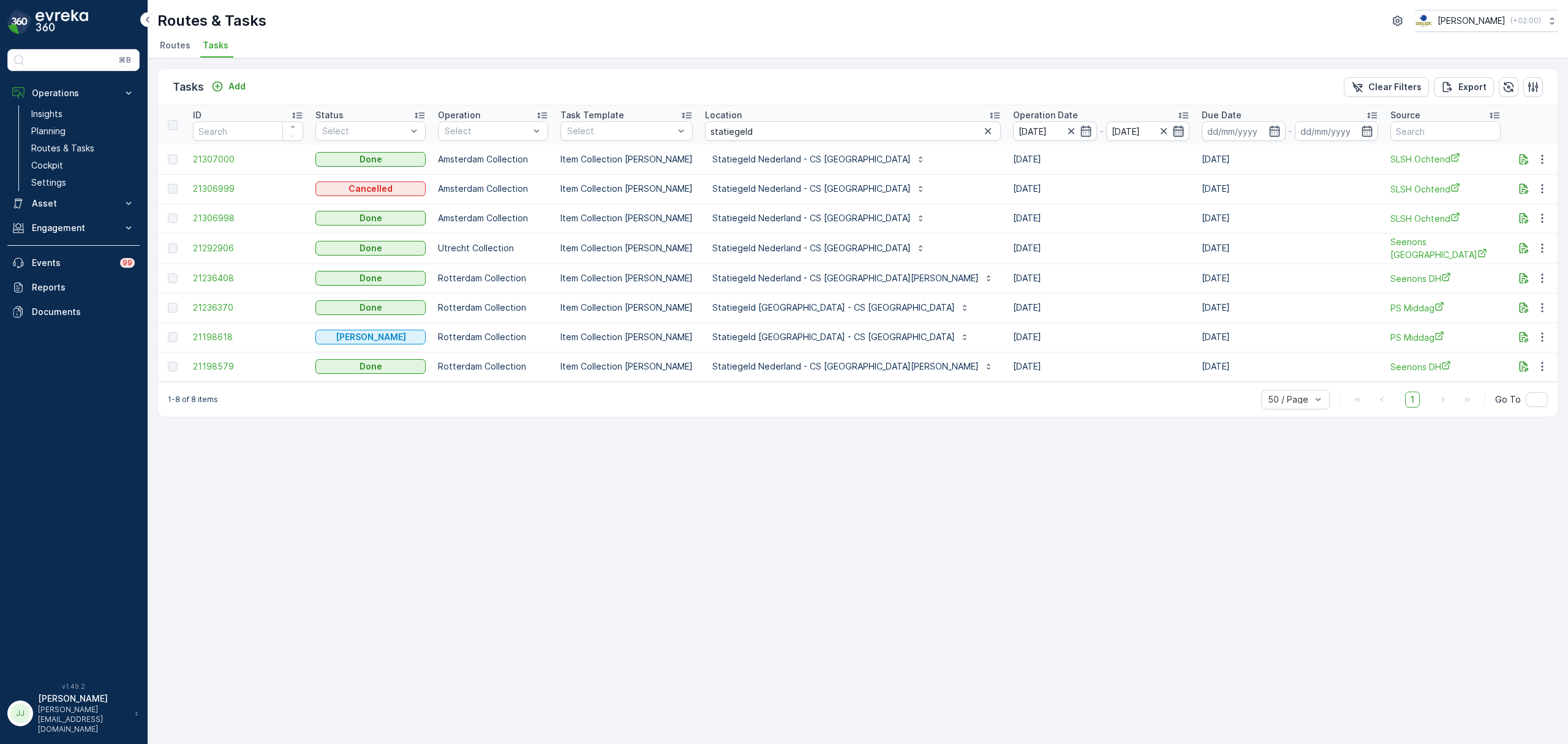
click at [1172, 135] on icon "button" at bounding box center [1178, 131] width 12 height 12
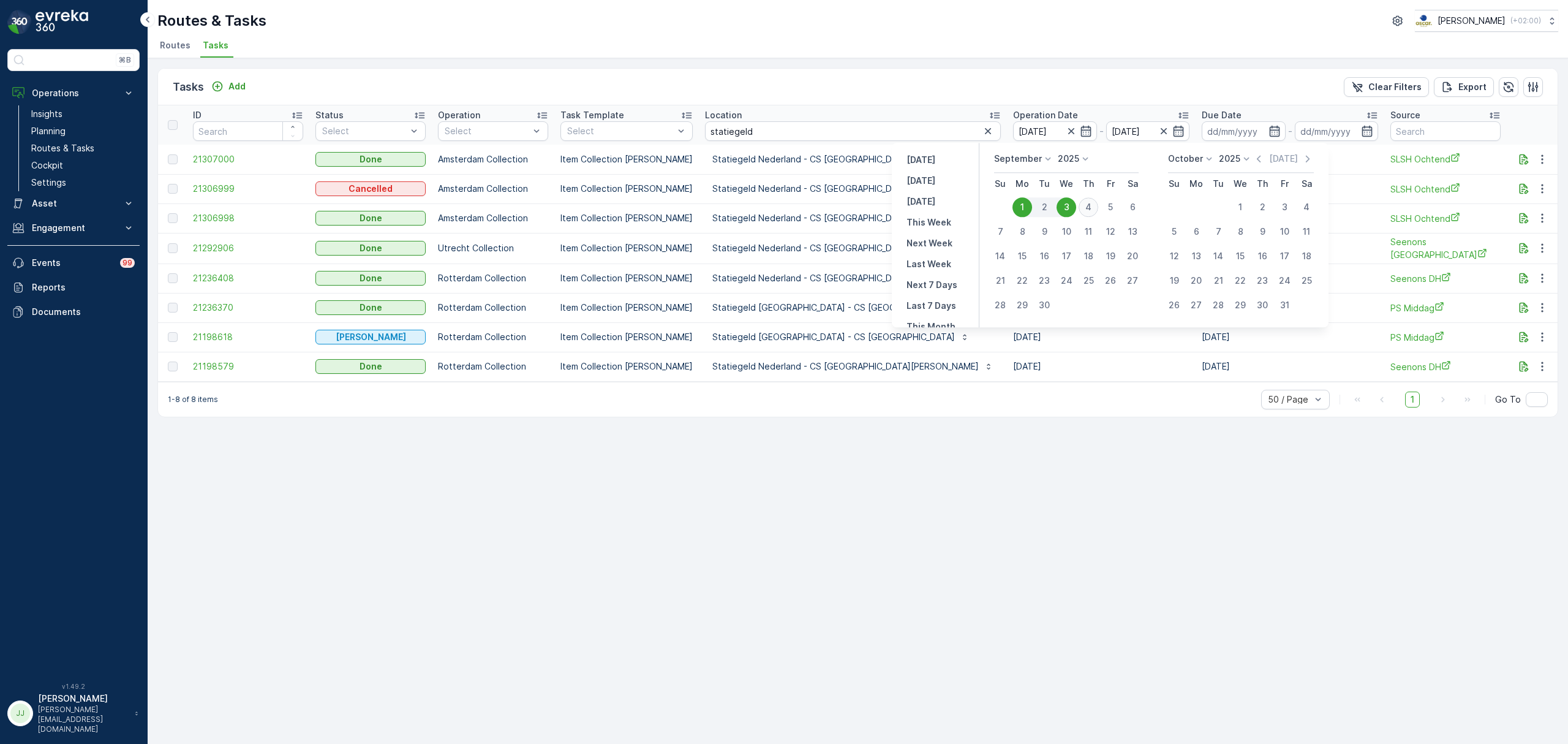
click at [1093, 206] on div "4" at bounding box center [1088, 207] width 19 height 19
type input "[DATE]"
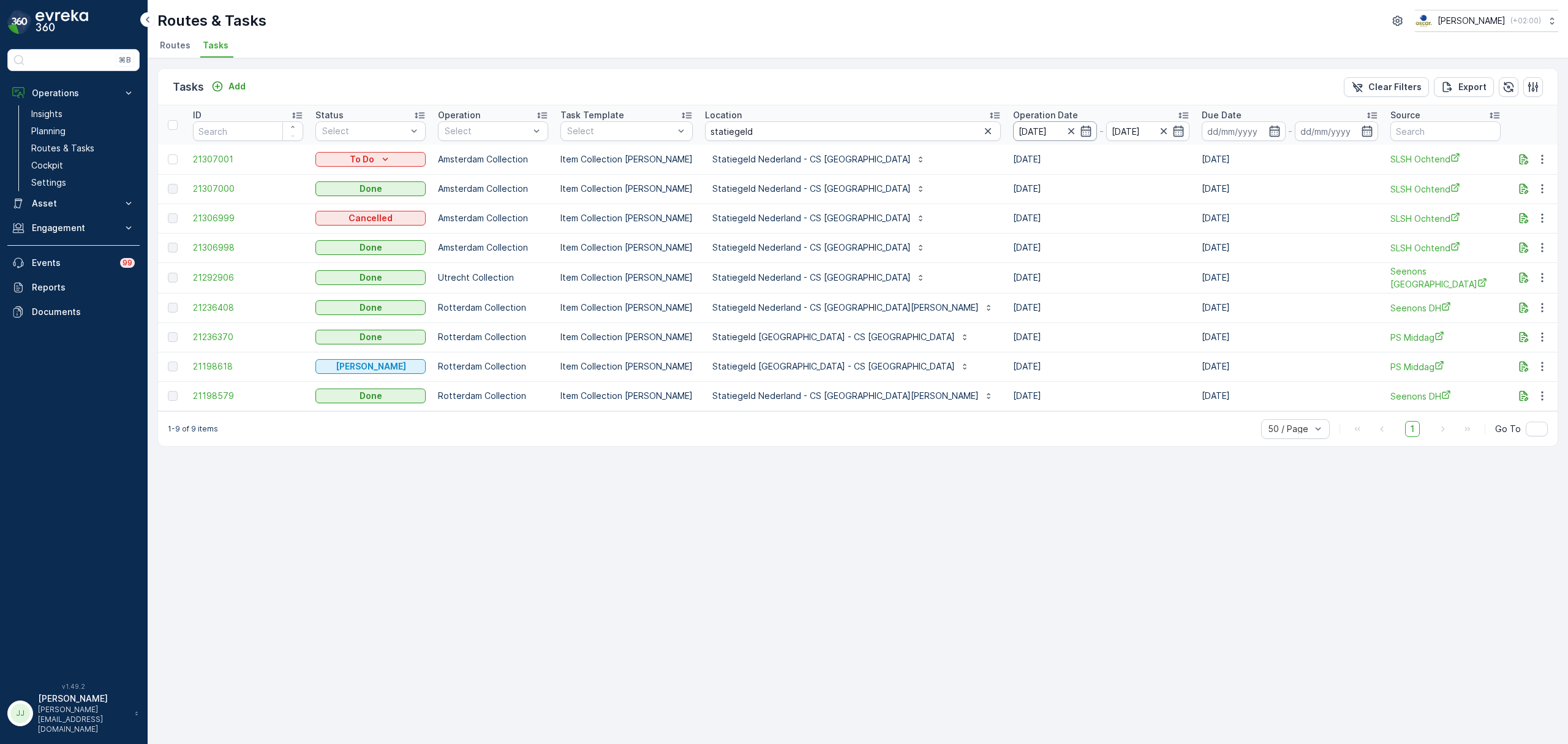
click at [1013, 138] on input "[DATE]" at bounding box center [1055, 131] width 84 height 19
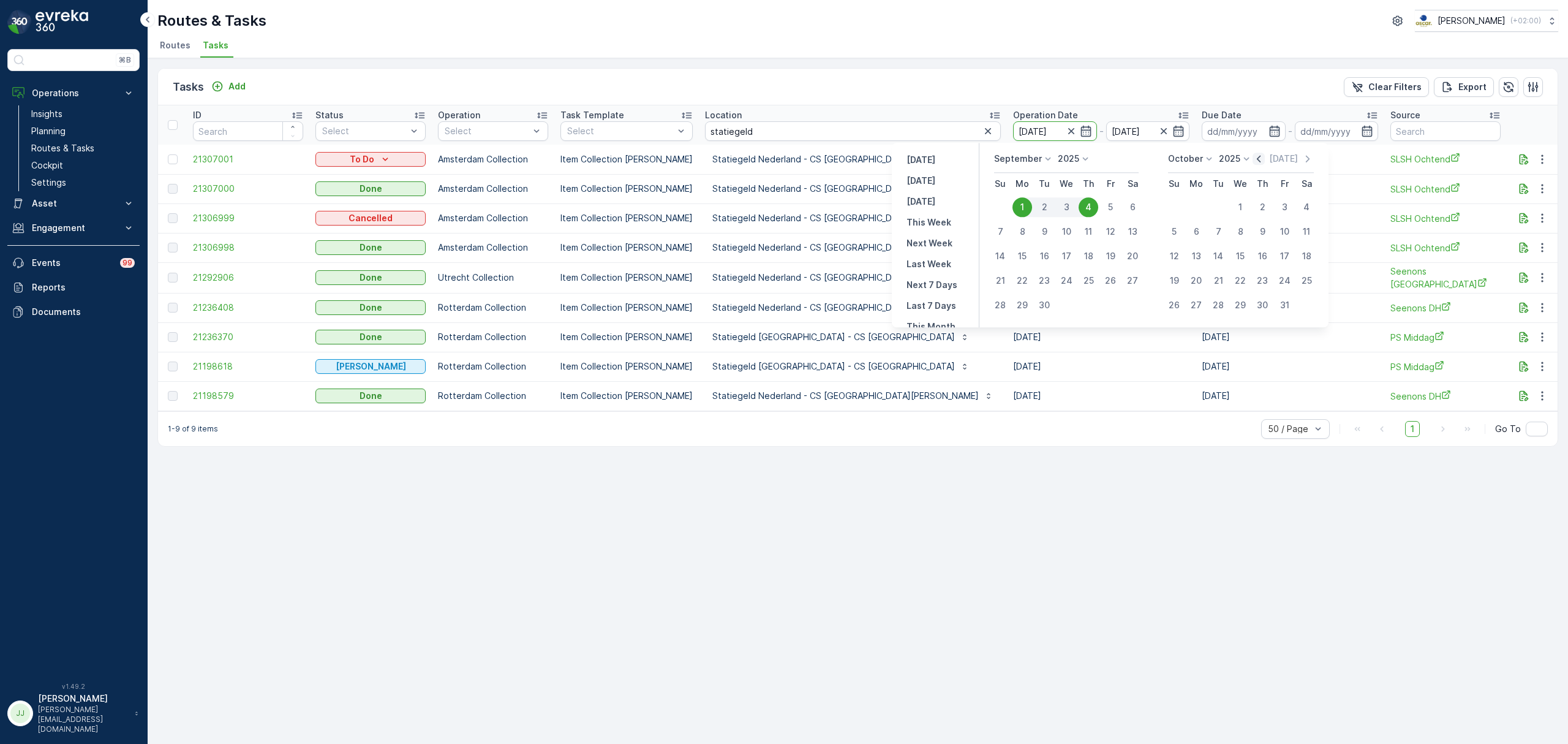
click at [1257, 158] on icon "button" at bounding box center [1259, 159] width 12 height 12
click at [1025, 299] on div "25" at bounding box center [1022, 305] width 19 height 19
type input "[DATE]"
click at [1025, 299] on div "25" at bounding box center [1022, 305] width 19 height 19
type input "[DATE]"
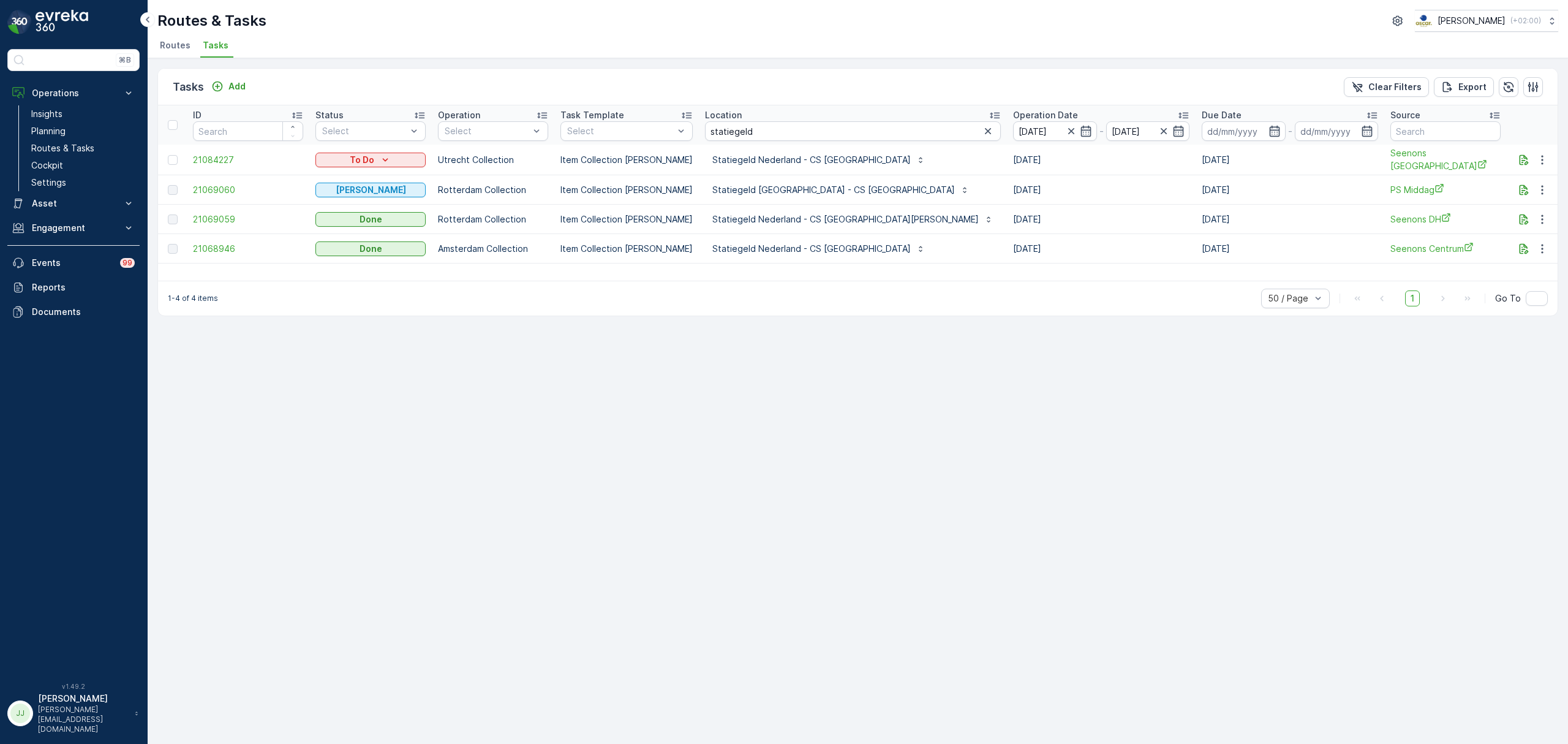
click at [1069, 131] on th "Operation Date [DATE] - [DATE]" at bounding box center [1101, 125] width 188 height 39
click at [1106, 131] on input "[DATE]" at bounding box center [1148, 131] width 84 height 19
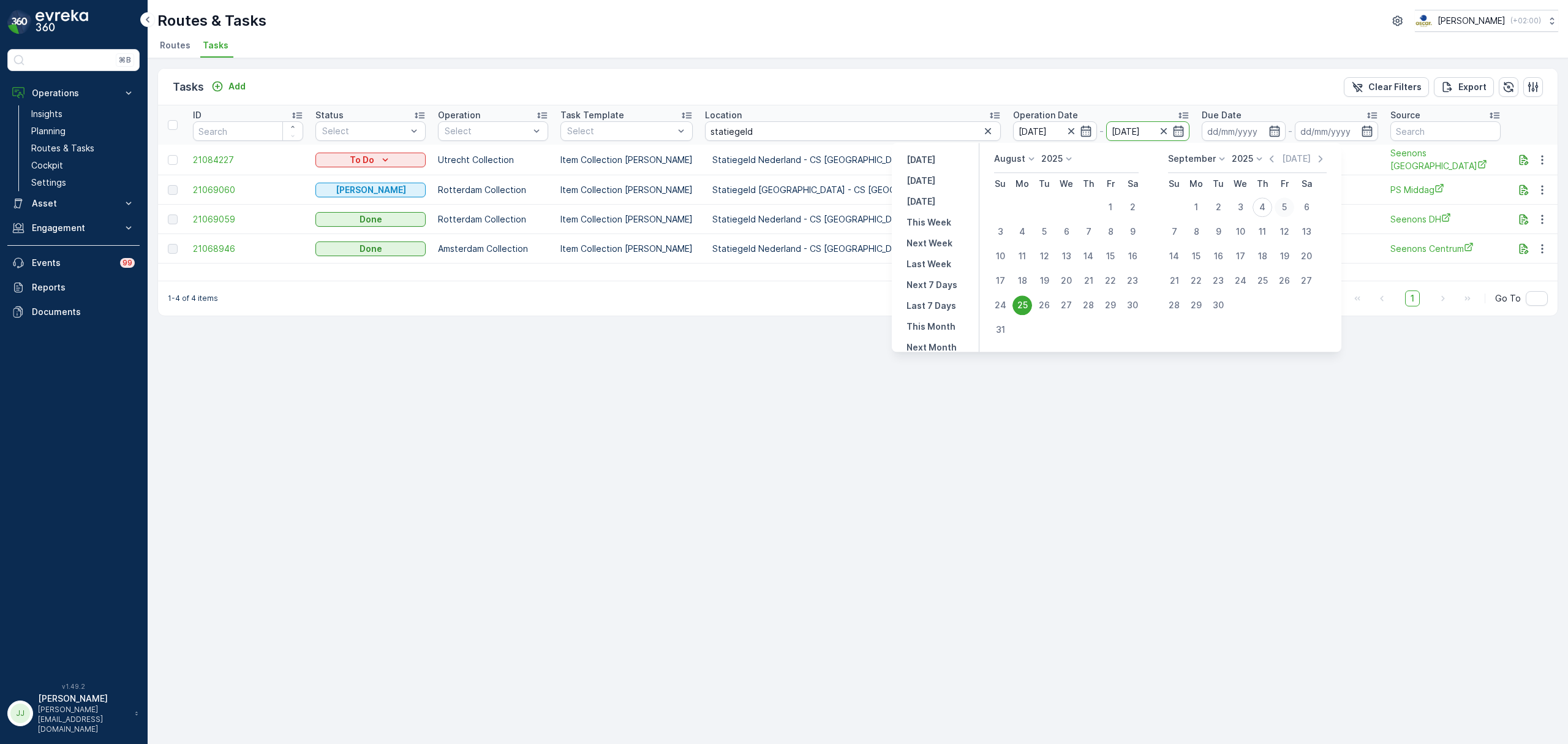
click at [1283, 206] on div "5" at bounding box center [1284, 207] width 19 height 19
type input "[DATE]"
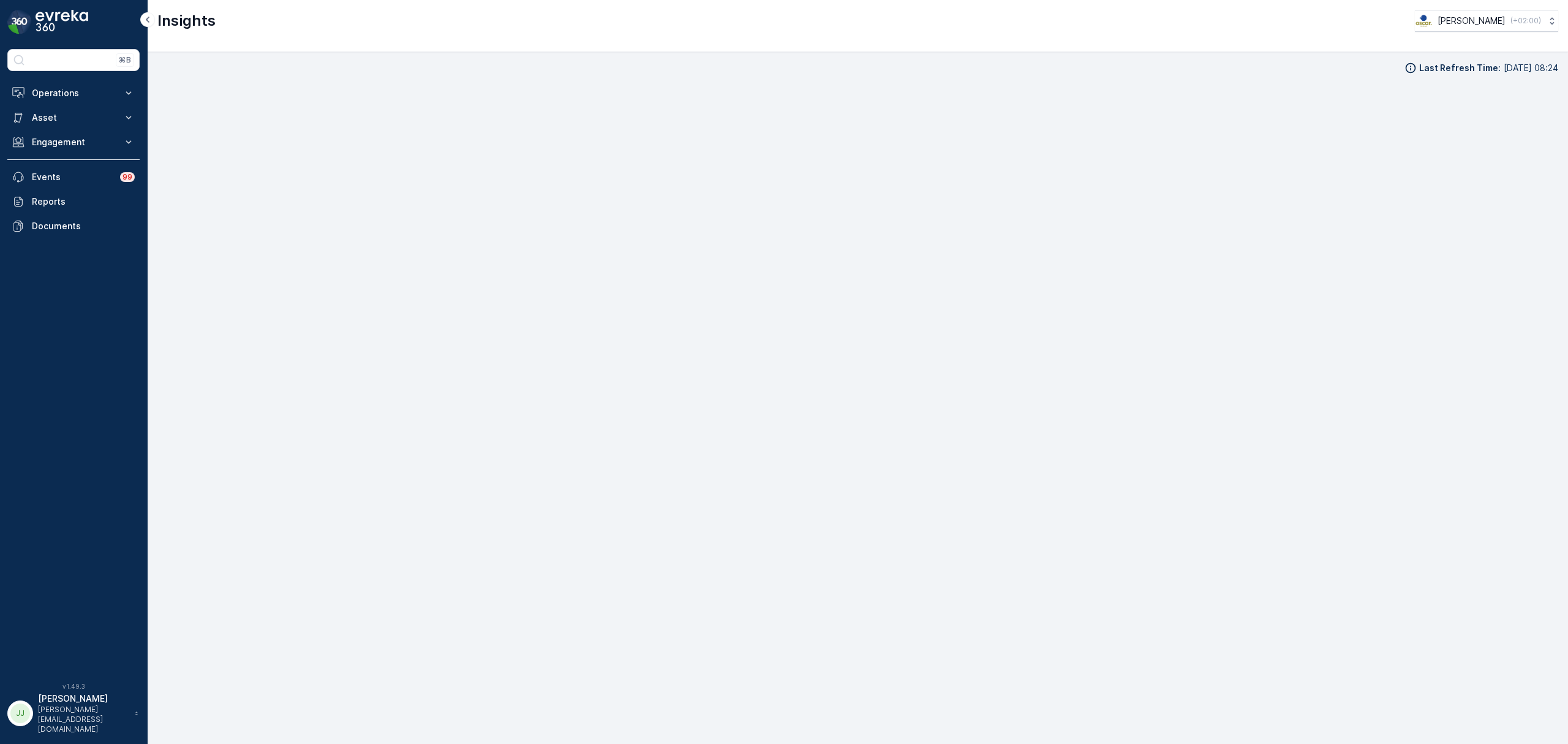
scroll to position [17, 0]
